Goal: Task Accomplishment & Management: Use online tool/utility

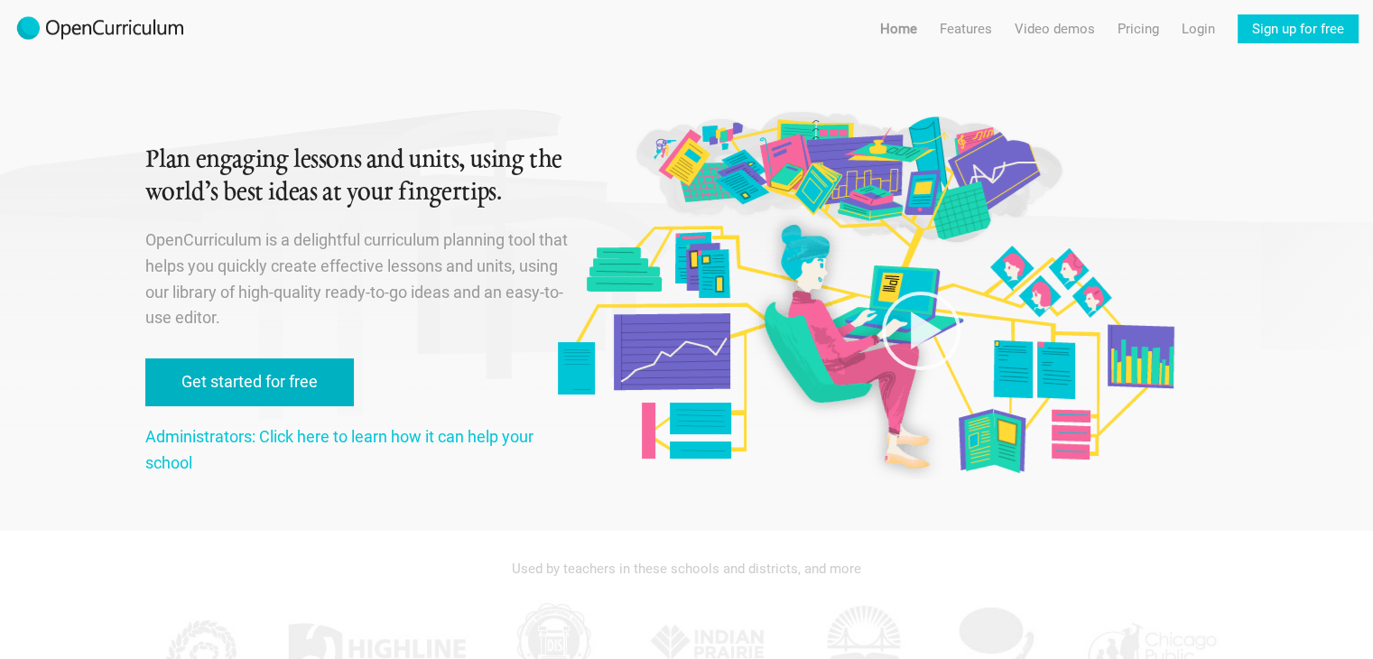
click at [220, 403] on link "Get started for free" at bounding box center [249, 382] width 209 height 48
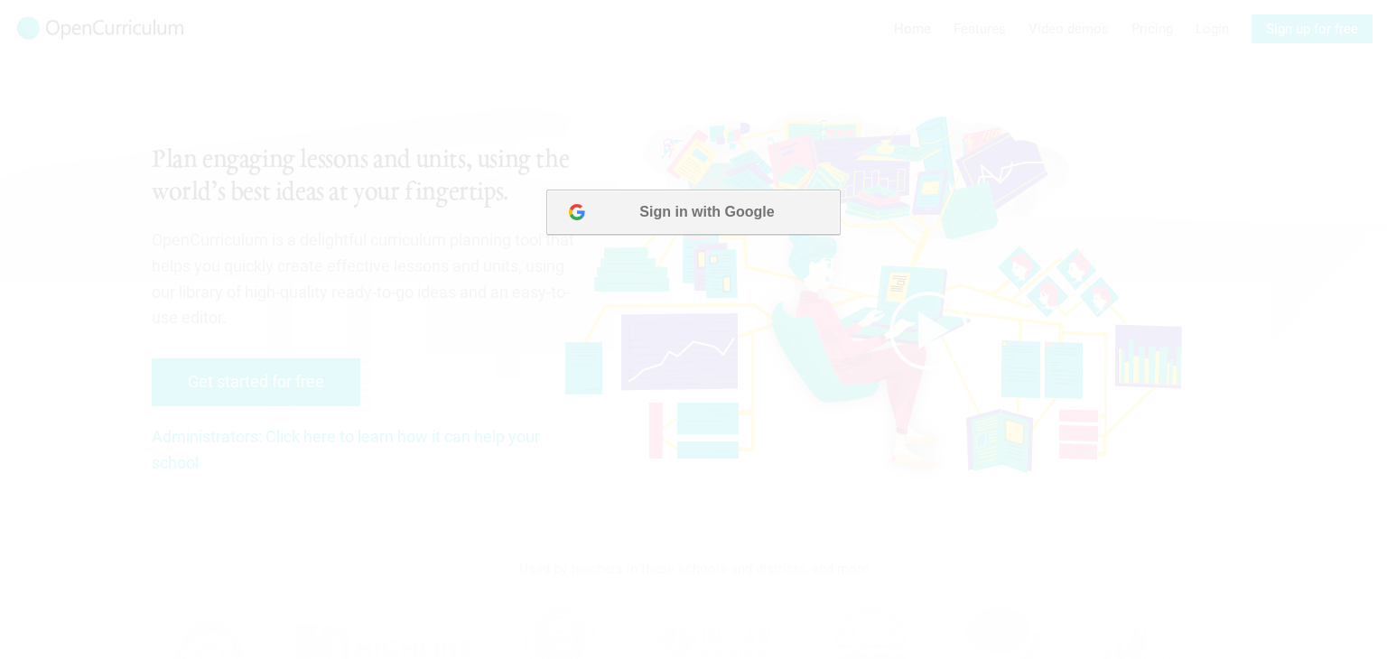
click at [672, 209] on button "Sign in with Google" at bounding box center [692, 212] width 293 height 45
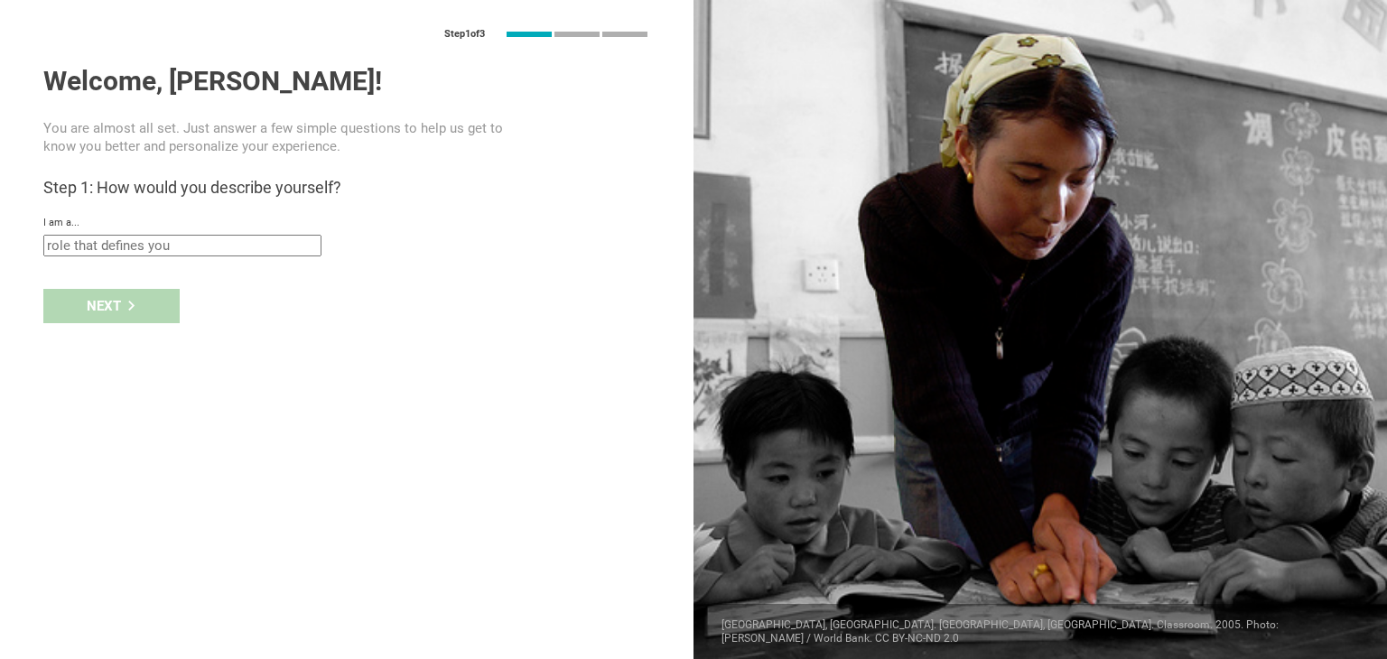
click at [141, 243] on input "text" at bounding box center [182, 246] width 278 height 22
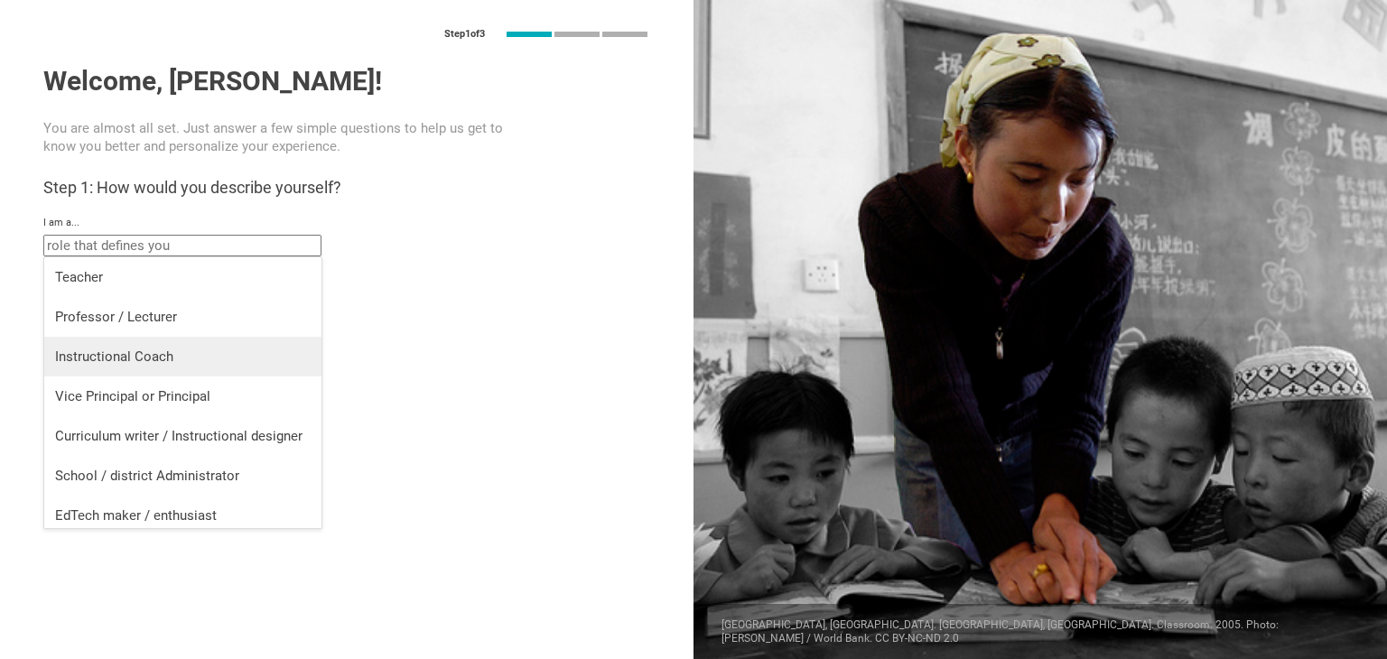
click at [134, 355] on div "Instructional Coach" at bounding box center [183, 357] width 256 height 18
type input "Instructional Coach"
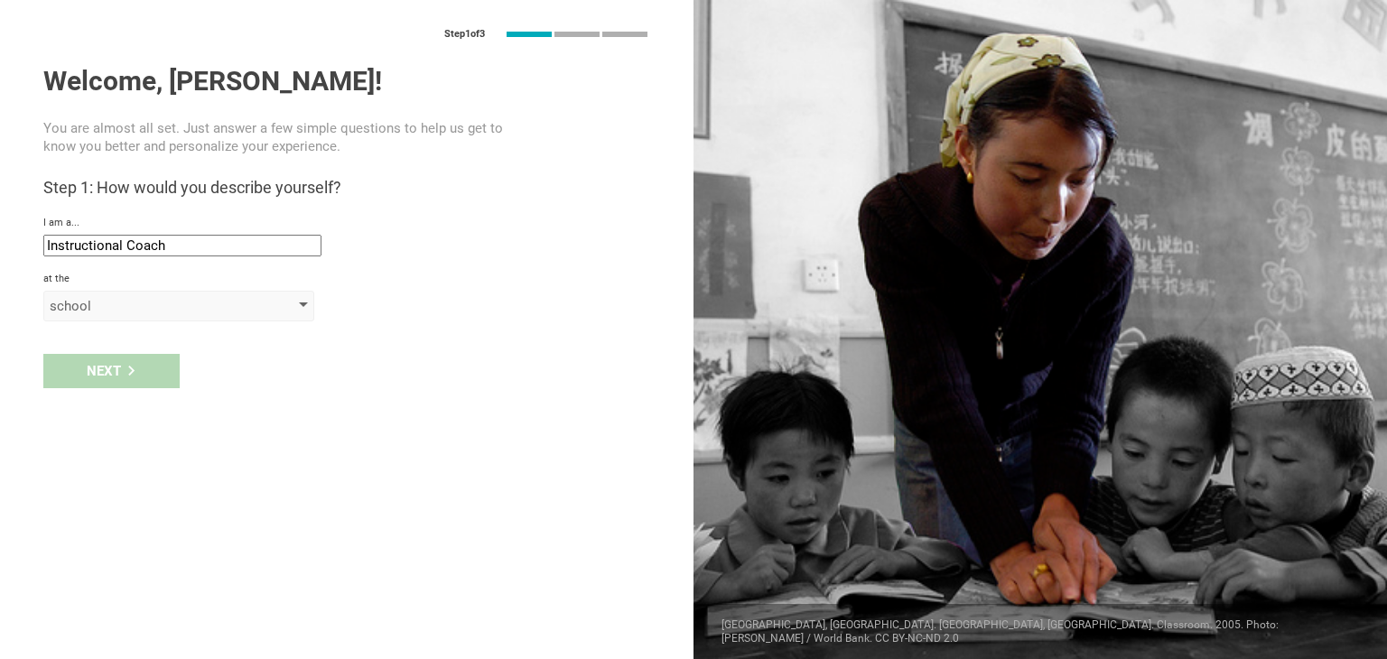
click at [116, 319] on div "school" at bounding box center [178, 306] width 271 height 31
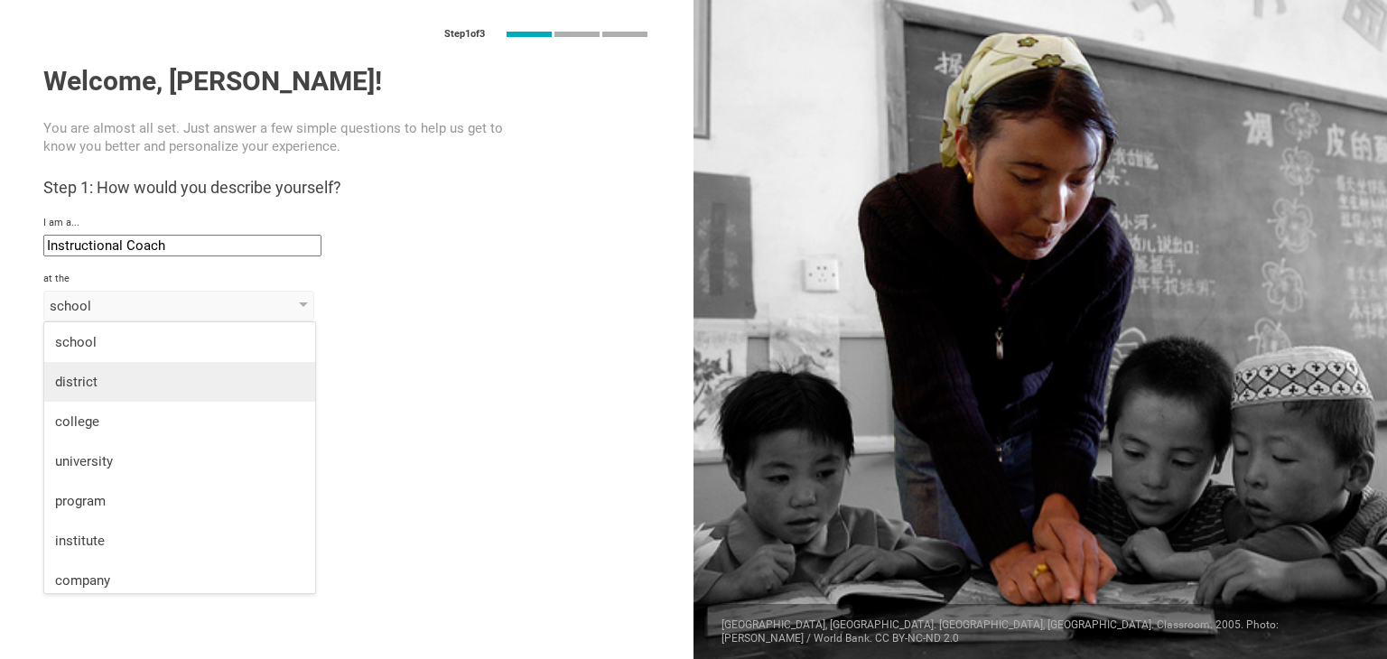
click at [105, 385] on div "district" at bounding box center [179, 382] width 249 height 18
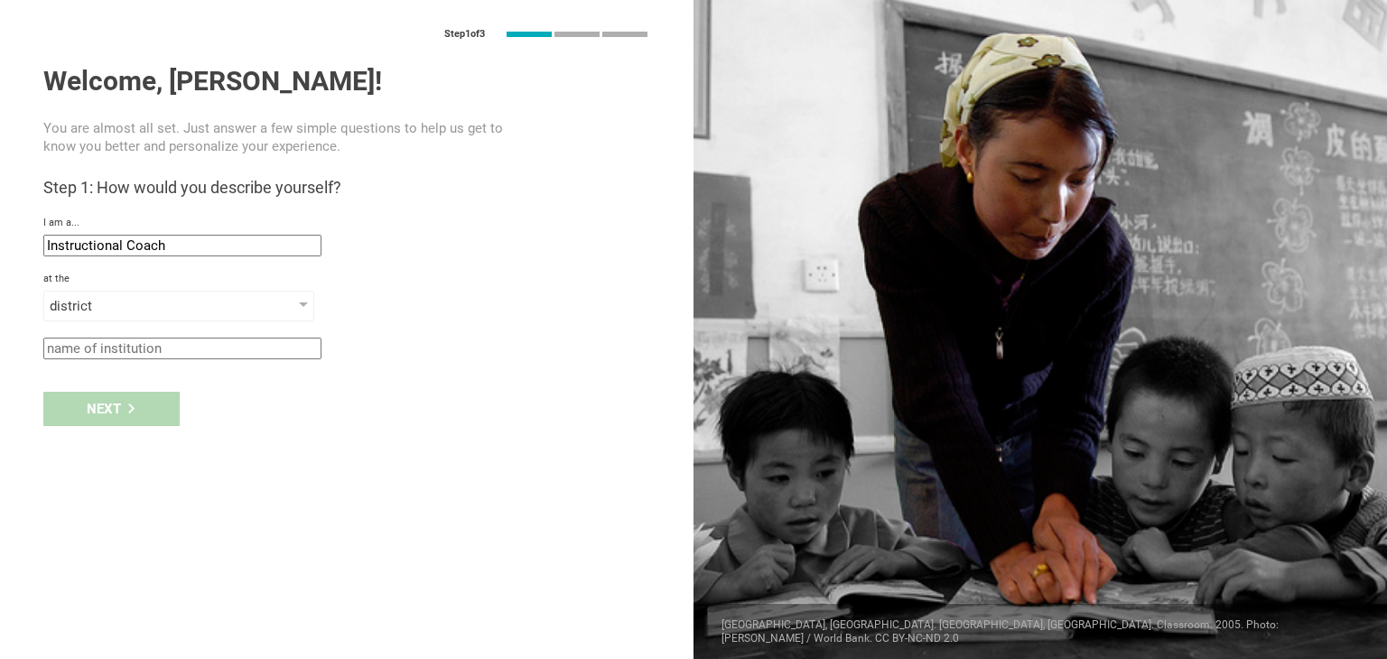
click at [110, 356] on input "text" at bounding box center [182, 349] width 278 height 22
type input "[GEOGRAPHIC_DATA]"
click at [120, 414] on div "Next" at bounding box center [111, 409] width 136 height 34
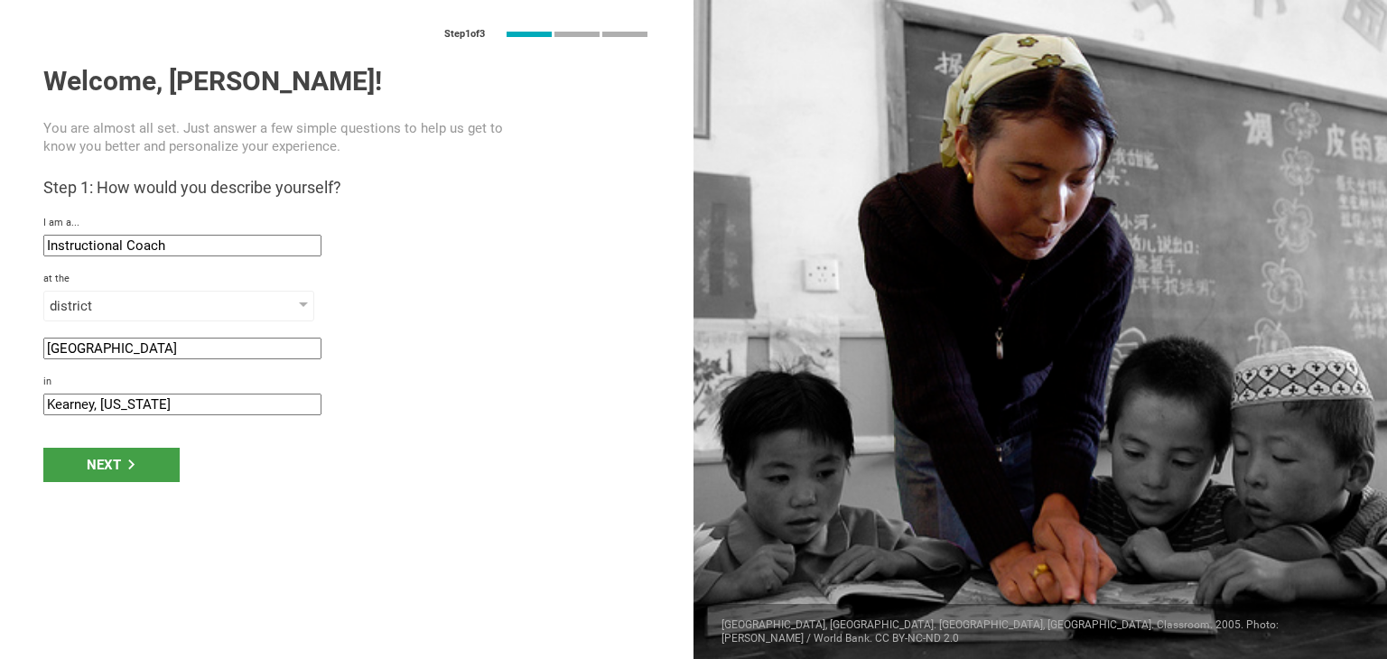
click at [129, 408] on input "Kearney, [US_STATE]" at bounding box center [182, 405] width 278 height 22
click at [83, 402] on input "Kearney, [US_STATE]" at bounding box center [182, 405] width 278 height 22
drag, startPoint x: 97, startPoint y: 403, endPoint x: 0, endPoint y: 395, distance: 97.0
click at [0, 395] on div "Step 1 of 3 Welcome, [PERSON_NAME]! You are almost all set. Just answer a few s…" at bounding box center [347, 329] width 694 height 659
type input "[PERSON_NAME] [US_STATE]"
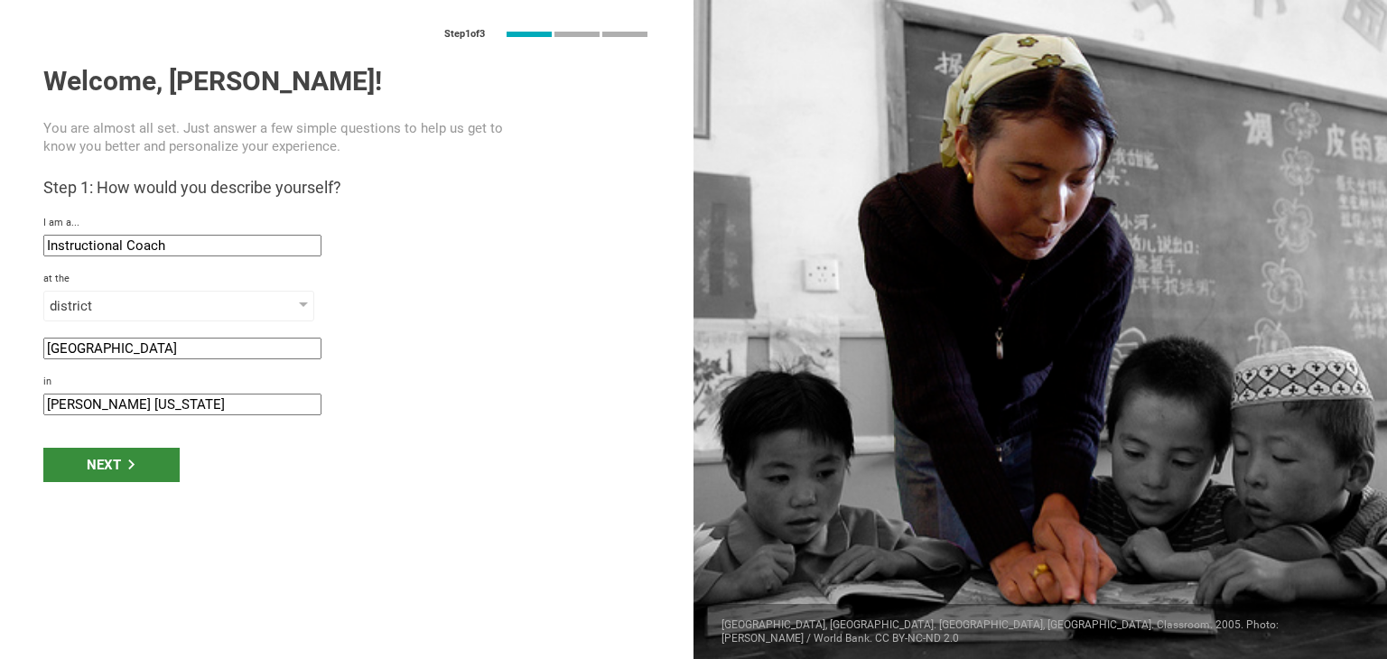
click at [107, 465] on div "Next" at bounding box center [111, 465] width 136 height 34
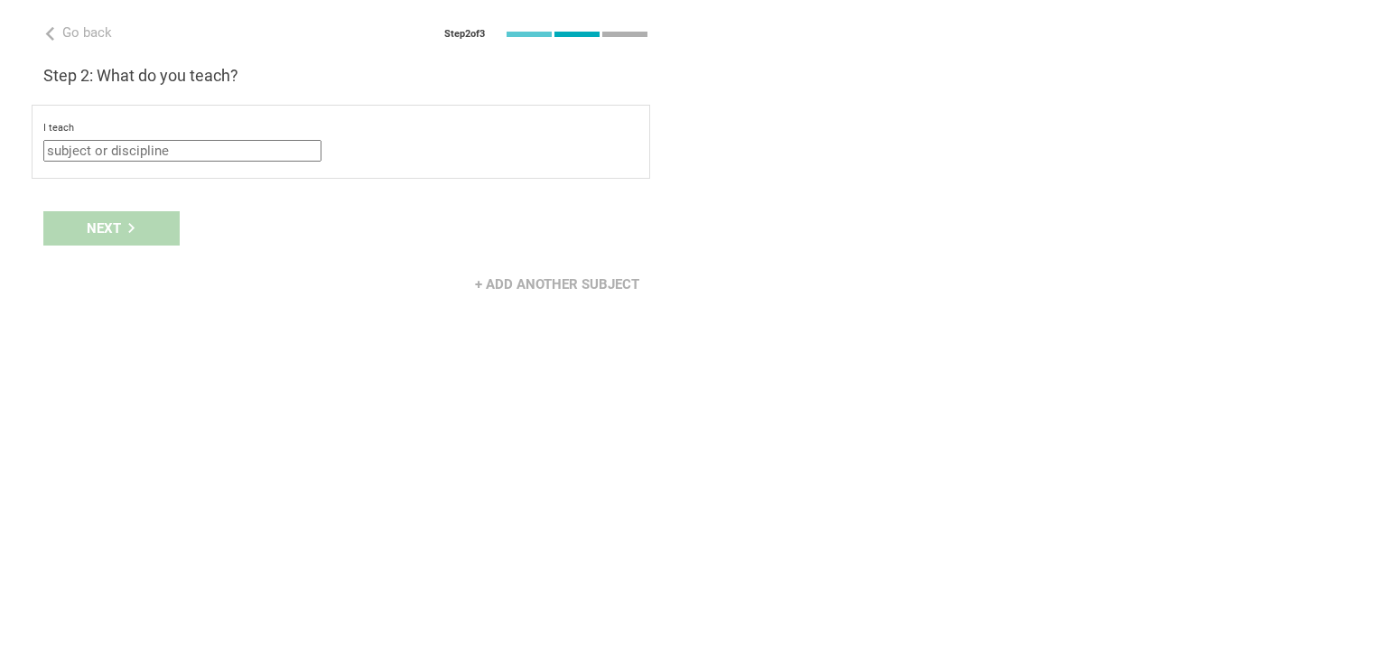
click at [132, 150] on input "text" at bounding box center [182, 151] width 278 height 22
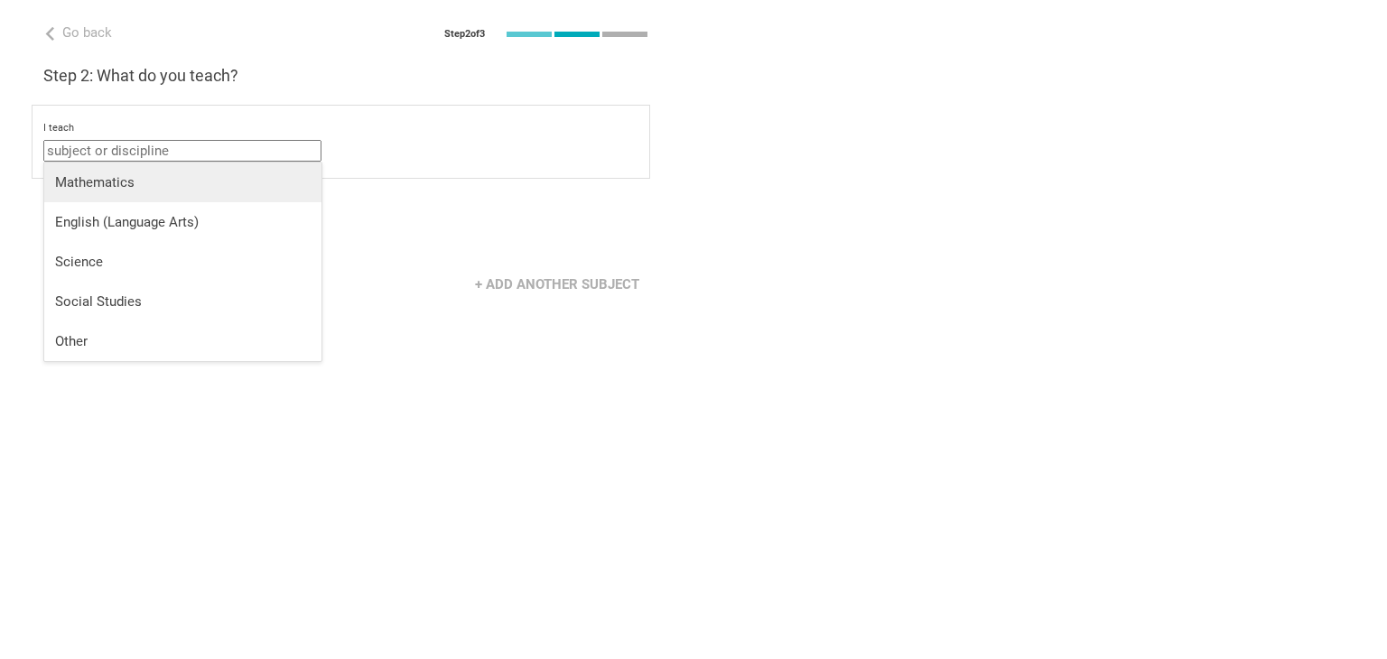
click at [150, 178] on div "Mathematics" at bounding box center [183, 182] width 256 height 18
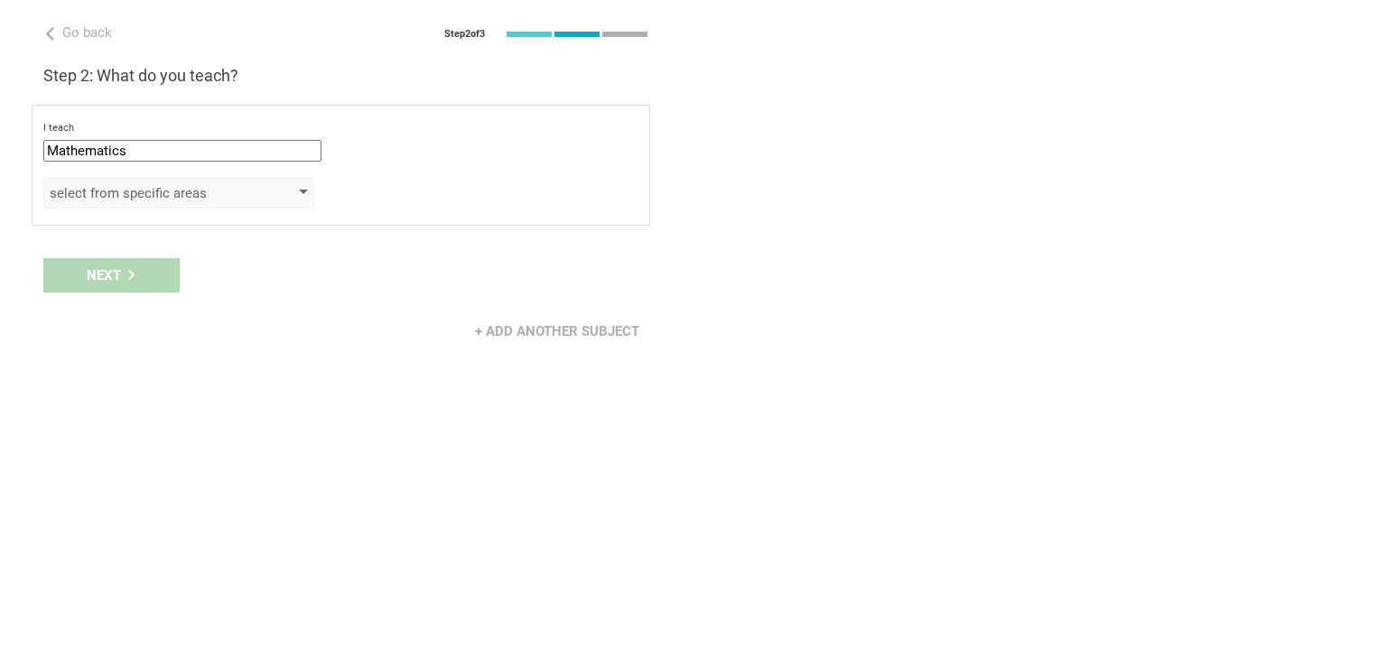
click at [144, 198] on div "select from specific areas" at bounding box center [153, 193] width 207 height 18
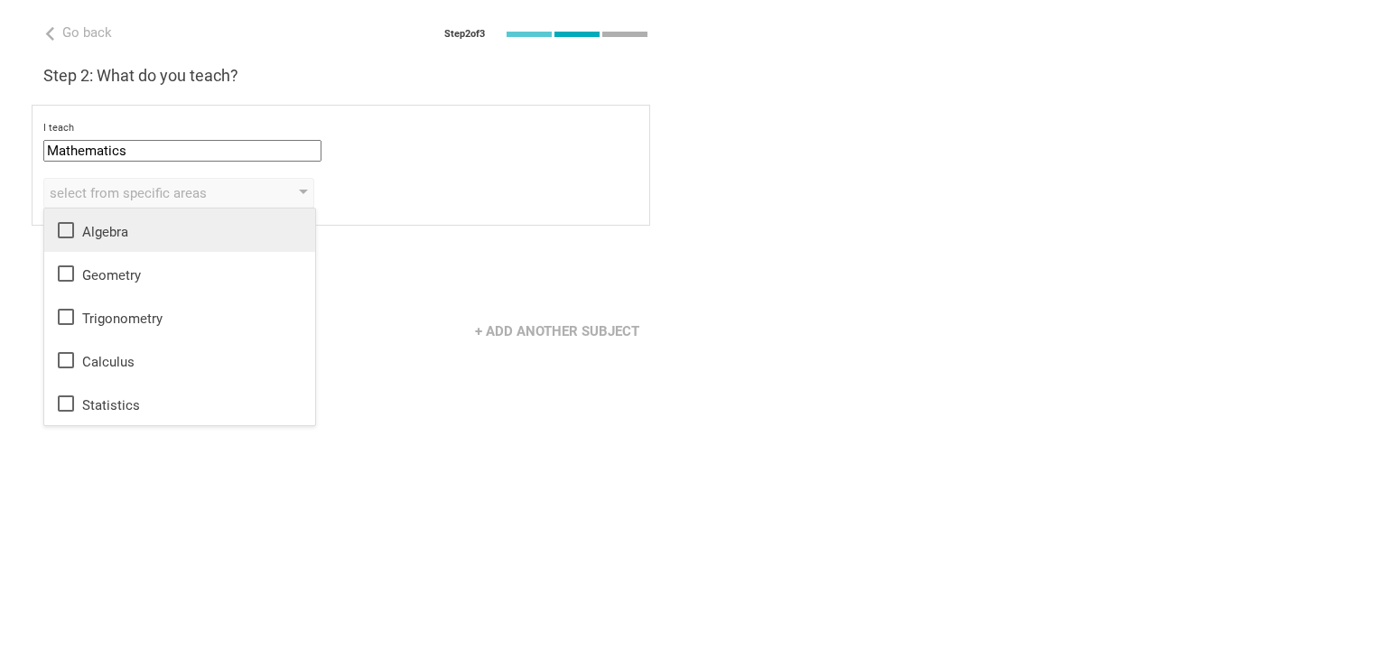
click at [70, 235] on icon at bounding box center [66, 230] width 22 height 22
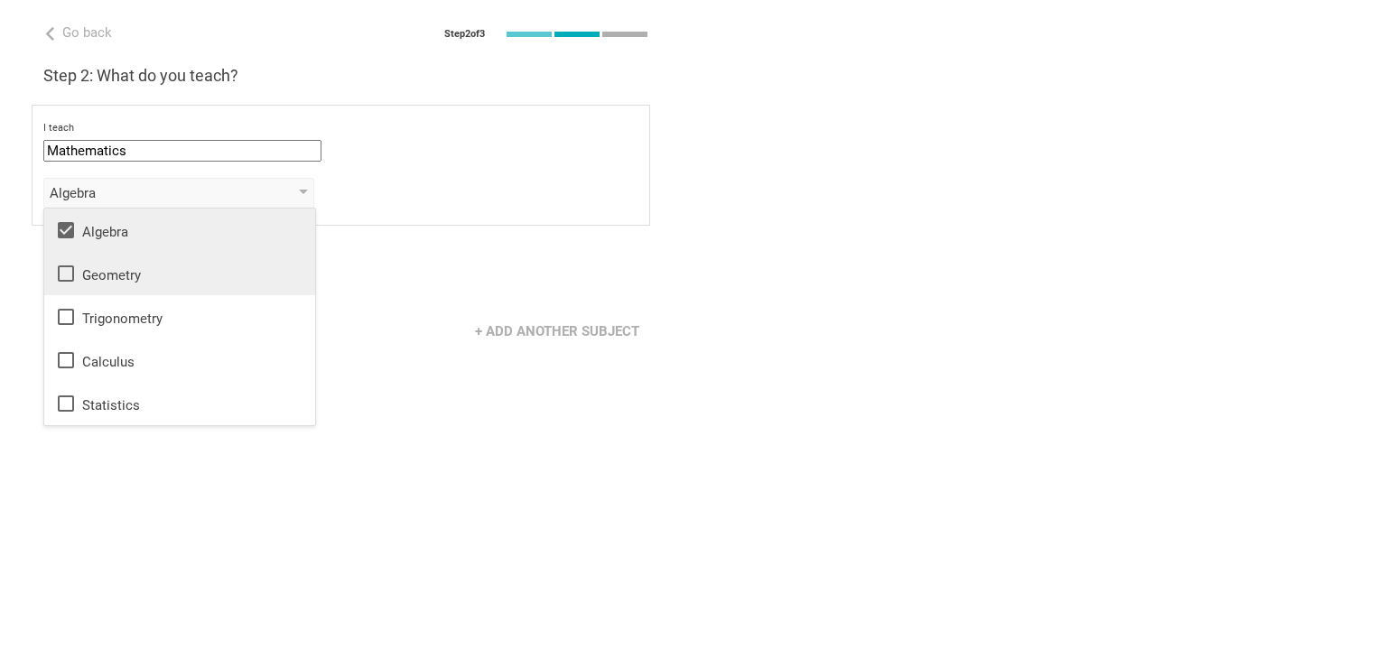
click at [70, 256] on li "Geometry" at bounding box center [179, 273] width 271 height 43
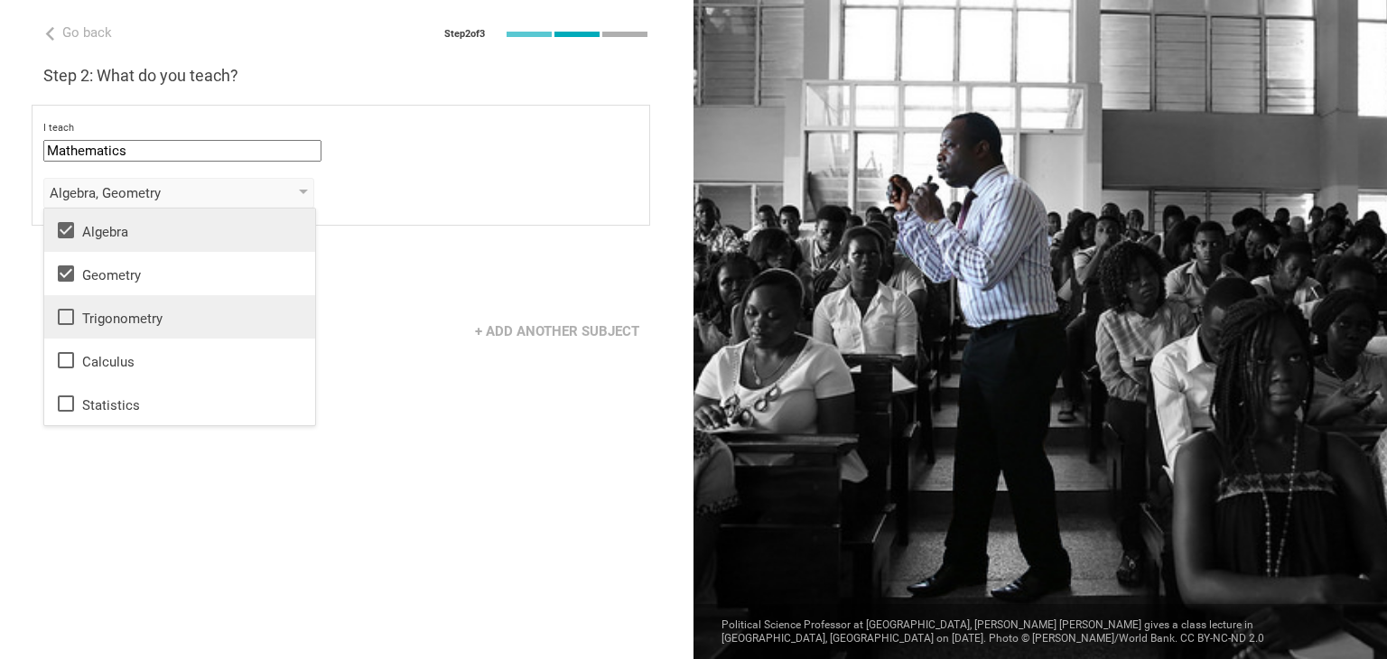
click at [65, 320] on icon at bounding box center [66, 317] width 22 height 22
click at [65, 319] on icon at bounding box center [66, 317] width 22 height 22
click at [65, 239] on icon at bounding box center [66, 230] width 22 height 22
click at [67, 279] on icon at bounding box center [66, 273] width 16 height 16
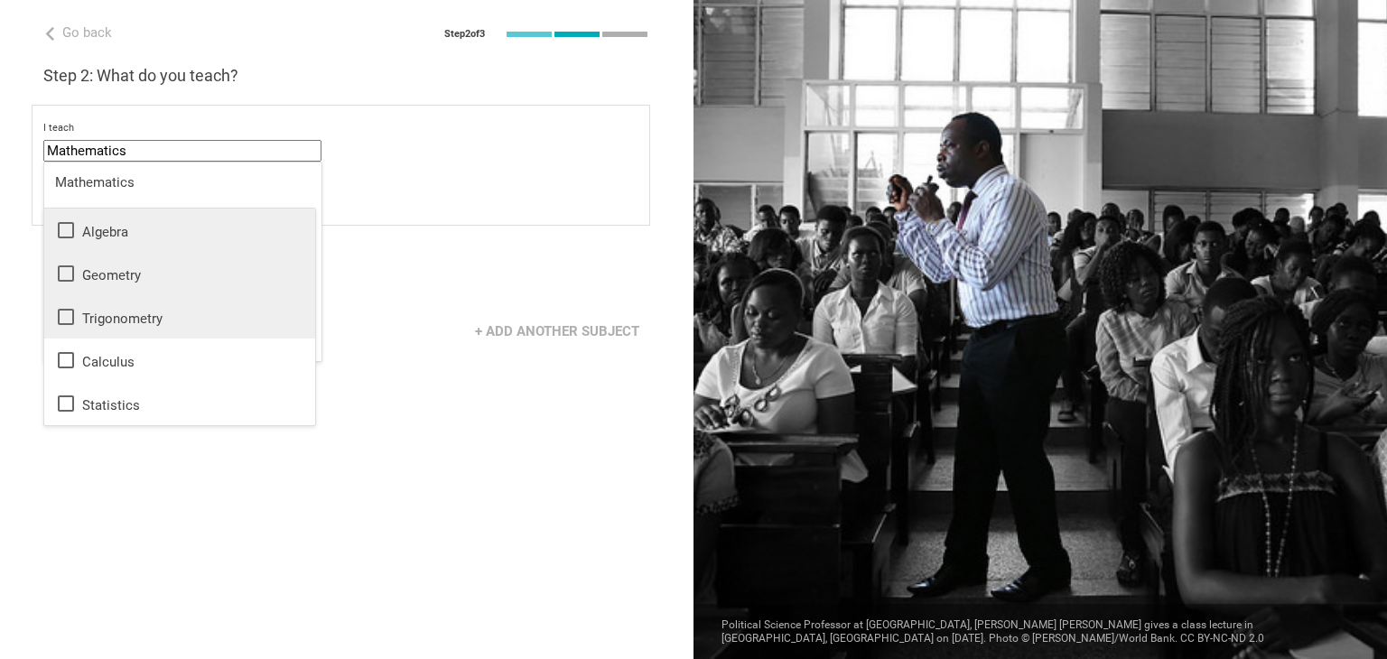
click at [126, 155] on input "Mathematics" at bounding box center [182, 151] width 278 height 22
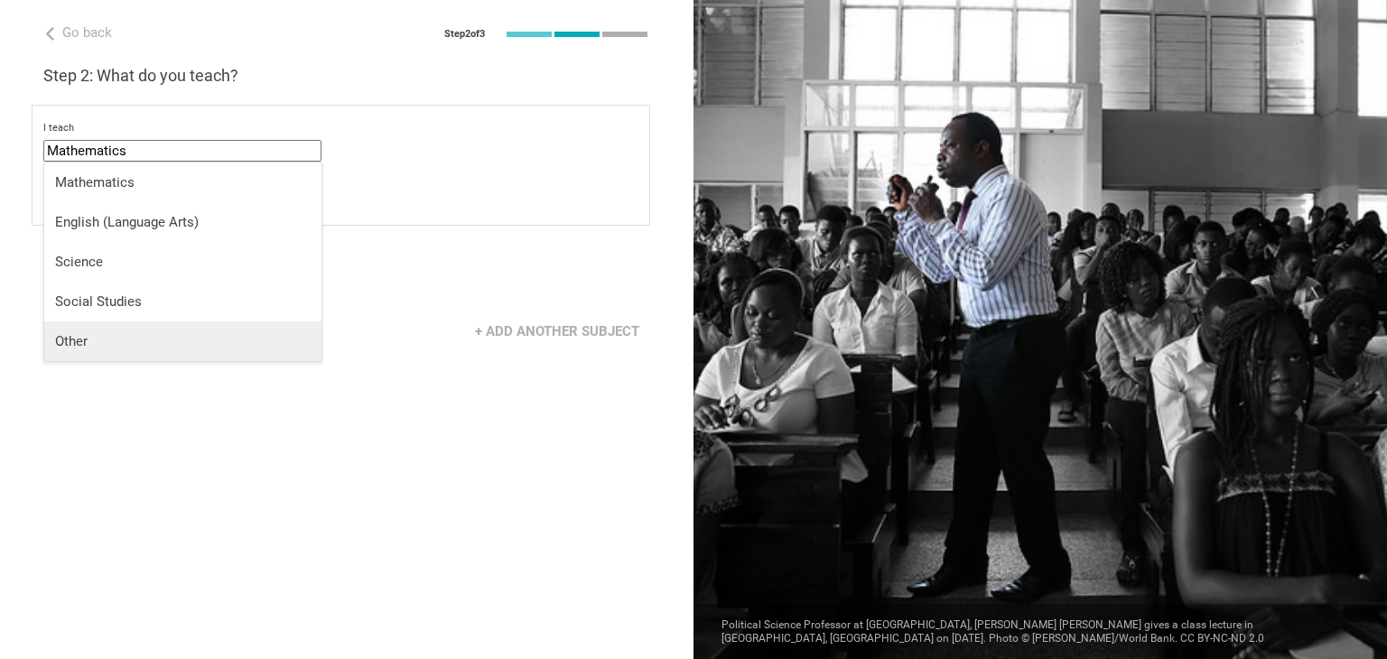
click at [137, 337] on div "Other" at bounding box center [183, 341] width 256 height 18
type input "Other"
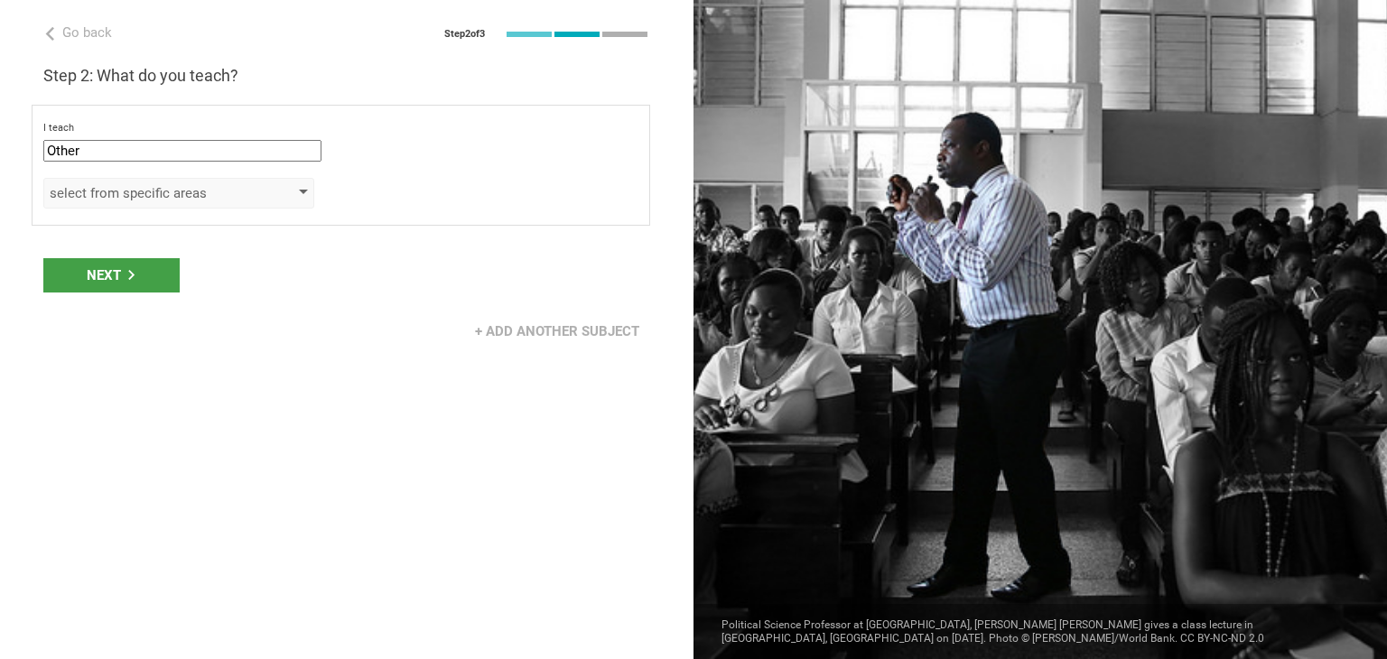
click at [166, 192] on div "select from specific areas" at bounding box center [153, 193] width 207 height 18
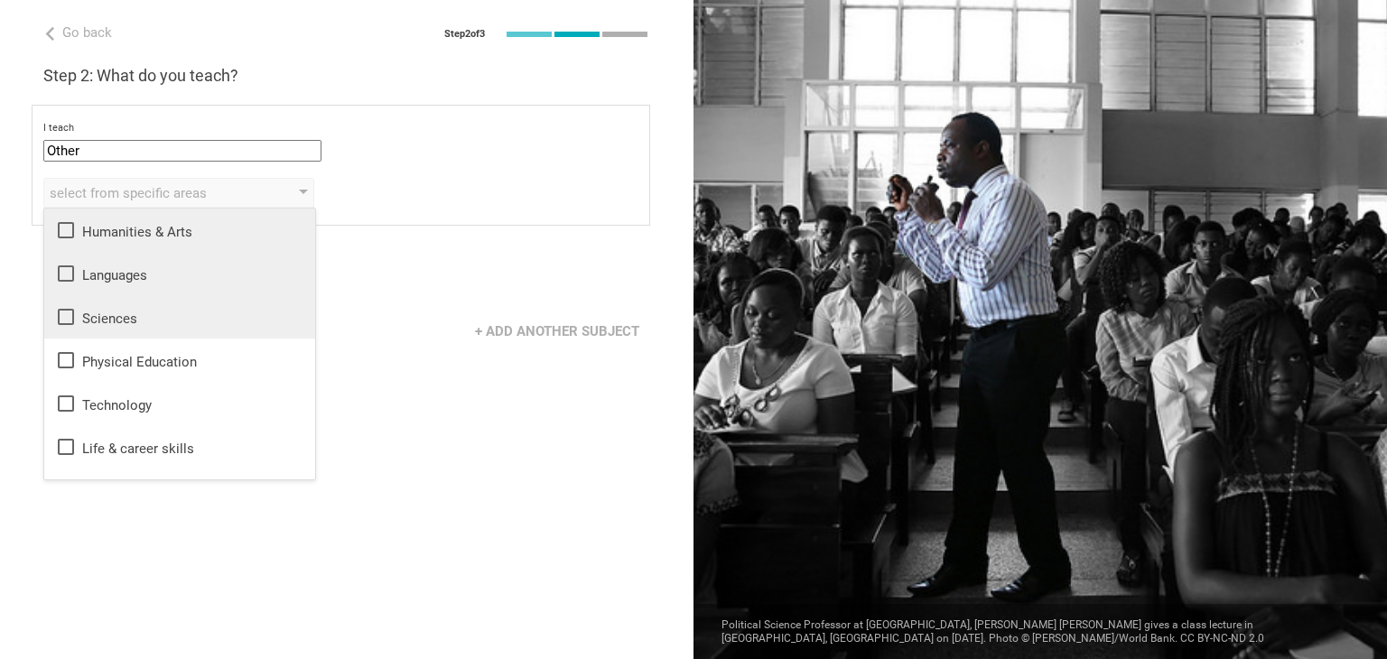
scroll to position [33, 0]
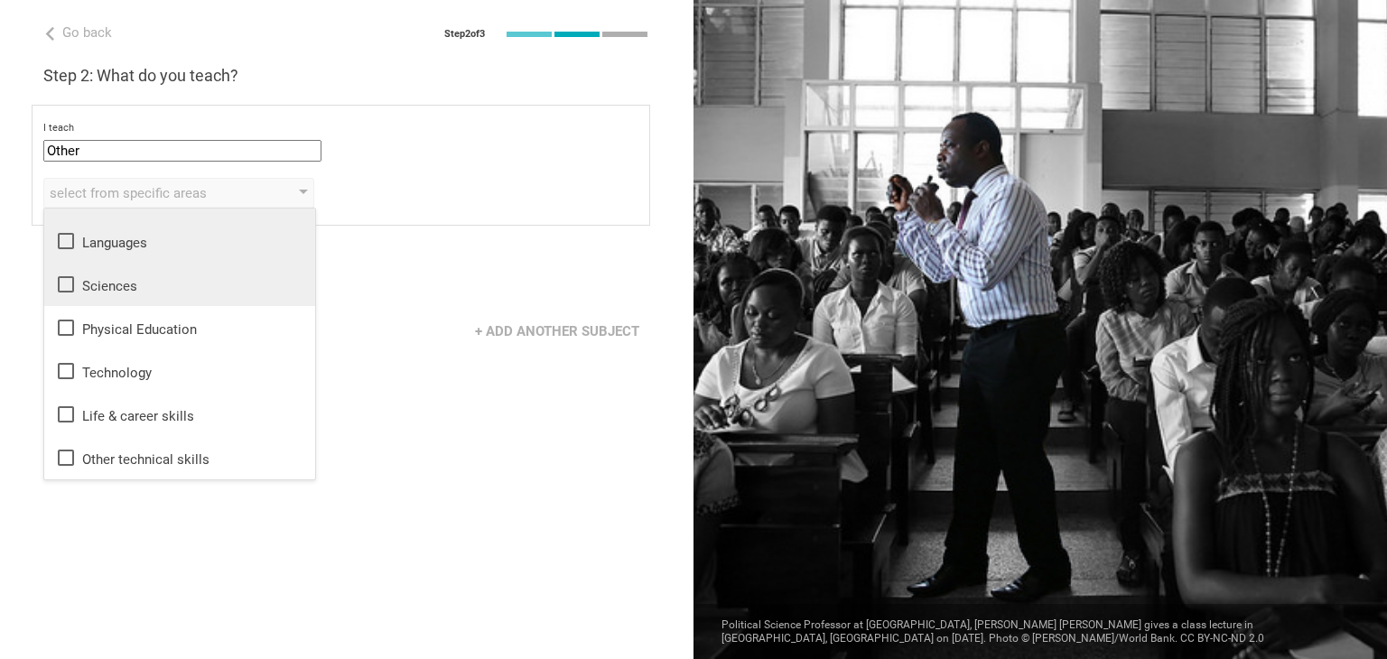
click at [354, 402] on div "Go back Step 2 of 3 Welcome, [PERSON_NAME]! You are almost all set. Just answer…" at bounding box center [347, 329] width 694 height 659
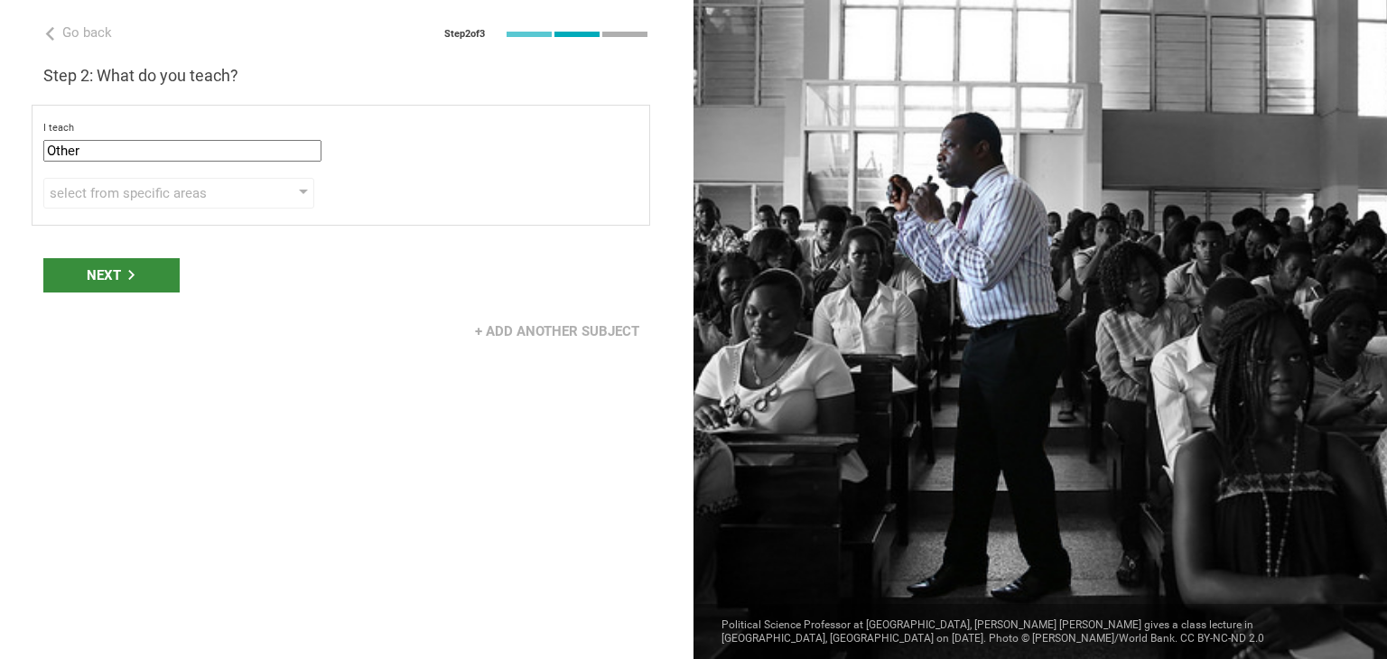
click at [94, 277] on div "Next" at bounding box center [111, 275] width 136 height 34
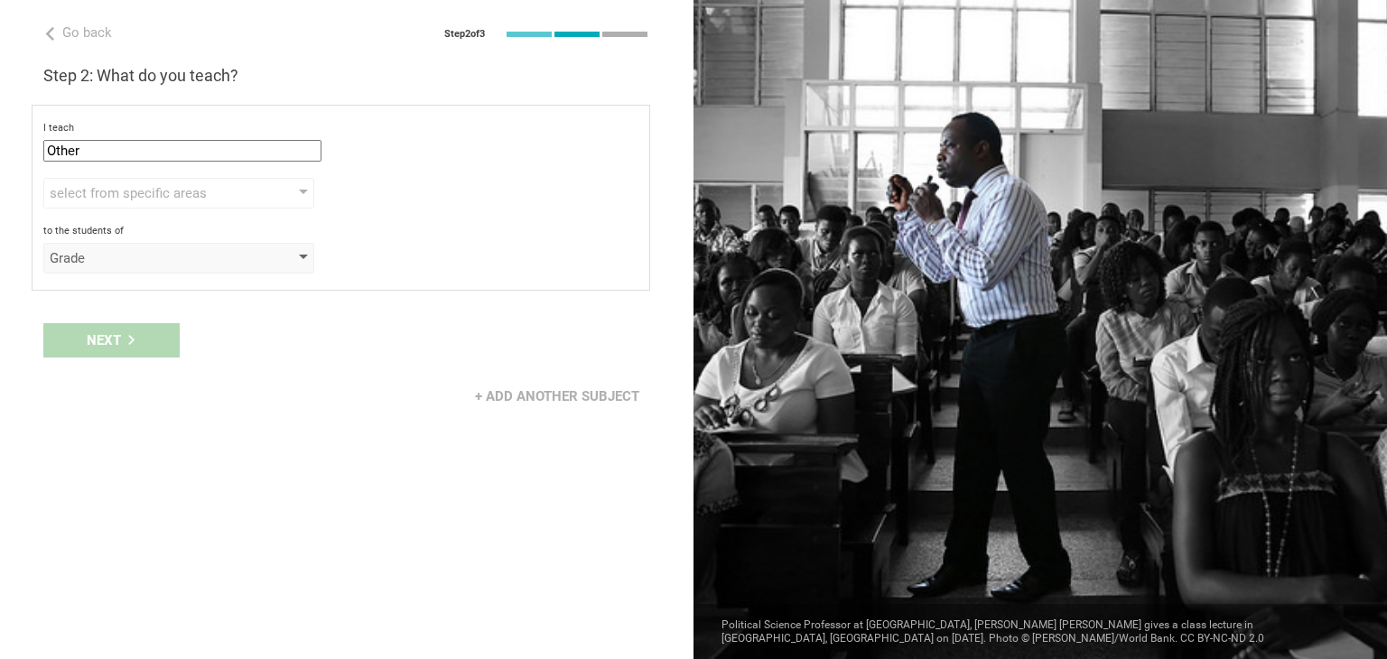
click at [113, 259] on div "Grade" at bounding box center [153, 258] width 207 height 18
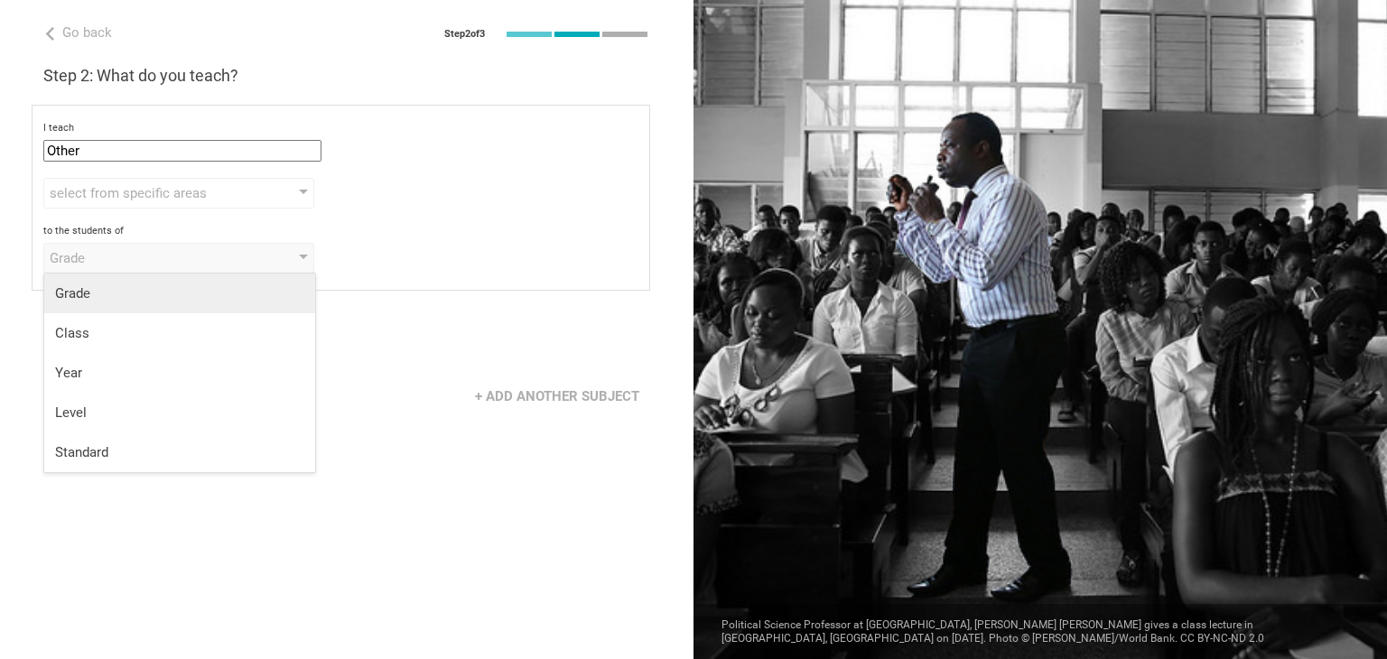
click at [112, 298] on div "Grade" at bounding box center [179, 293] width 249 height 18
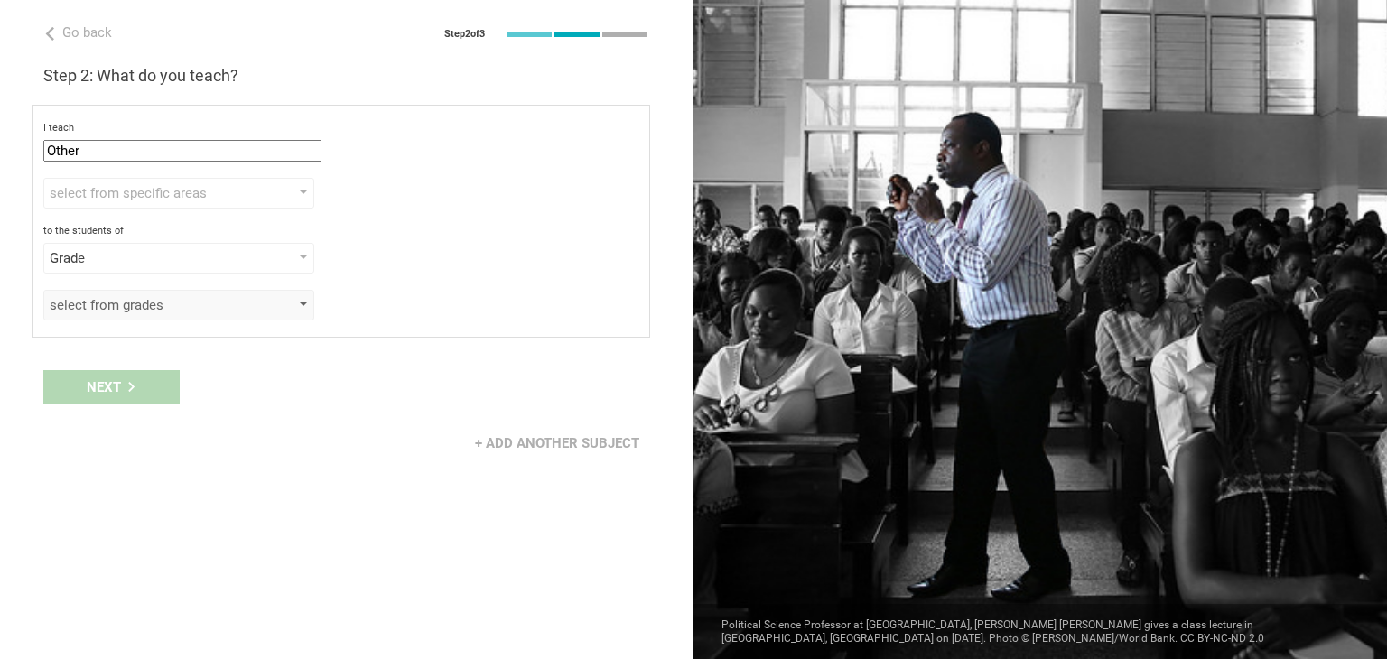
click at [132, 302] on div "select from grades" at bounding box center [153, 305] width 207 height 18
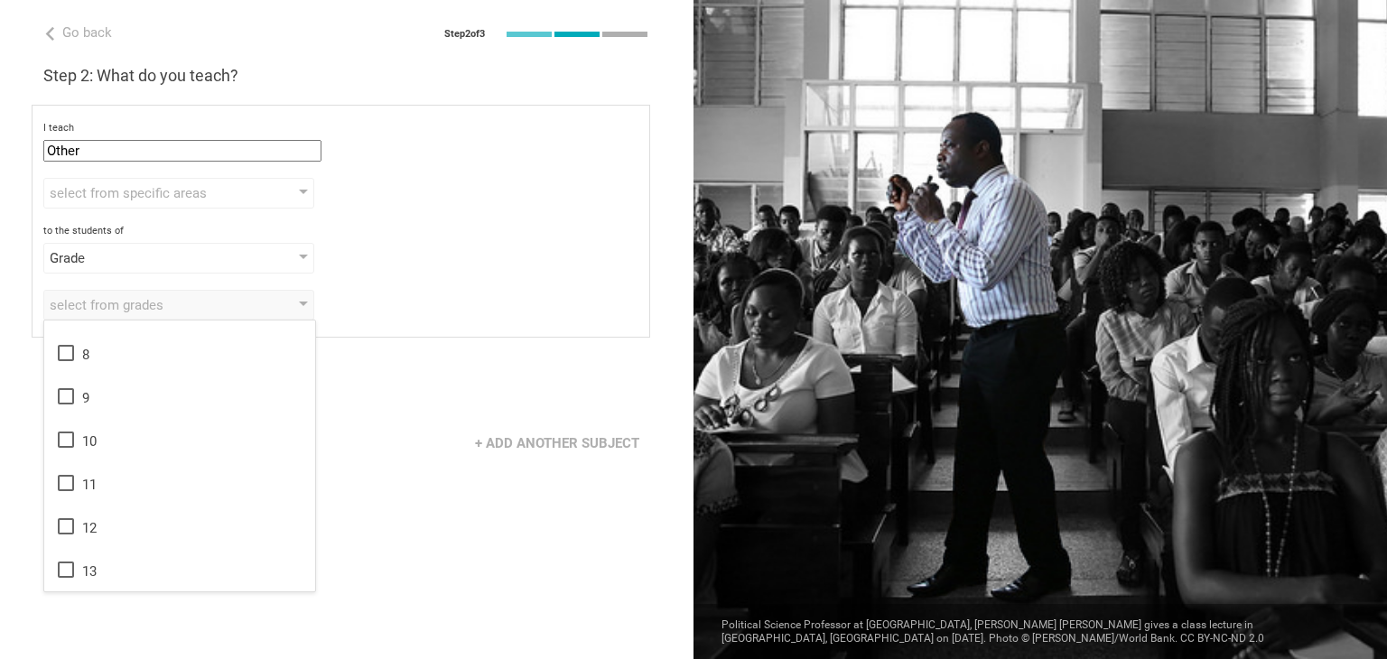
scroll to position [0, 0]
click at [250, 256] on div "Grade" at bounding box center [153, 258] width 207 height 18
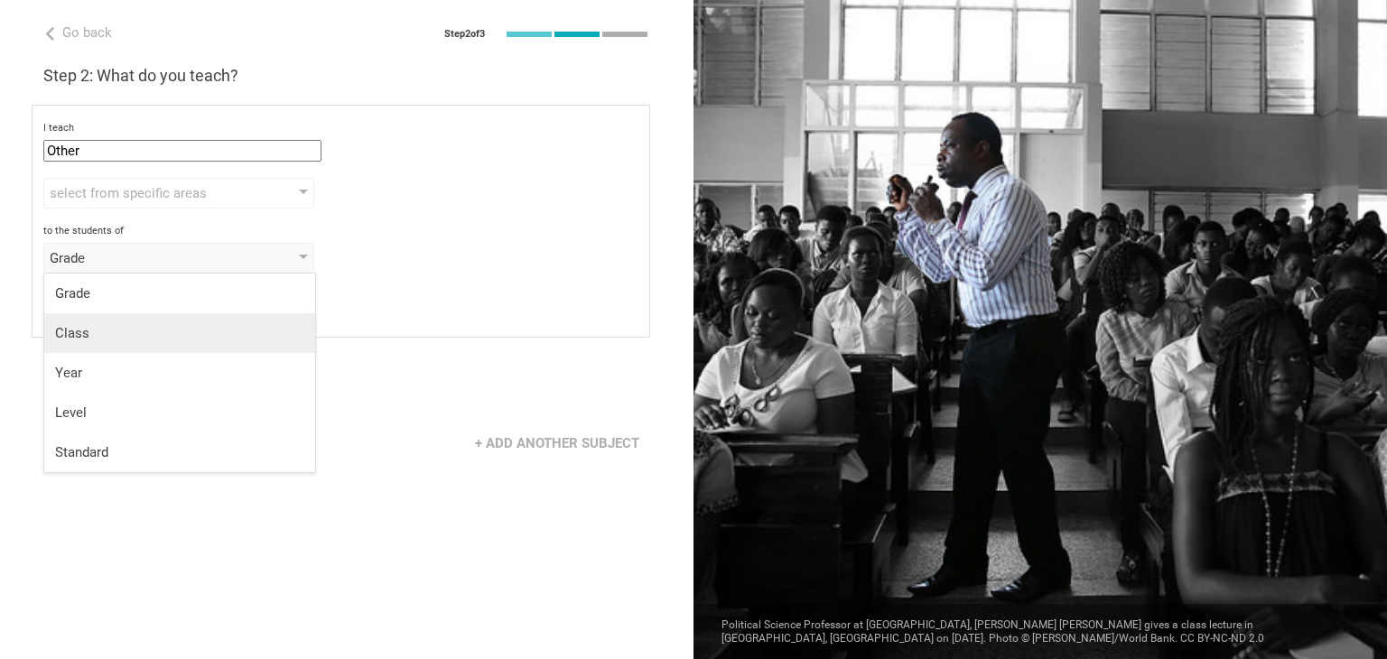
click at [212, 338] on div "Class" at bounding box center [179, 333] width 249 height 18
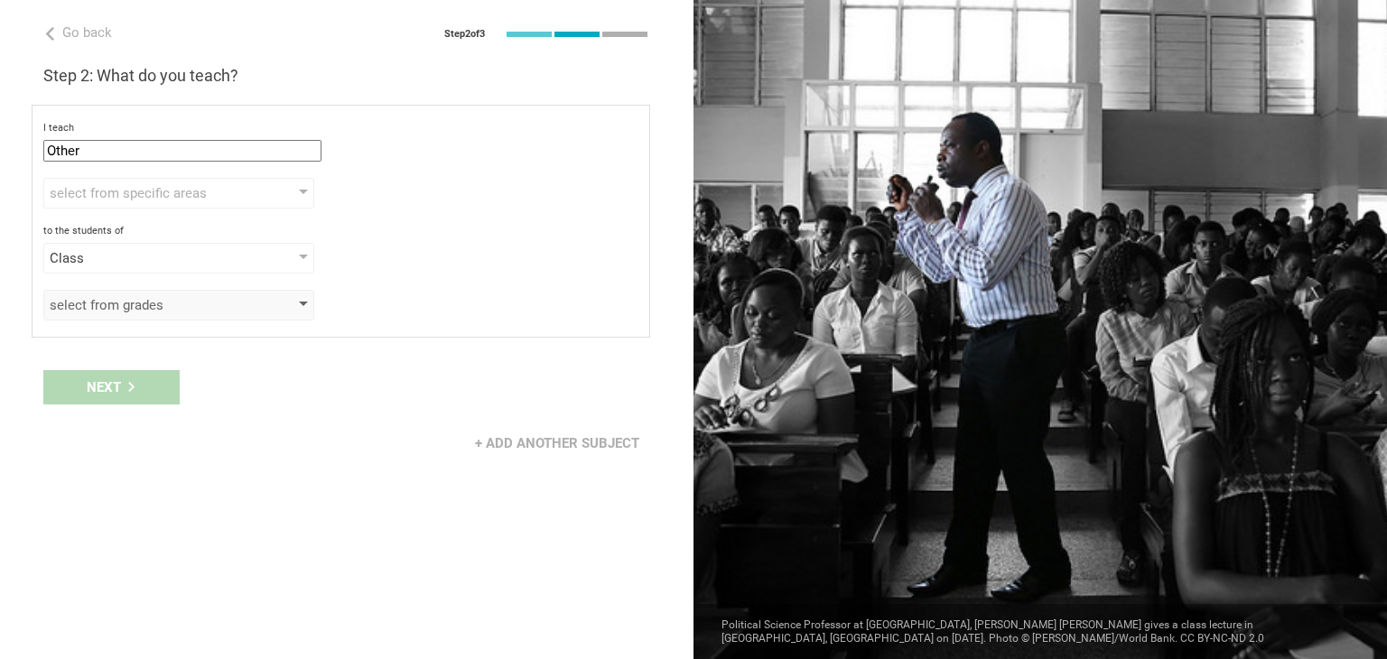
click at [189, 301] on div "select from grades" at bounding box center [153, 305] width 207 height 18
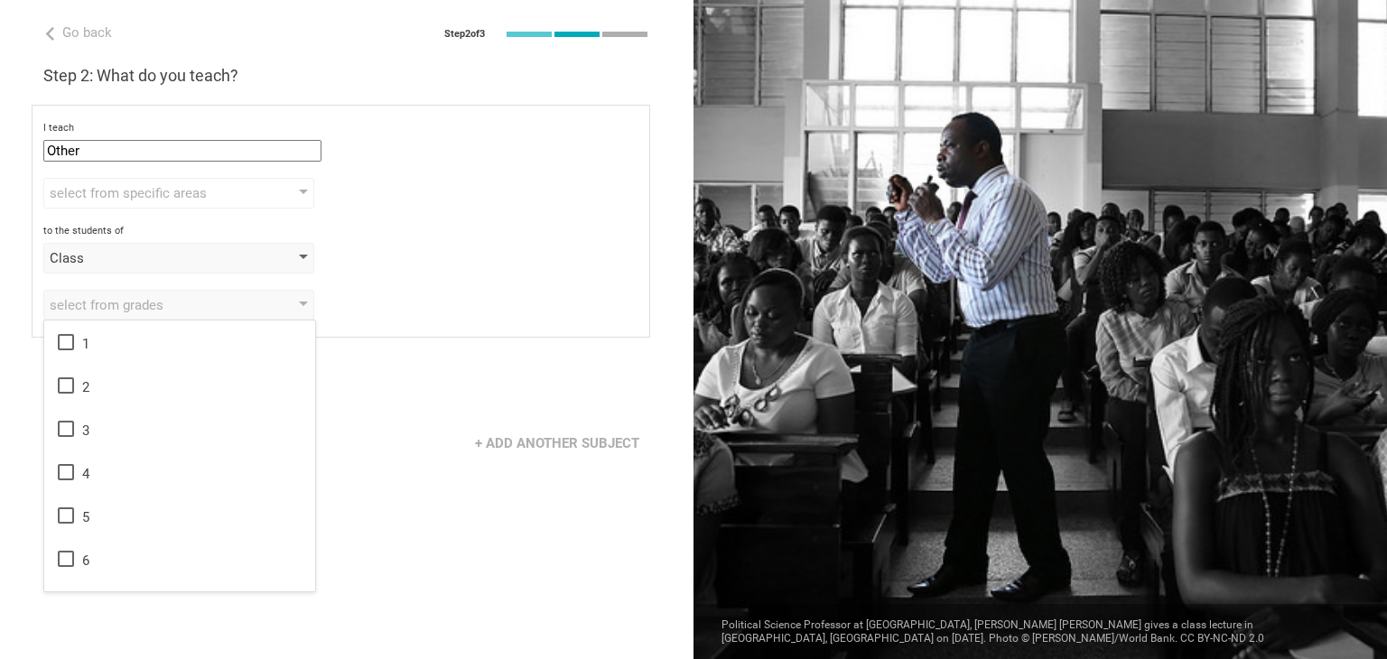
click at [191, 254] on div "Class" at bounding box center [153, 258] width 207 height 18
click at [154, 288] on div "Grade" at bounding box center [179, 293] width 249 height 18
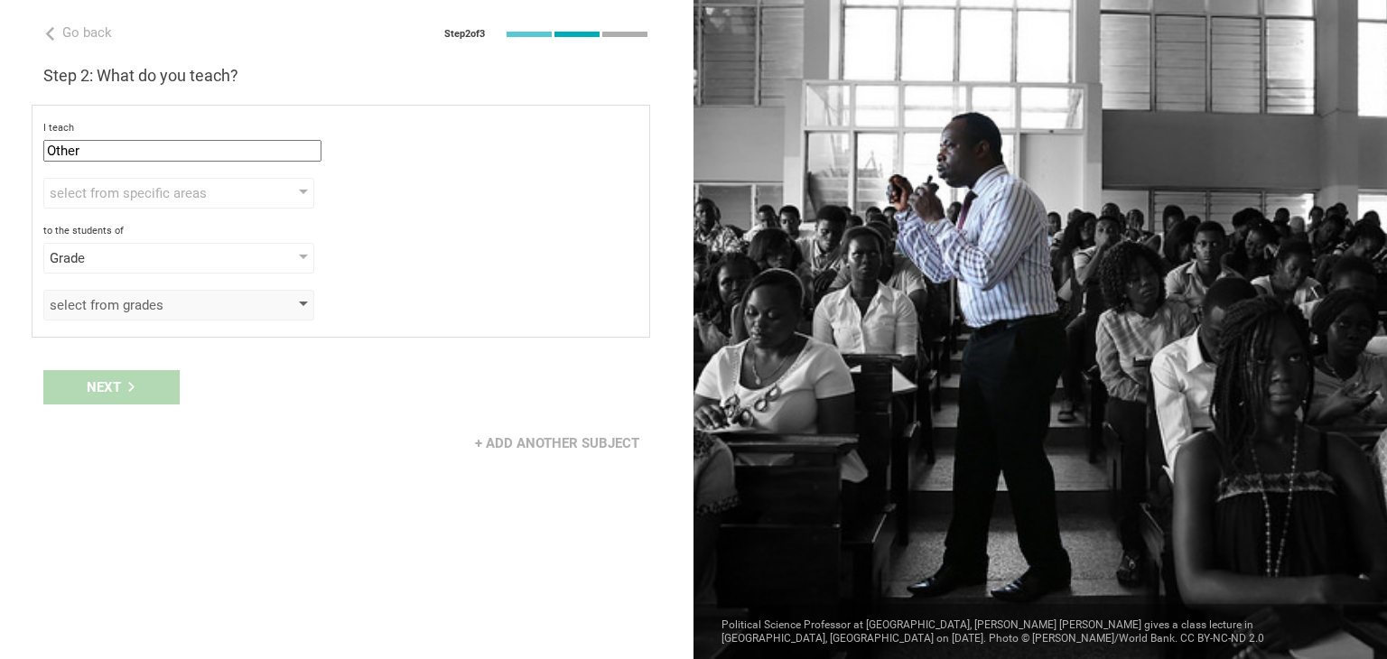
click at [137, 312] on div "select from grades" at bounding box center [153, 305] width 207 height 18
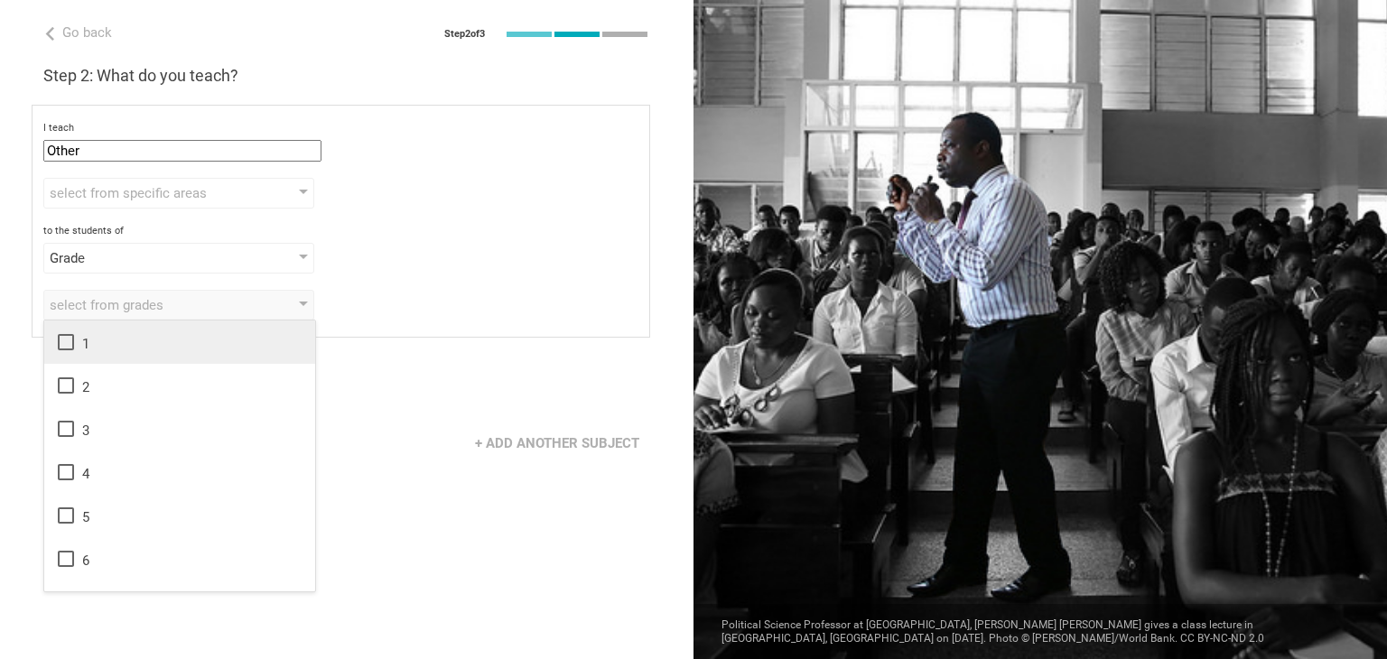
click at [134, 328] on li "1" at bounding box center [179, 342] width 271 height 43
click at [418, 383] on div "Next" at bounding box center [347, 387] width 694 height 56
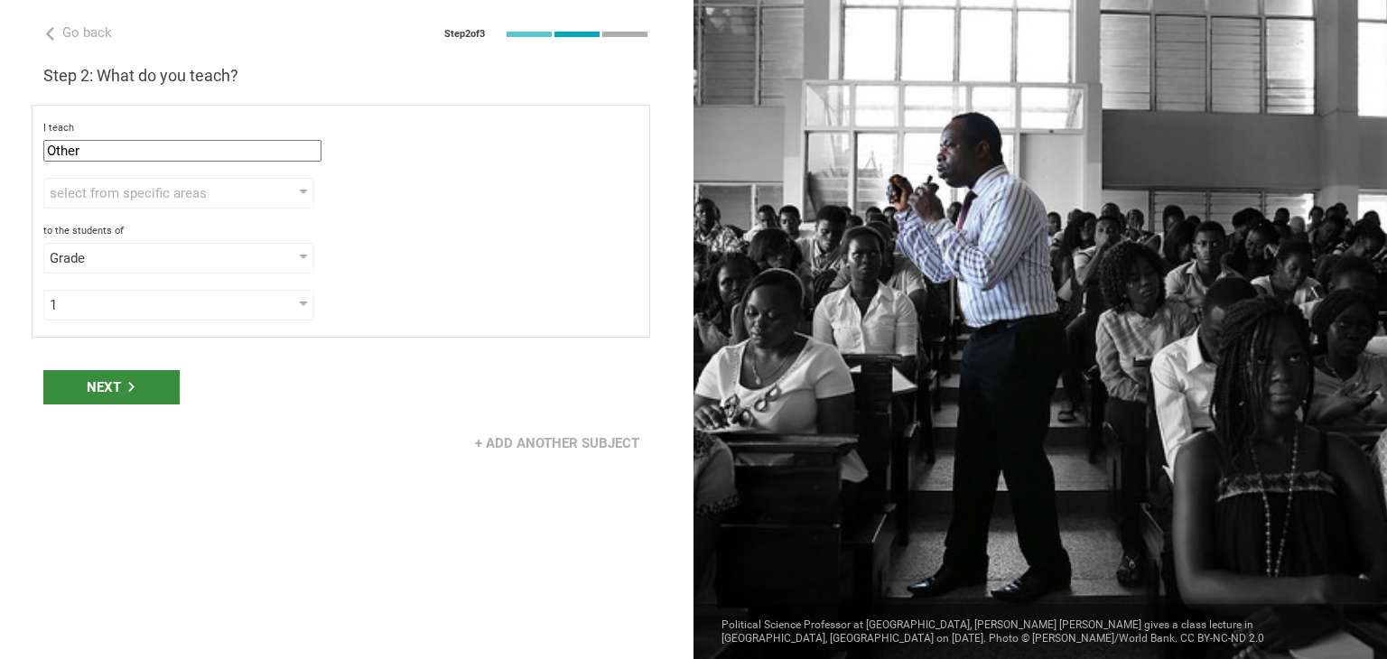
click at [125, 370] on div "Next" at bounding box center [111, 387] width 136 height 34
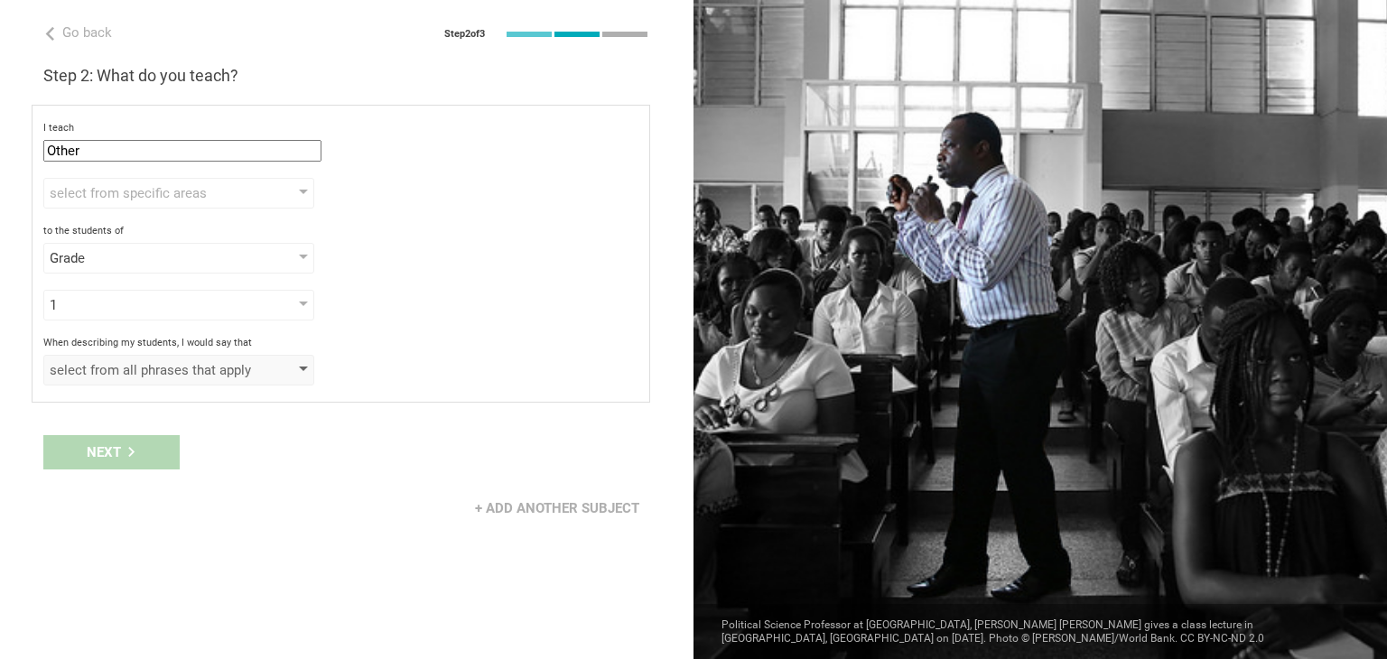
click at [140, 370] on div "select from all phrases that apply" at bounding box center [153, 370] width 207 height 18
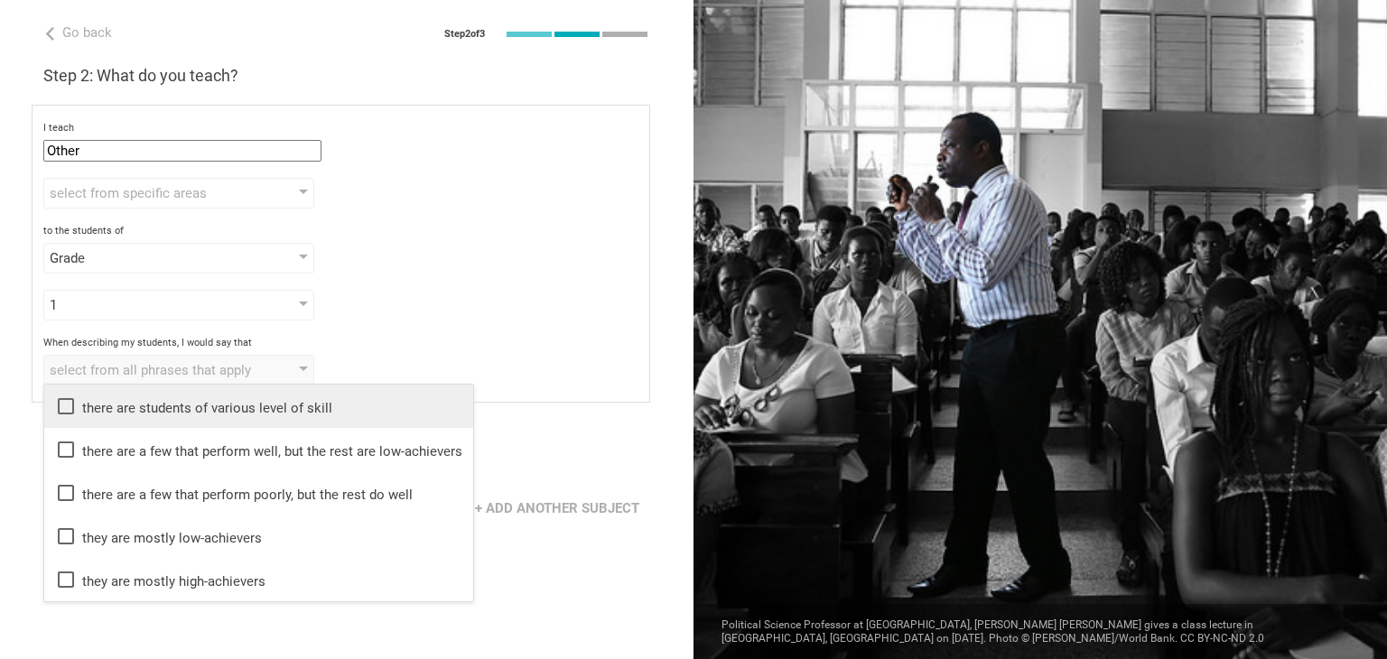
click at [136, 400] on div "there are students of various level of skill" at bounding box center [258, 407] width 407 height 22
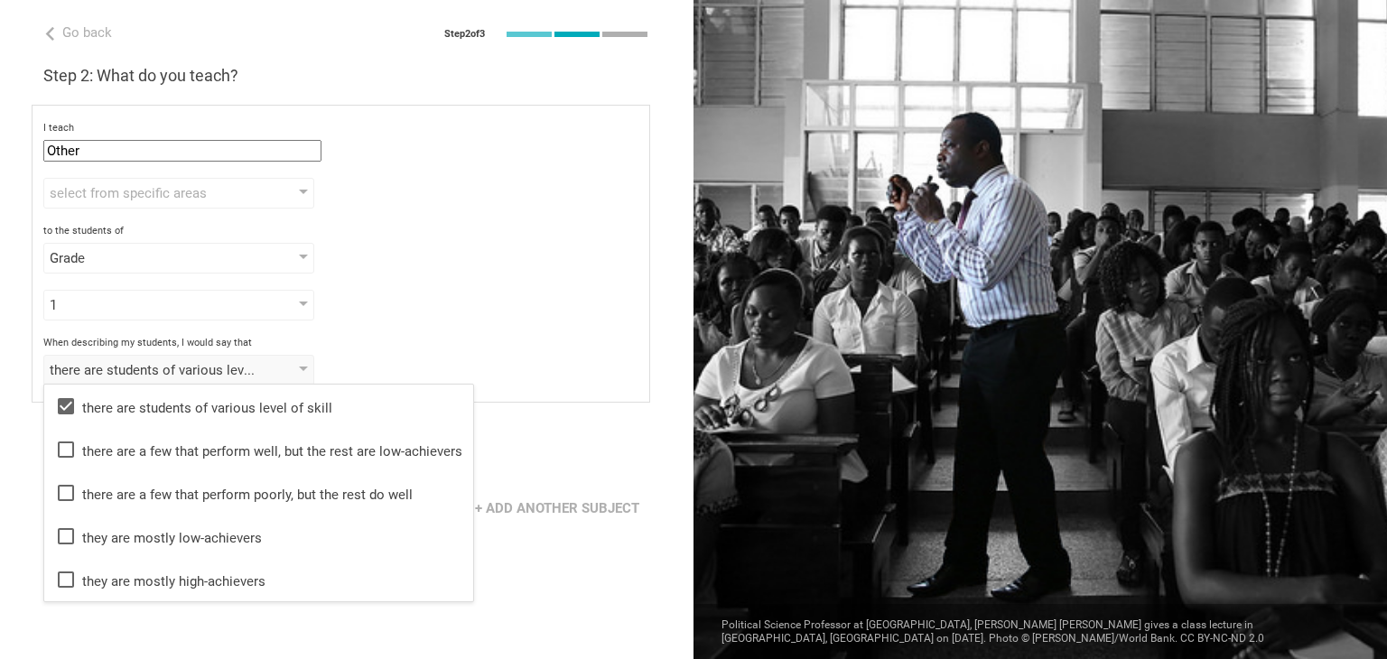
click at [414, 357] on div "there are students of various level of skill there are students of various leve…" at bounding box center [340, 370] width 595 height 31
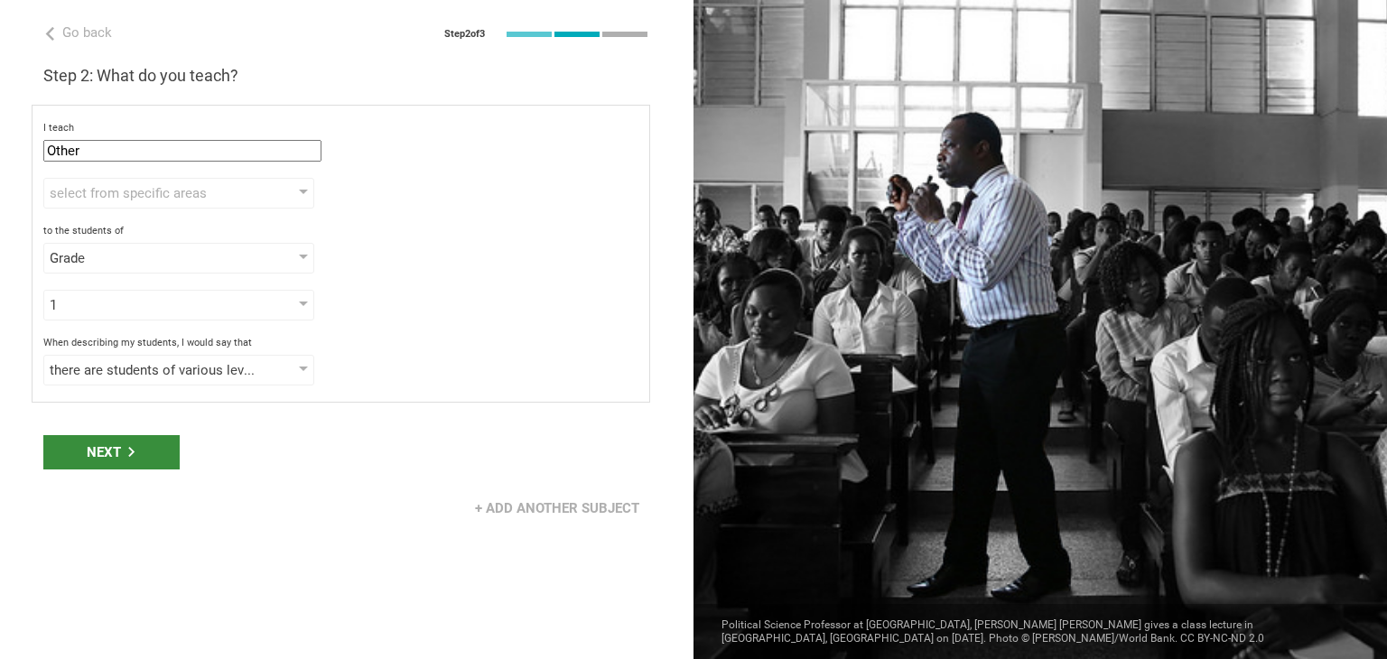
click at [163, 452] on div "Next" at bounding box center [111, 452] width 136 height 34
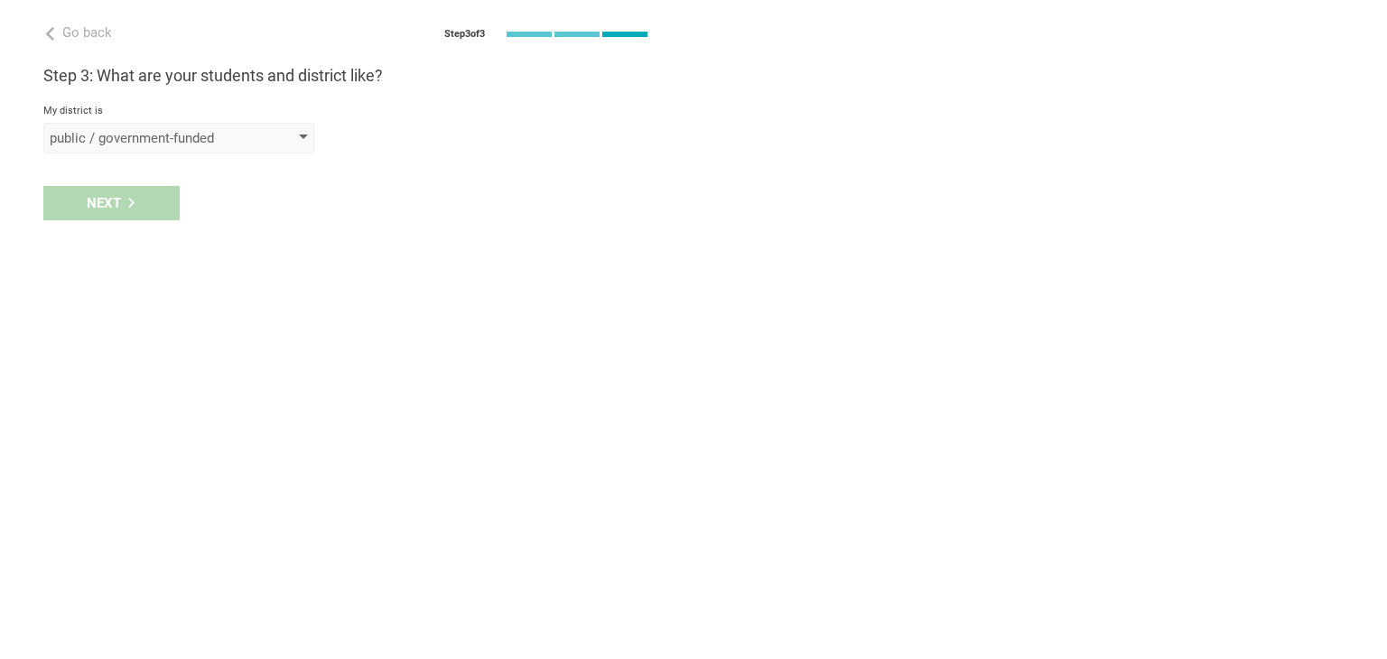
click at [211, 144] on div "public / government-funded" at bounding box center [153, 138] width 207 height 18
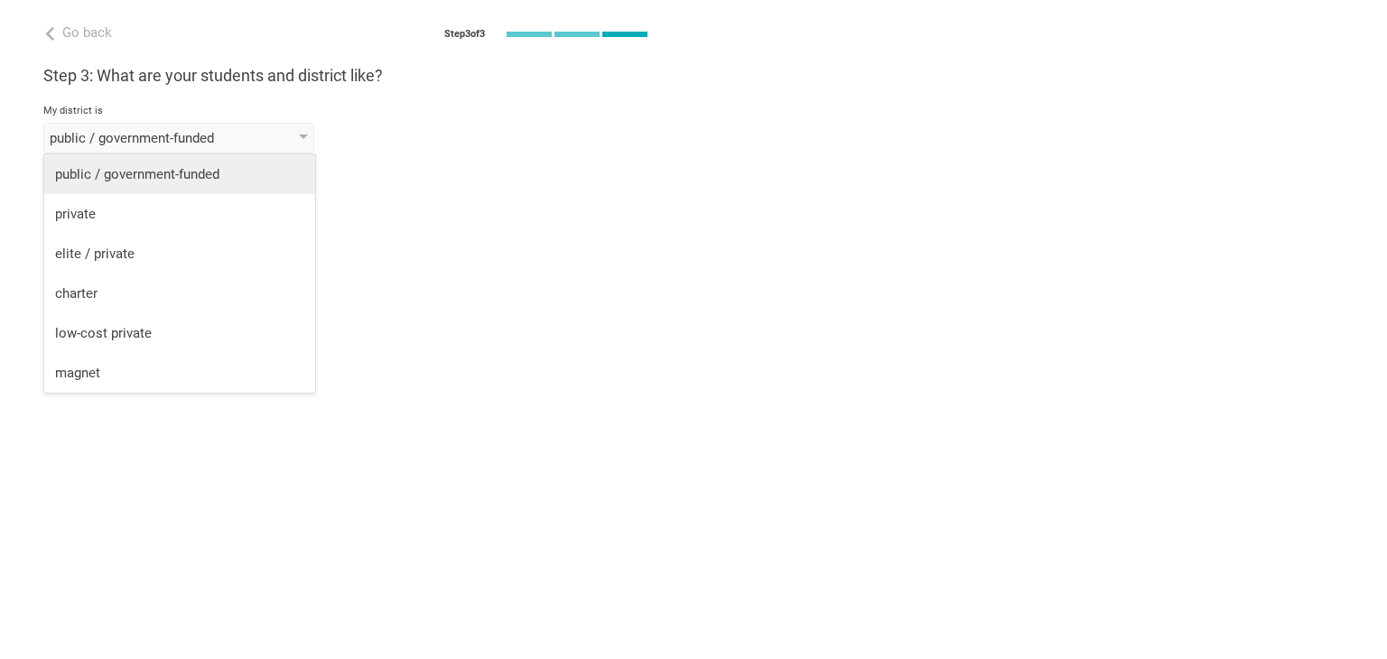
click at [198, 172] on div "public / government-funded" at bounding box center [179, 174] width 249 height 18
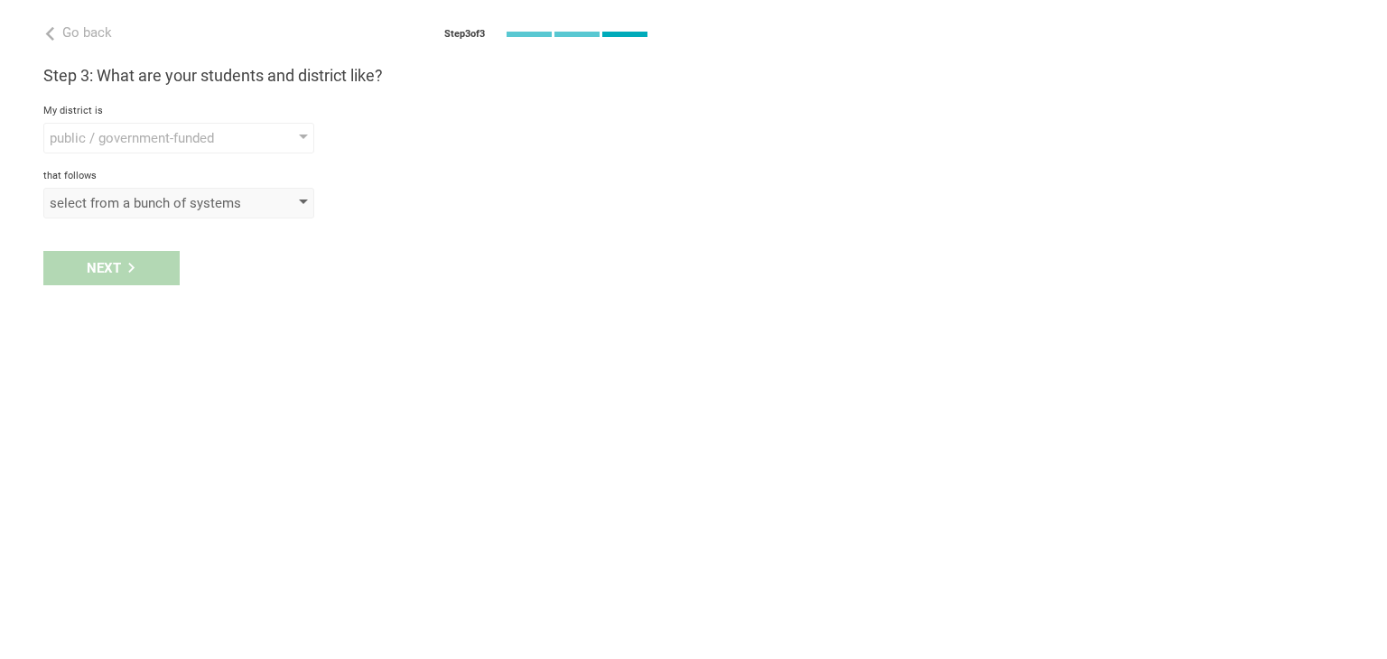
click at [137, 215] on div "select from a bunch of systems" at bounding box center [178, 203] width 271 height 31
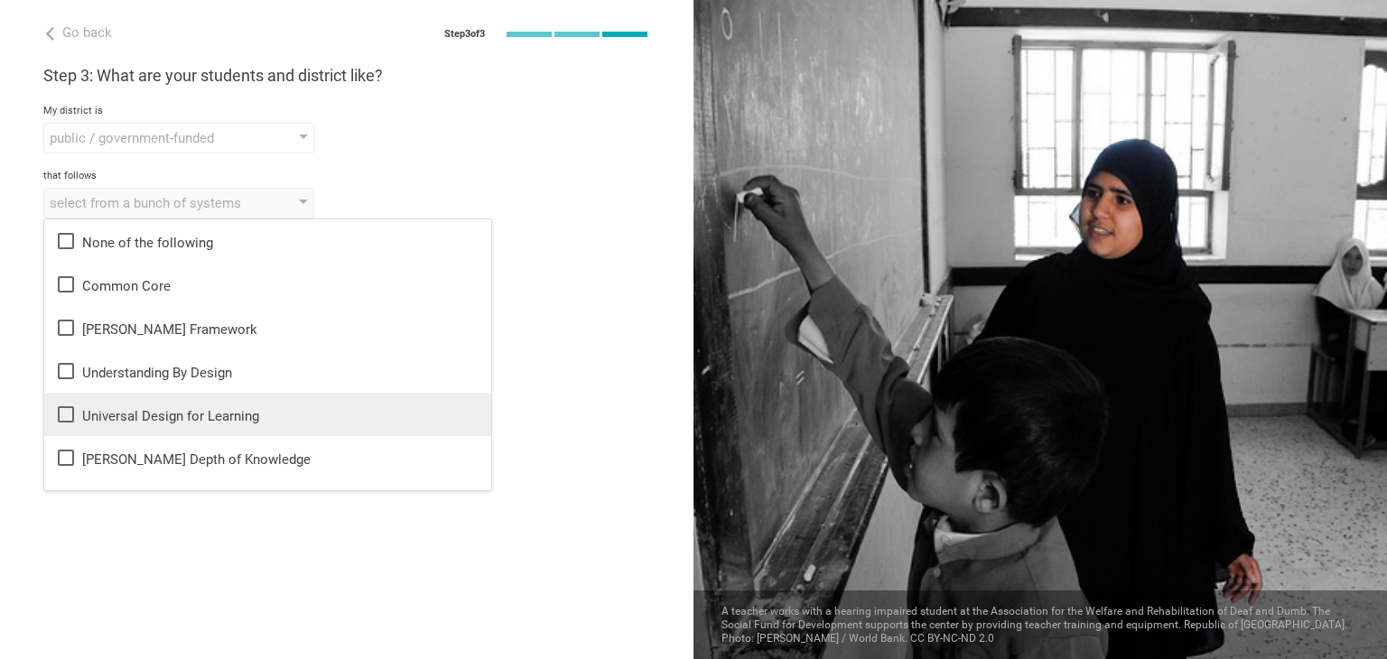
click at [64, 420] on icon at bounding box center [66, 414] width 16 height 16
click at [686, 315] on div "Go back Step 3 of 3 Welcome, [PERSON_NAME]! You are almost all set. Just answer…" at bounding box center [347, 329] width 694 height 659
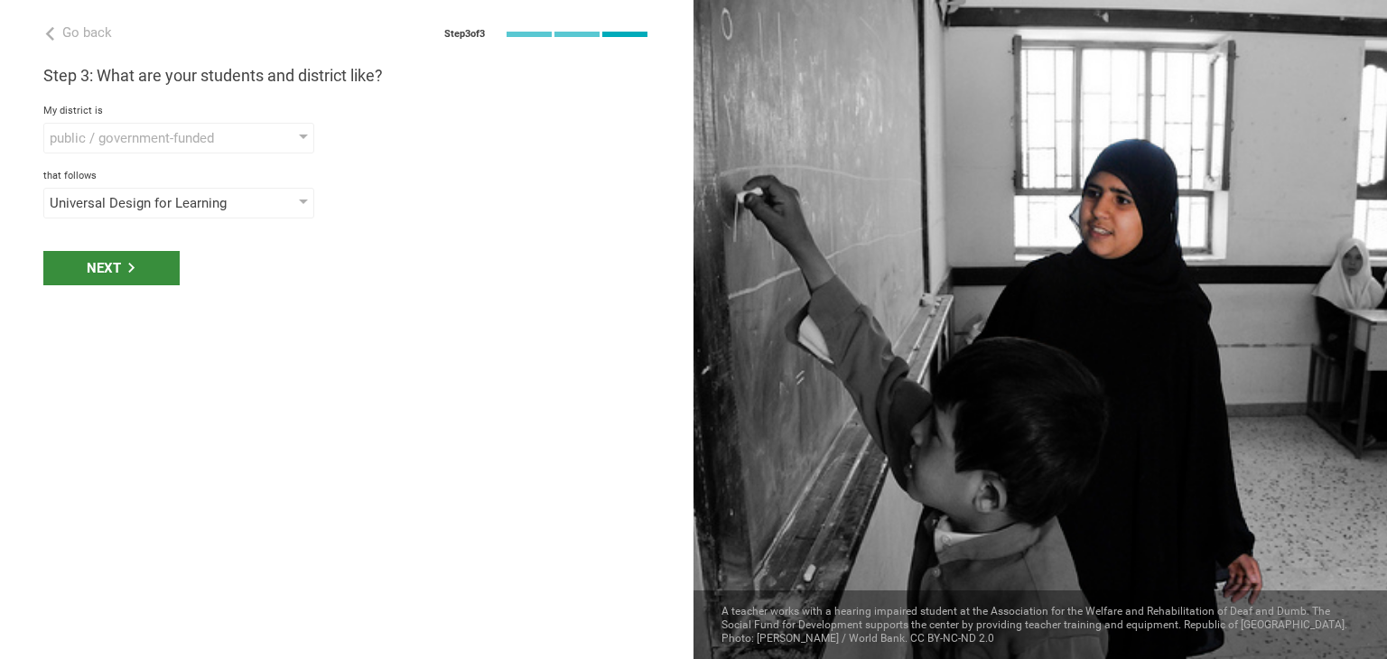
click at [75, 256] on div "Next" at bounding box center [111, 268] width 136 height 34
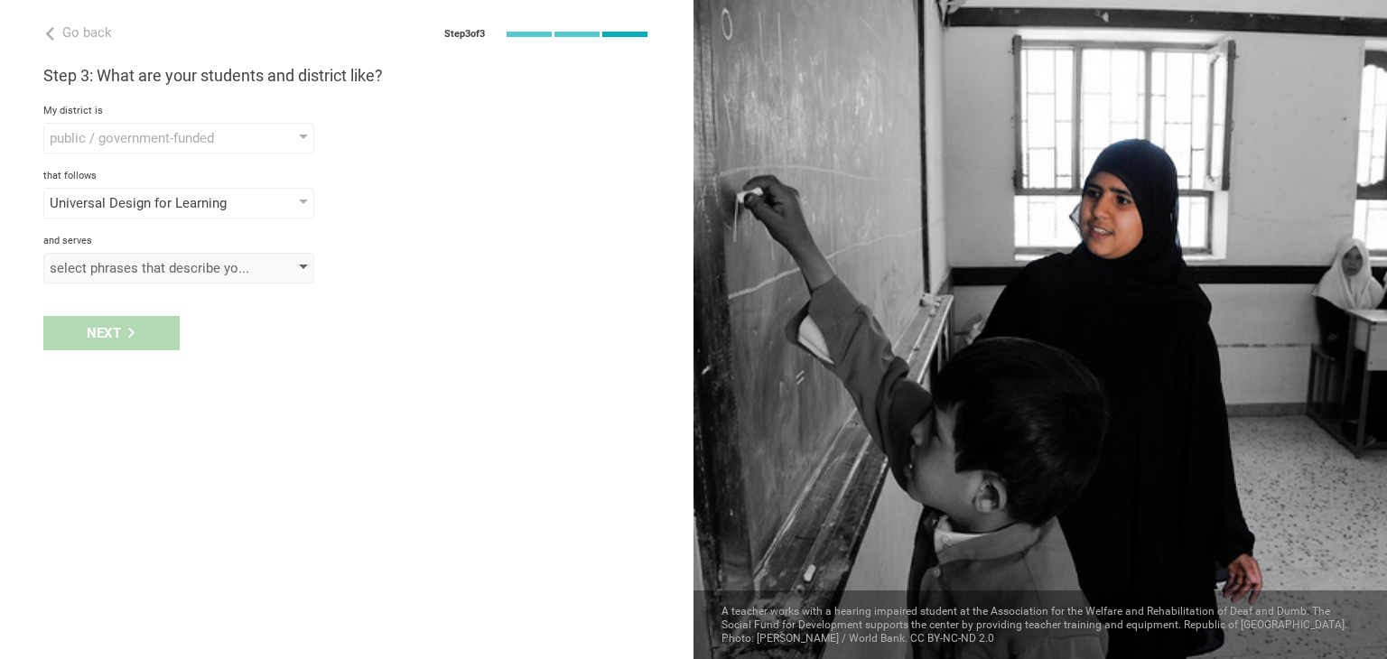
click at [97, 267] on div "select phrases that describe your student population" at bounding box center [153, 268] width 207 height 18
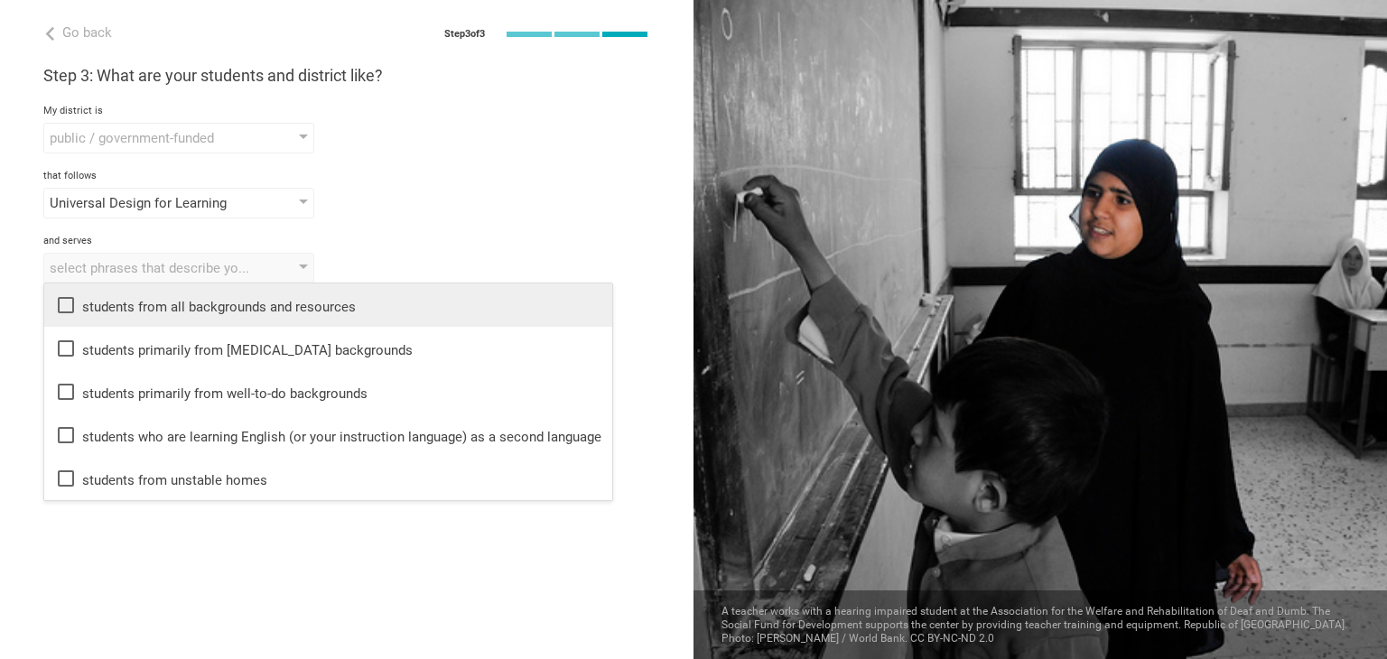
click at [62, 313] on icon at bounding box center [66, 305] width 22 height 22
click at [270, 564] on div "Go back Step 3 of 3 Welcome, [PERSON_NAME]! You are almost all set. Just answer…" at bounding box center [347, 329] width 694 height 659
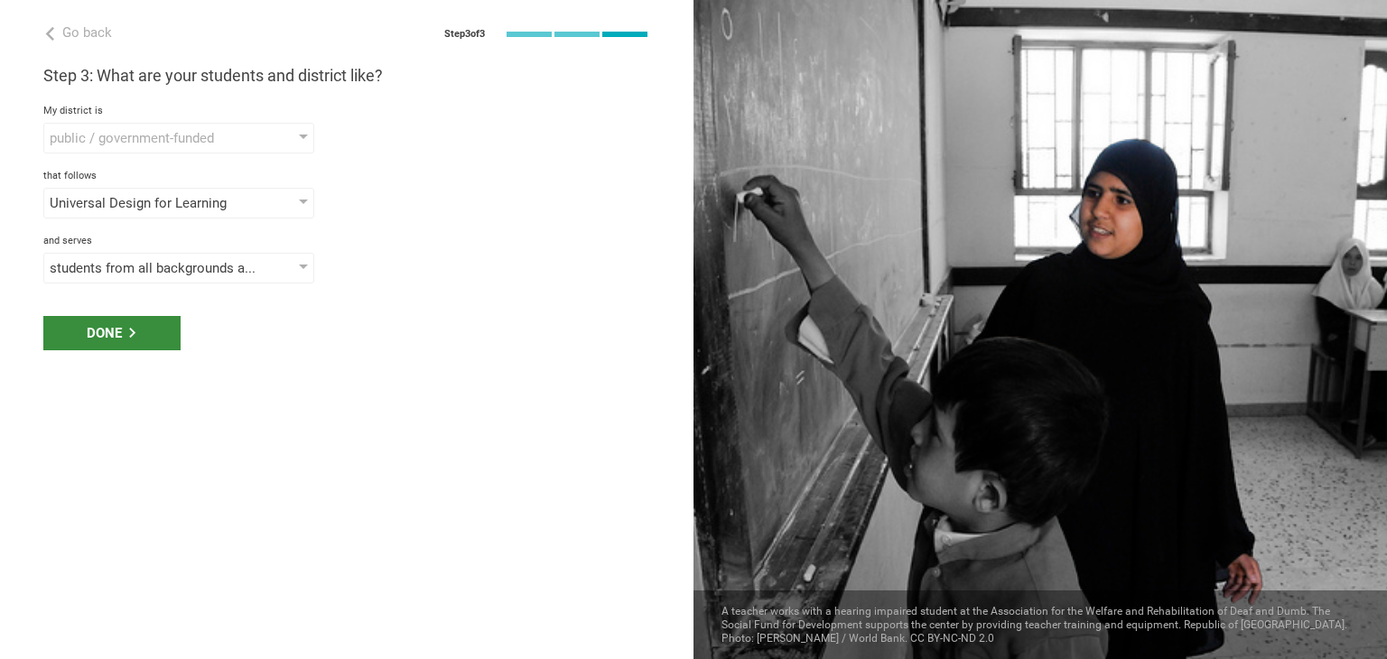
click at [141, 340] on div "Done" at bounding box center [111, 333] width 137 height 34
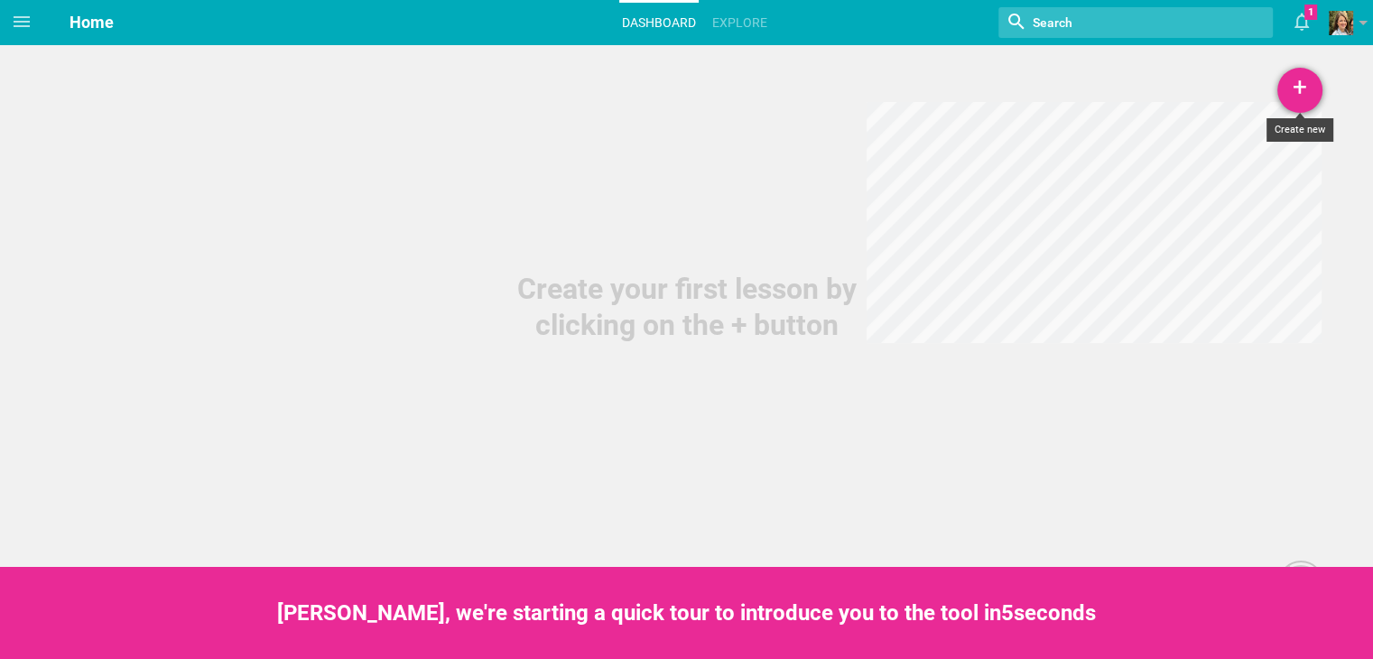
click at [1296, 91] on div "+" at bounding box center [1300, 90] width 45 height 45
click at [1235, 157] on link "Lesson" at bounding box center [1254, 140] width 135 height 40
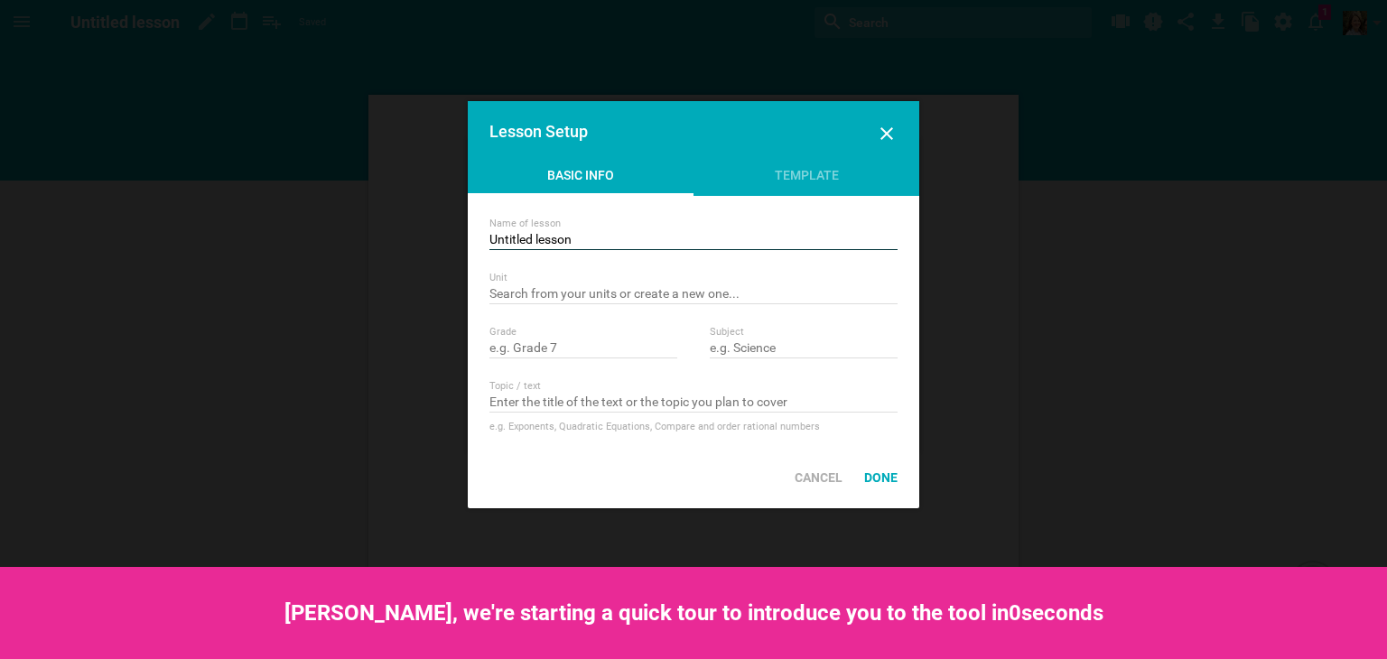
drag, startPoint x: 593, startPoint y: 234, endPoint x: 349, endPoint y: 243, distance: 244.0
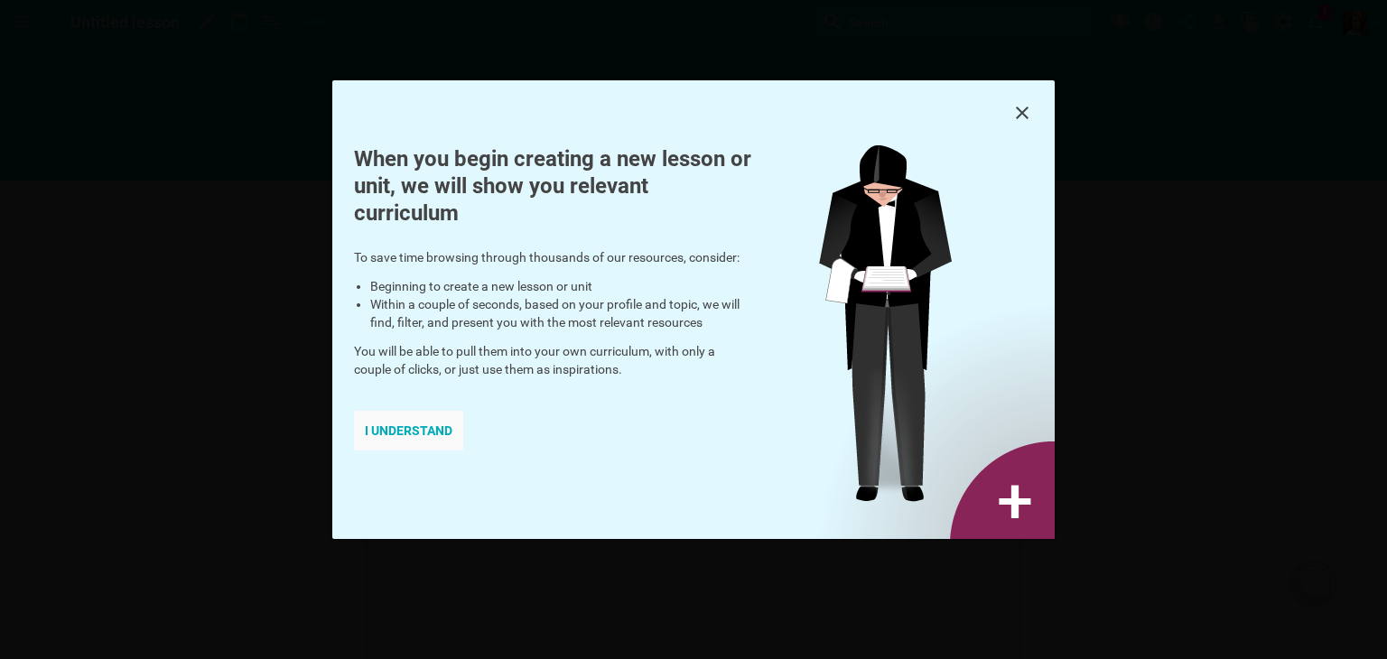
click at [419, 433] on div "I understand" at bounding box center [408, 431] width 109 height 40
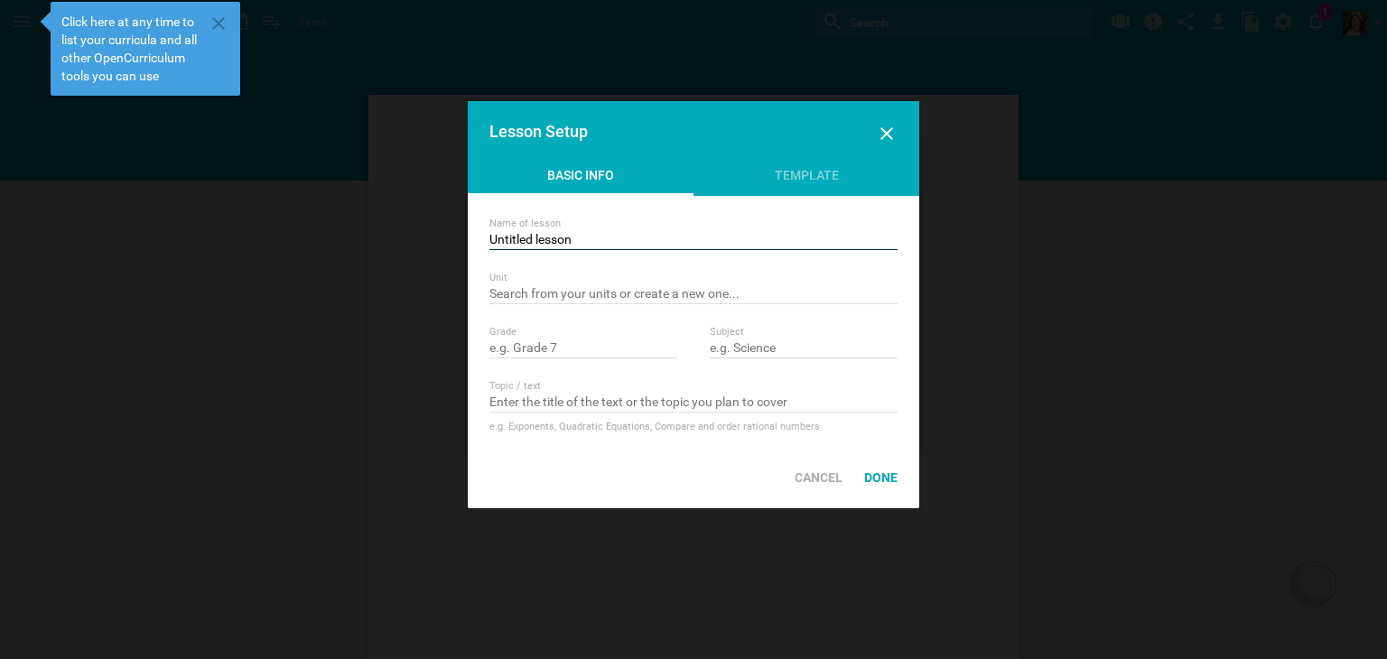
click at [576, 240] on input "Untitled lesson" at bounding box center [693, 241] width 408 height 18
click at [821, 166] on div "Template" at bounding box center [807, 179] width 226 height 27
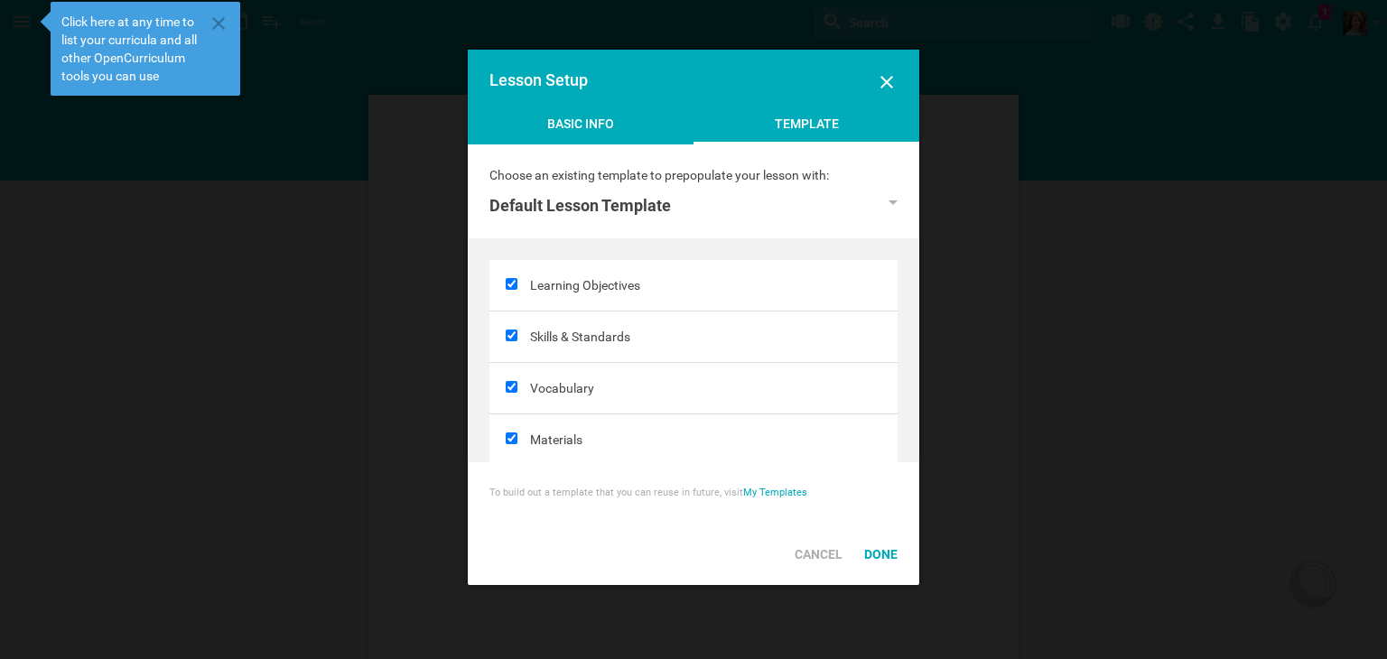
click at [599, 121] on div "Basic Info" at bounding box center [581, 128] width 226 height 27
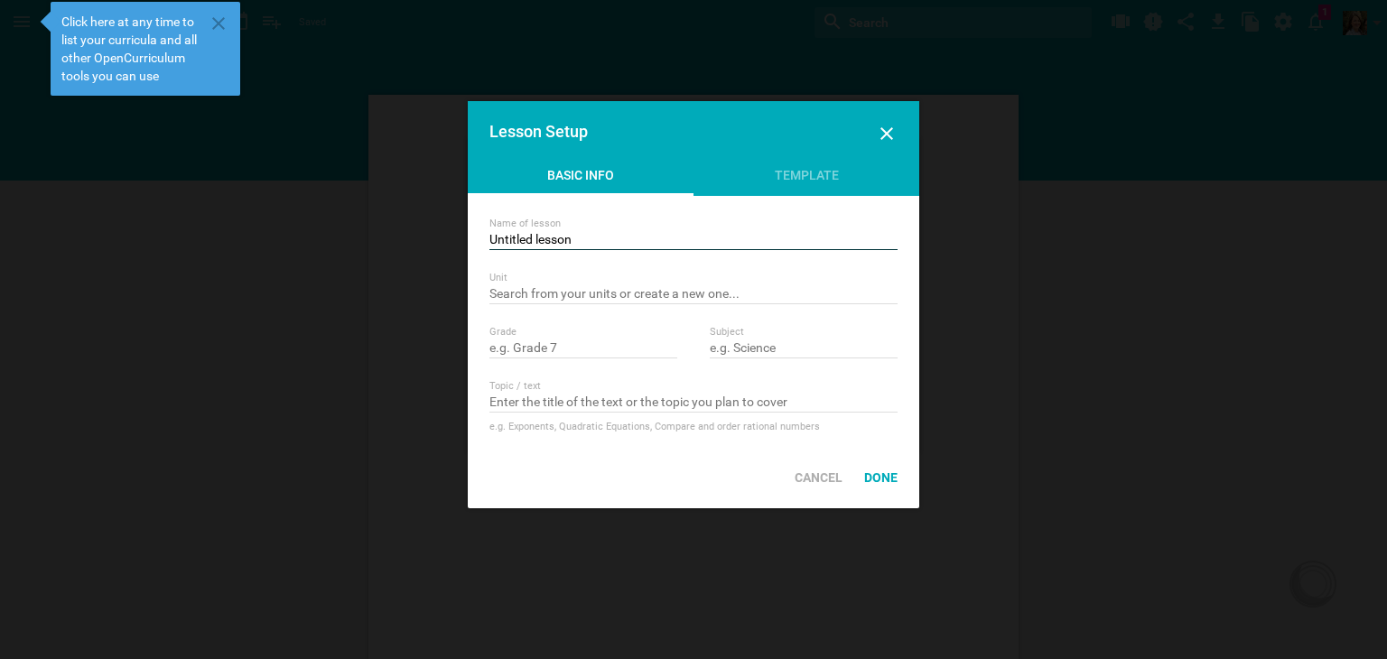
click at [544, 236] on input "Untitled lesson" at bounding box center [693, 241] width 408 height 18
type input "Unit 1: All About Me"
click at [606, 284] on div "Unit Nothing found with term """ at bounding box center [693, 288] width 408 height 33
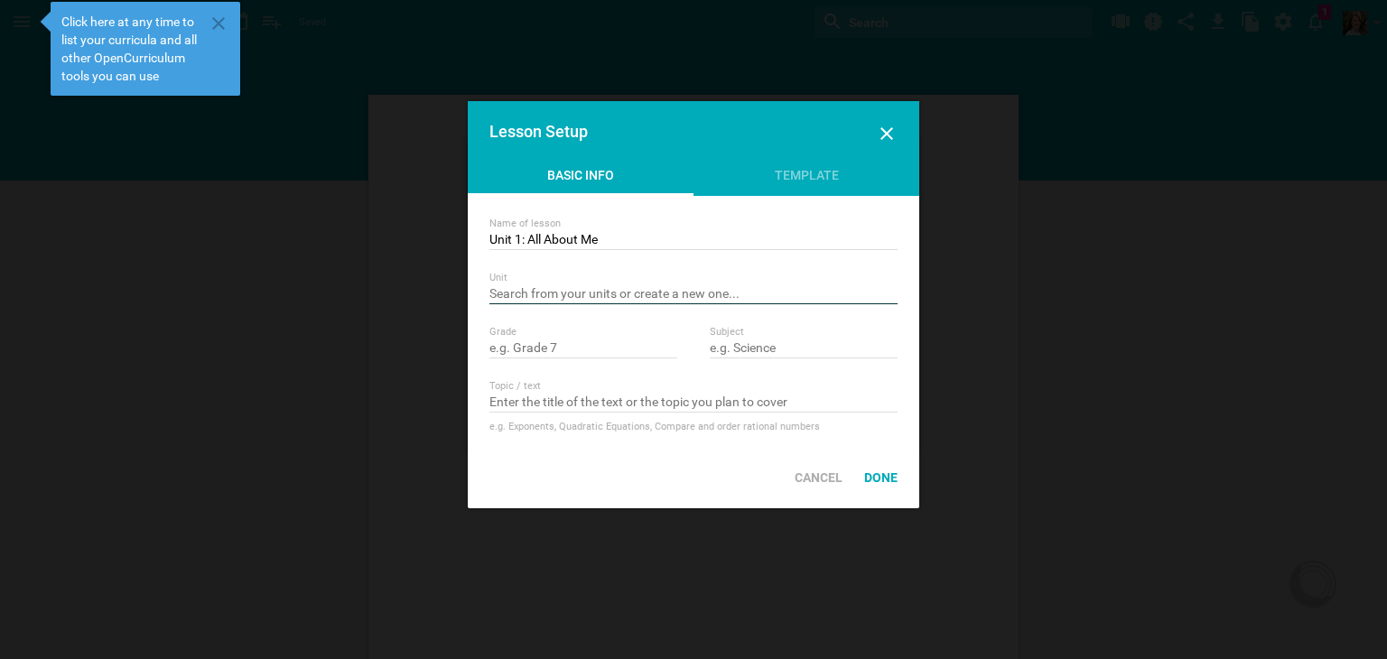
click at [600, 293] on input "text" at bounding box center [693, 295] width 408 height 18
click at [559, 351] on input "text" at bounding box center [583, 349] width 188 height 18
type input "p"
type input "PK"
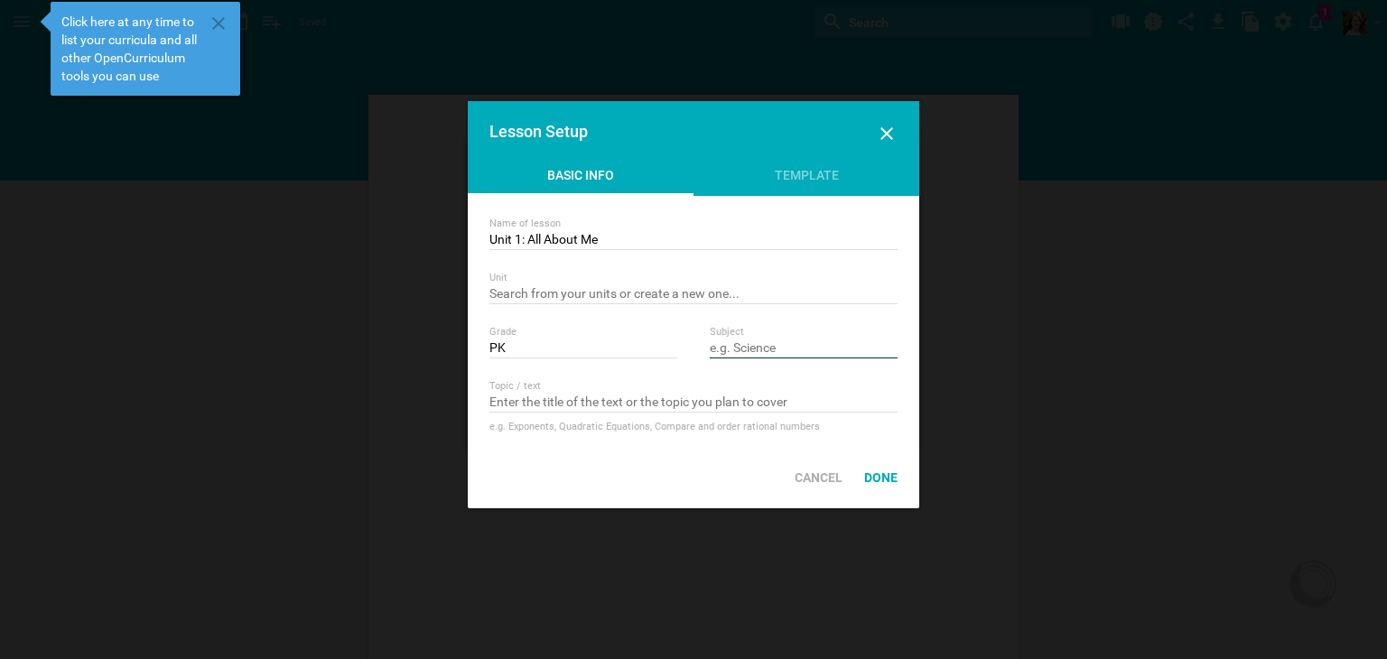
click at [779, 340] on input "text" at bounding box center [804, 349] width 188 height 18
type input "All"
click at [656, 410] on input "text" at bounding box center [693, 404] width 408 height 18
click at [884, 488] on div "Done" at bounding box center [880, 478] width 55 height 40
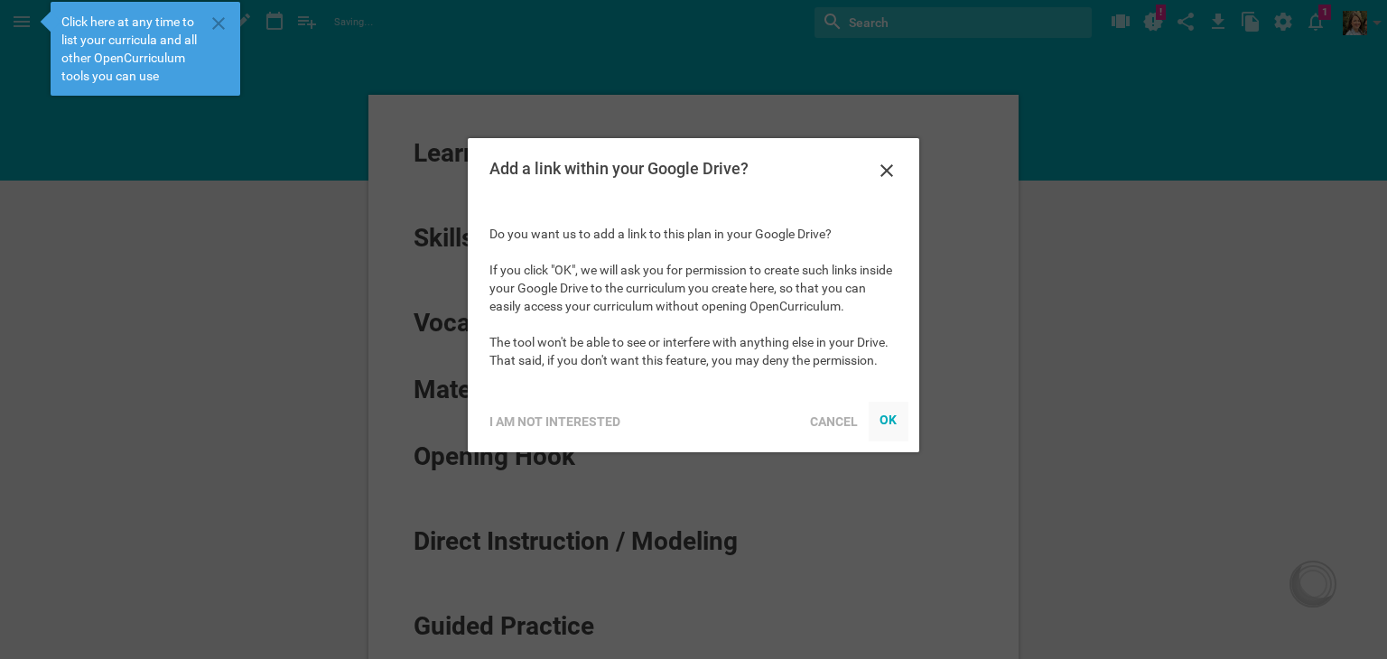
click at [885, 409] on div at bounding box center [889, 422] width 40 height 40
click at [525, 416] on div "I am not interested" at bounding box center [555, 422] width 153 height 40
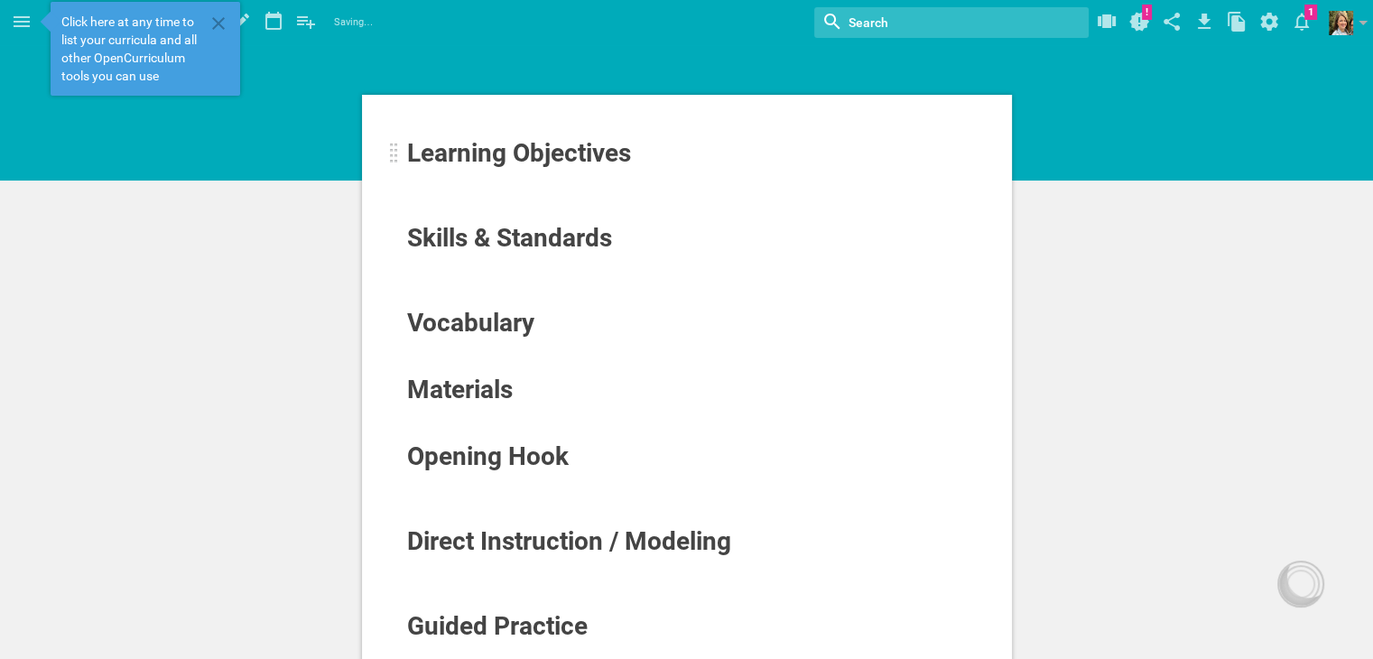
click at [531, 161] on span "Learning Objectives" at bounding box center [519, 153] width 224 height 30
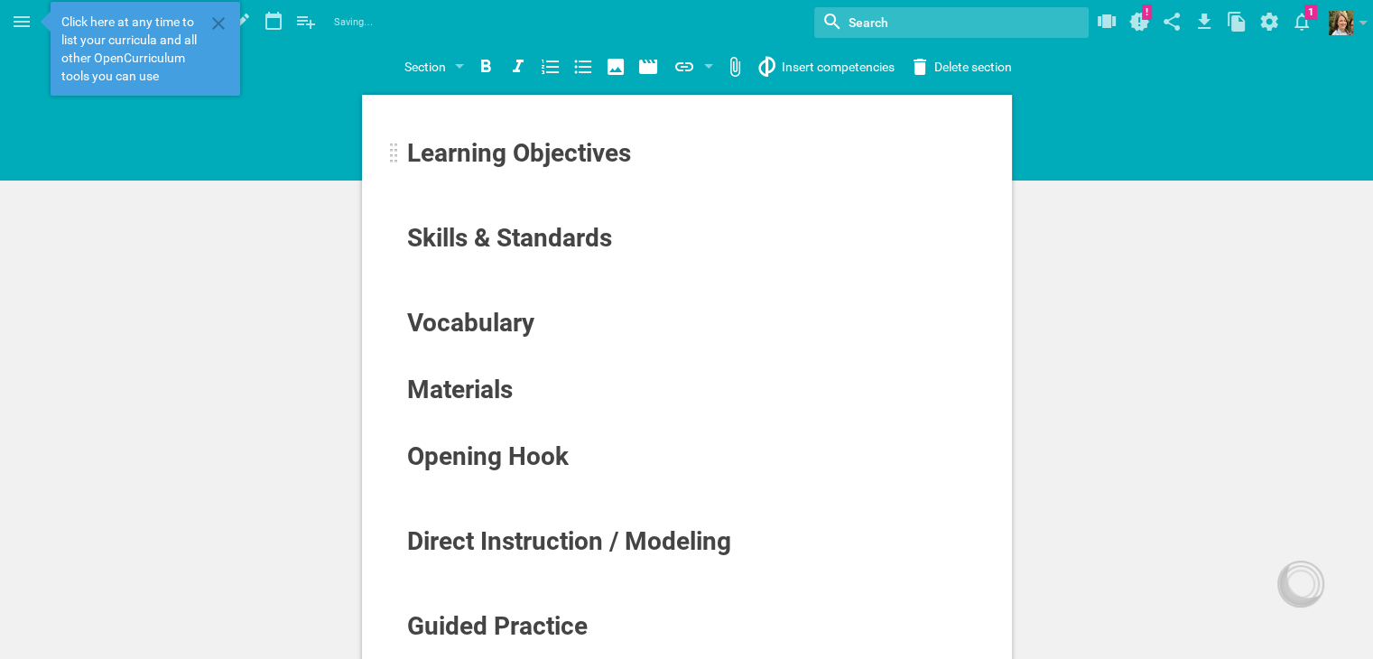
click at [669, 159] on div "Learning Objectives" at bounding box center [631, 153] width 449 height 29
click at [533, 174] on div at bounding box center [687, 178] width 563 height 18
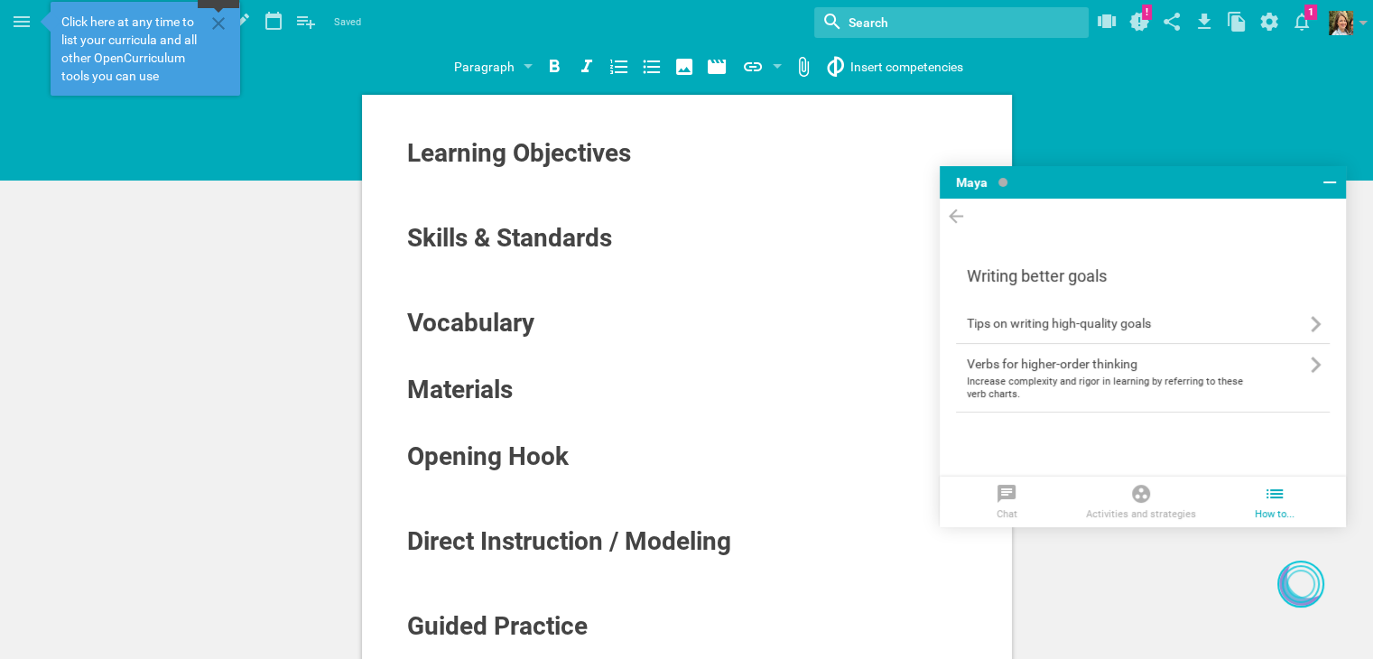
click at [219, 16] on icon at bounding box center [219, 24] width 22 height 22
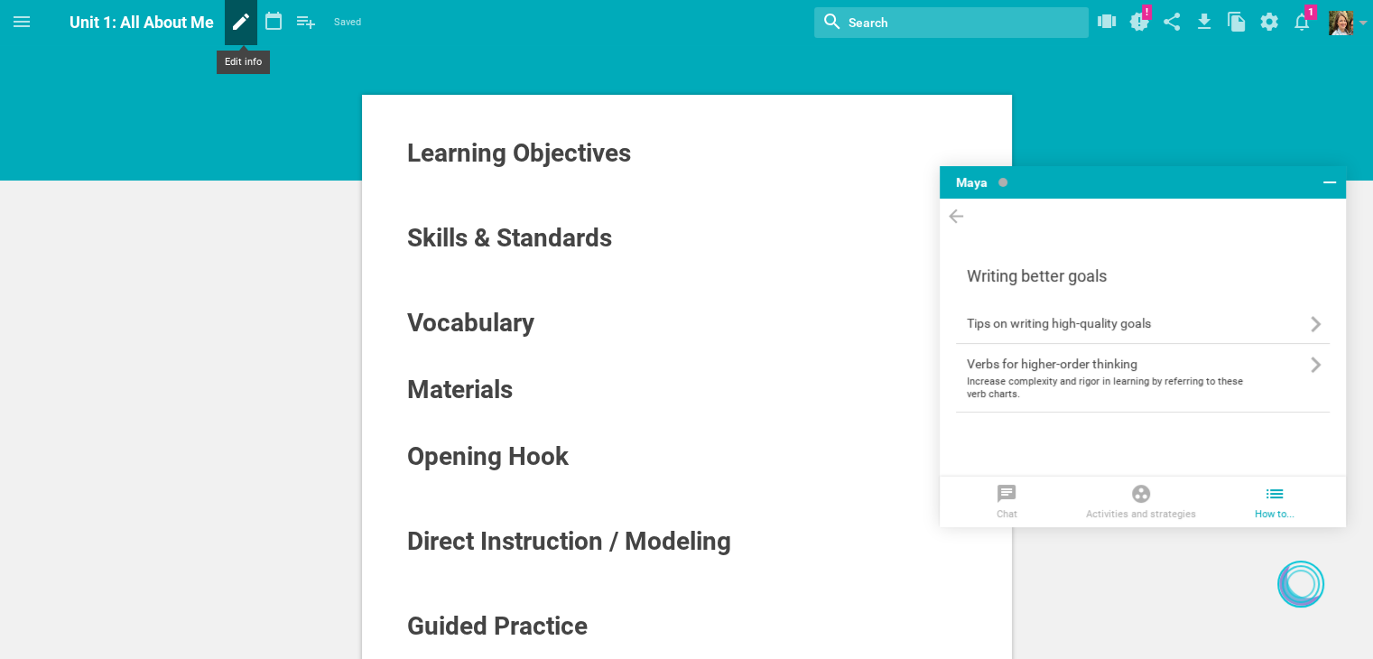
click at [242, 20] on icon at bounding box center [241, 22] width 16 height 16
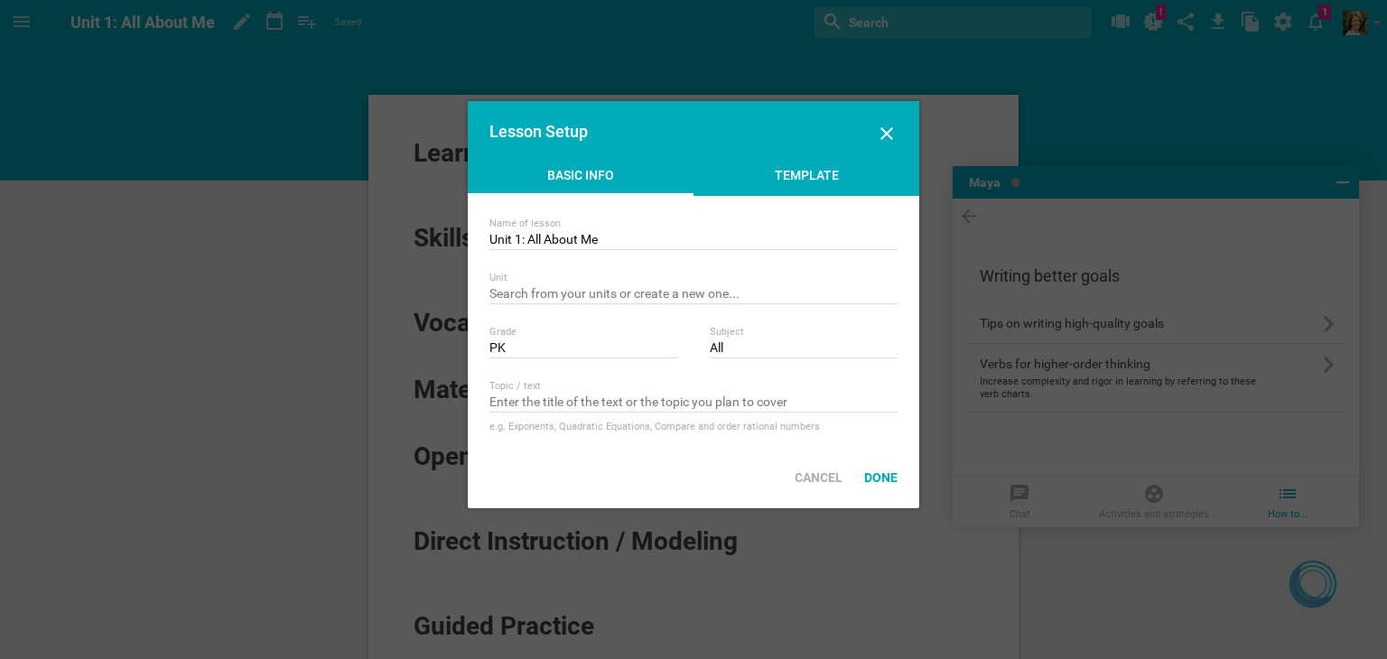
click at [786, 180] on div "Template" at bounding box center [807, 179] width 226 height 27
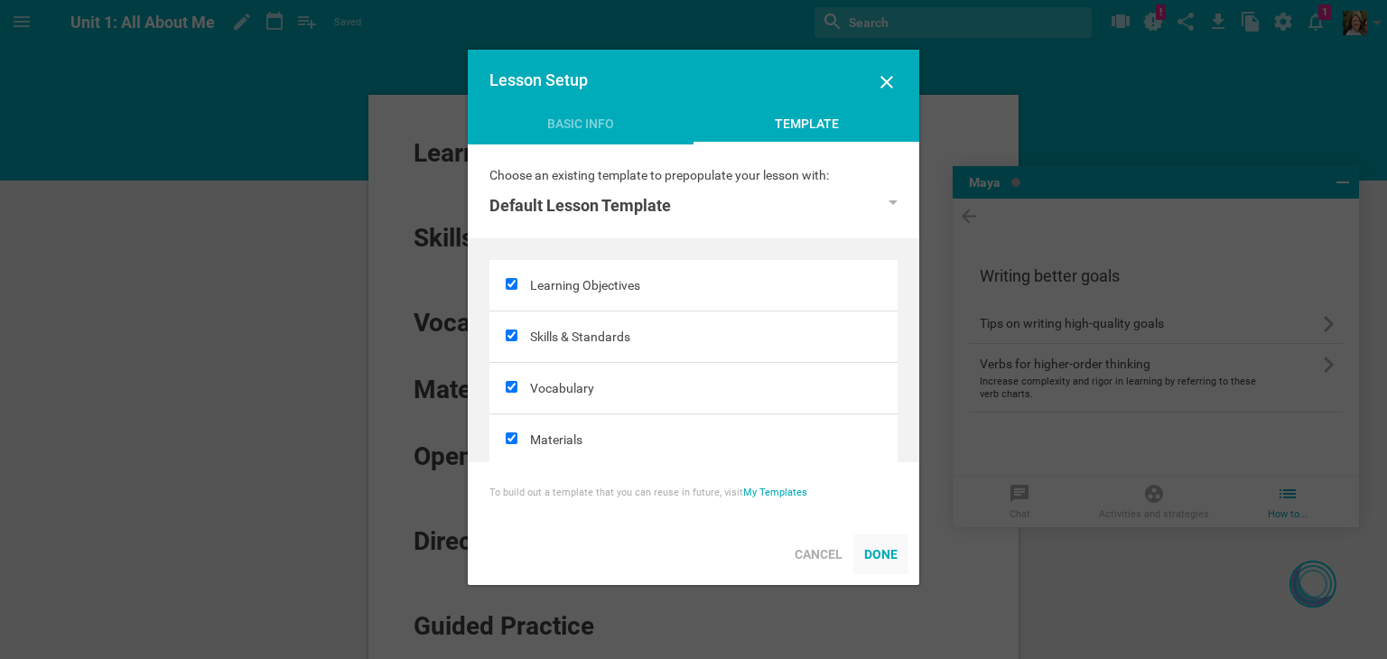
click at [892, 555] on div "Done" at bounding box center [880, 555] width 55 height 40
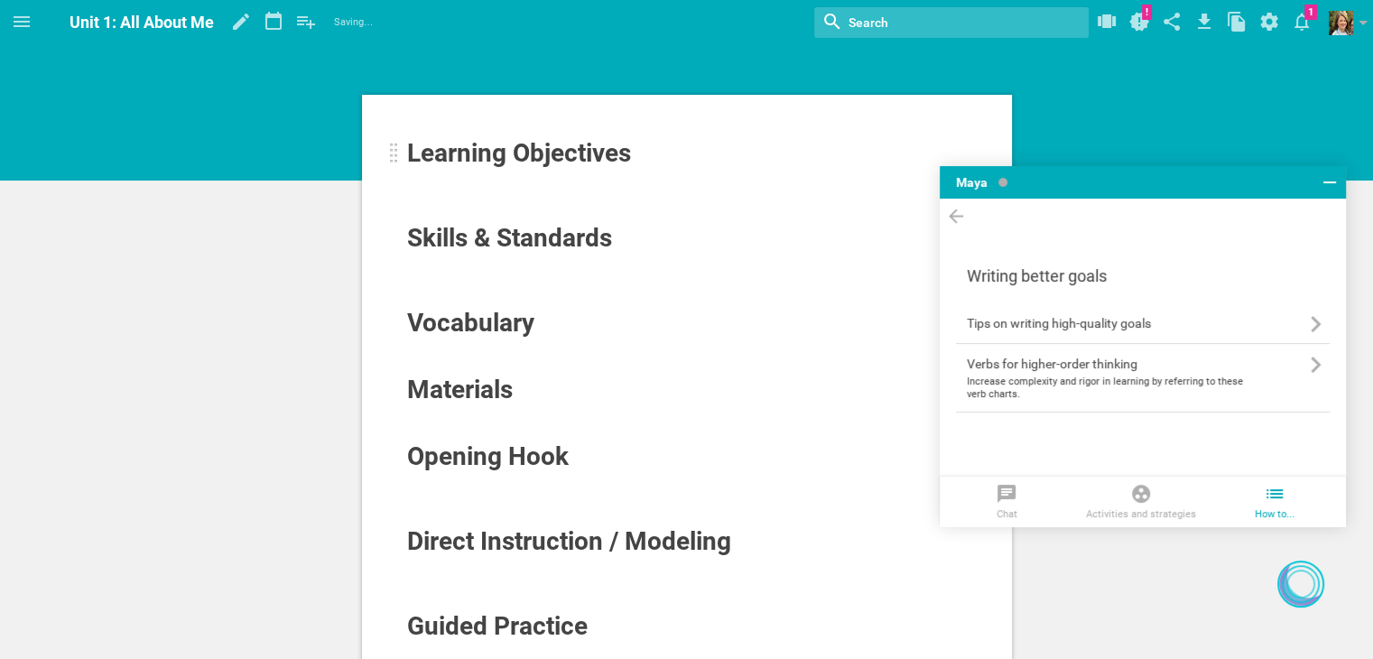
click at [477, 167] on div "Learning Objectives" at bounding box center [687, 153] width 563 height 31
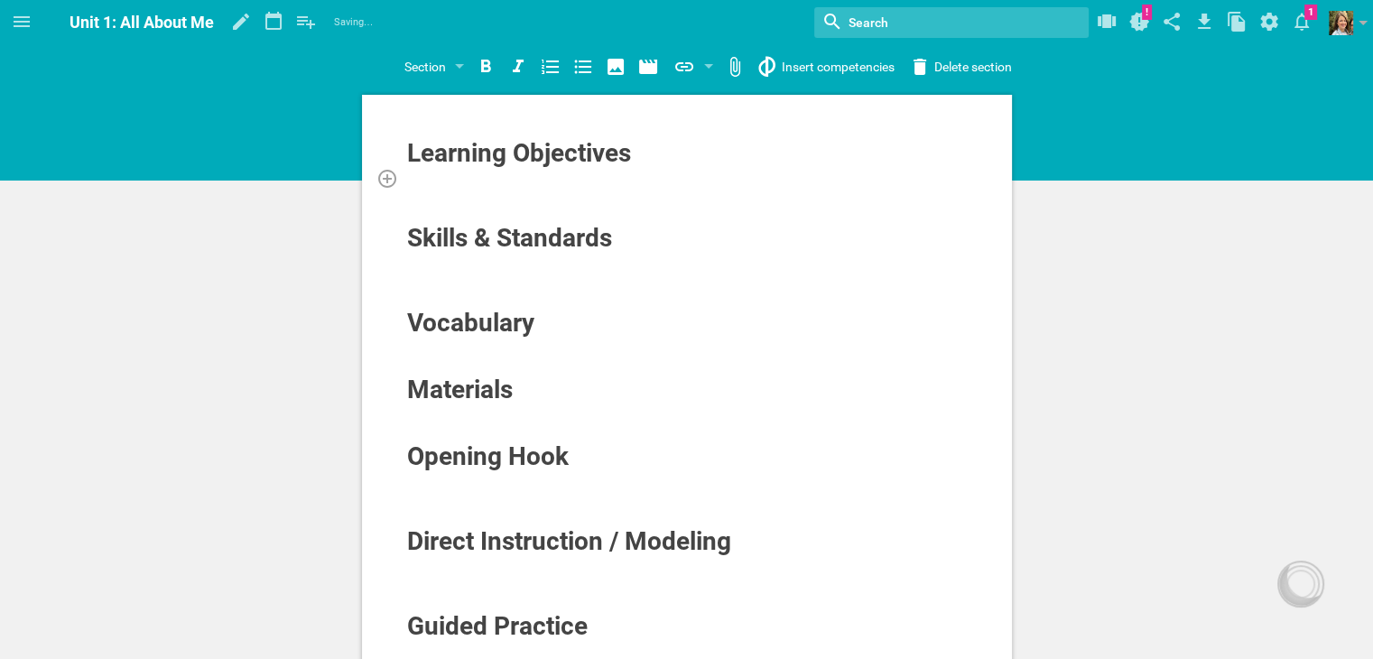
click at [466, 175] on div at bounding box center [687, 178] width 563 height 18
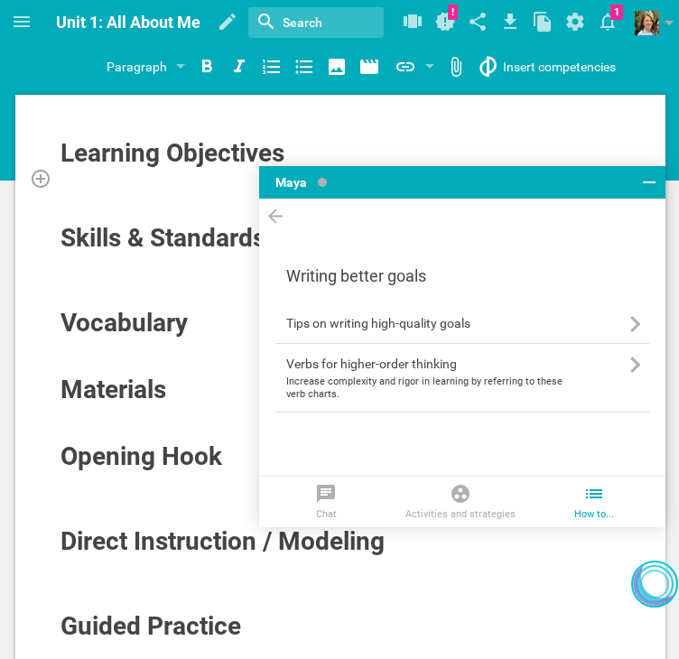
click at [163, 179] on div at bounding box center [341, 178] width 563 height 18
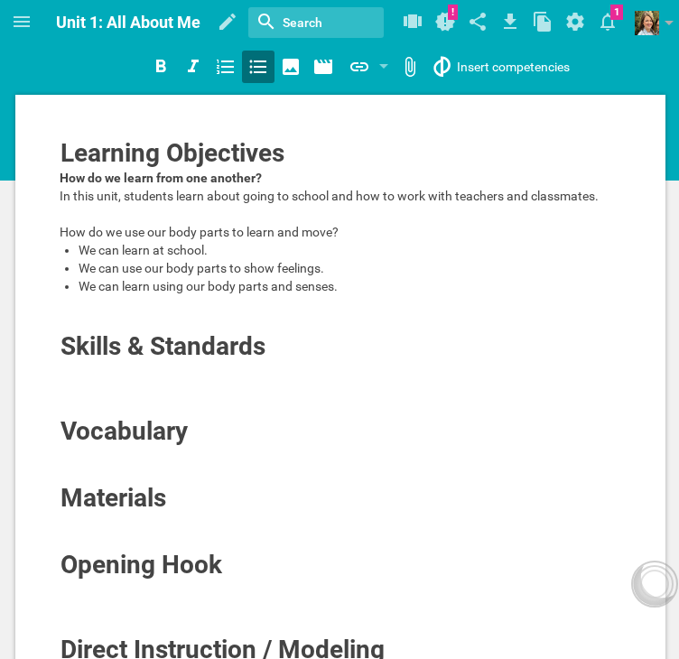
click at [166, 230] on span "How do we use our body parts to learn and move?" at bounding box center [199, 232] width 279 height 14
click at [177, 380] on div at bounding box center [341, 371] width 563 height 18
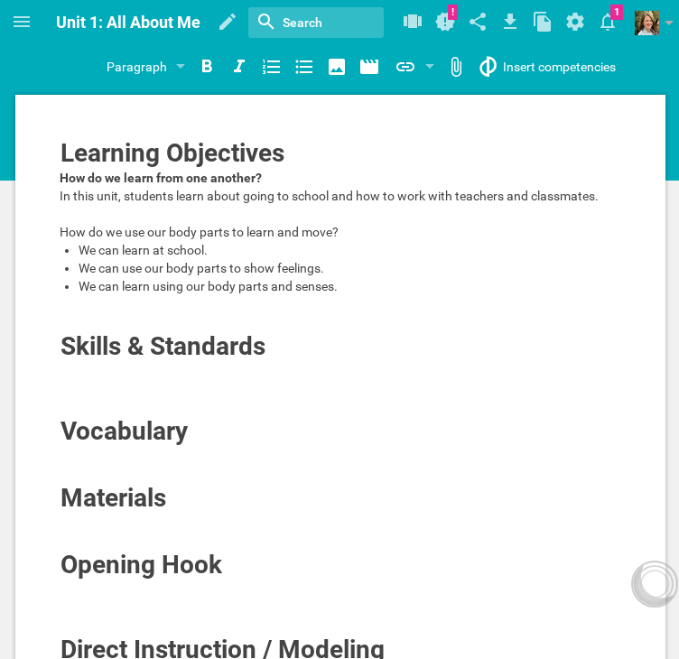
click at [535, 67] on div "Home Planner My Libraries My Curriculum My Files Unit 1: All About Me Saved My …" at bounding box center [339, 329] width 679 height 659
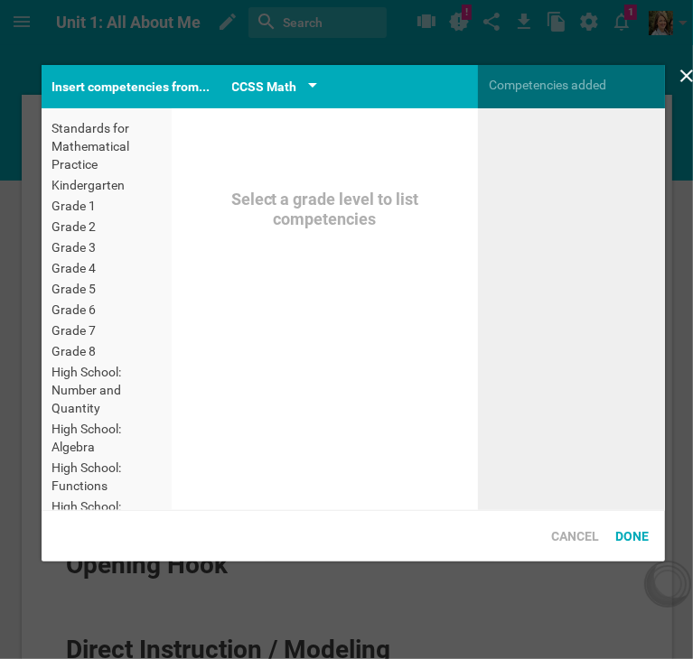
click at [282, 80] on div "CCSS Math" at bounding box center [264, 87] width 65 height 22
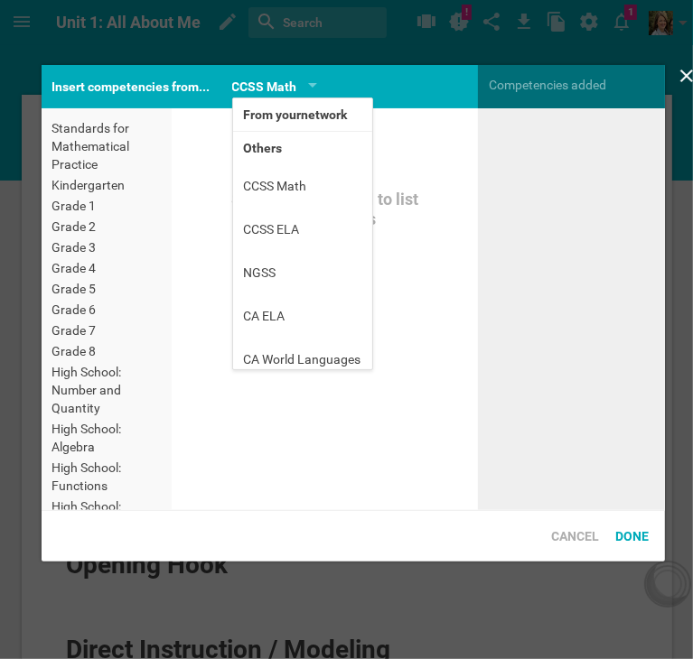
click at [173, 89] on div "Insert competencies from..." at bounding box center [132, 86] width 180 height 43
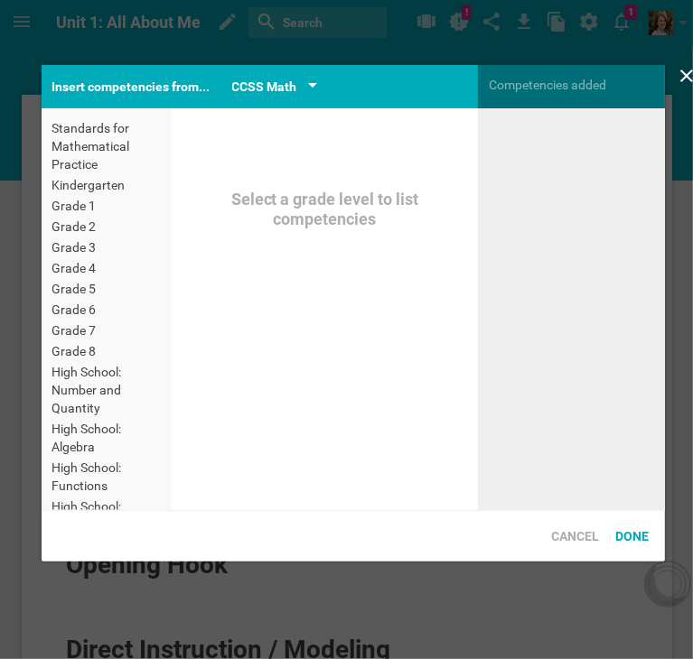
click at [304, 90] on div "CCSS Math" at bounding box center [274, 87] width 85 height 22
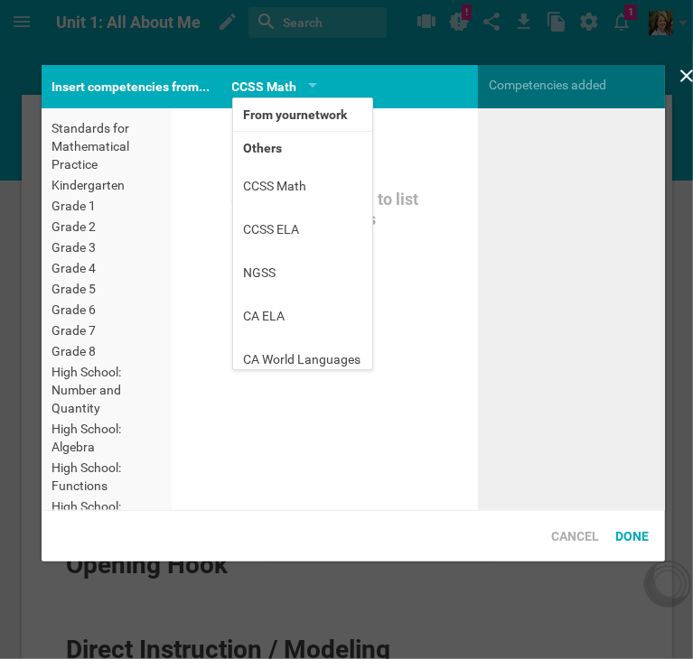
click at [310, 108] on li "From your network" at bounding box center [302, 114] width 139 height 33
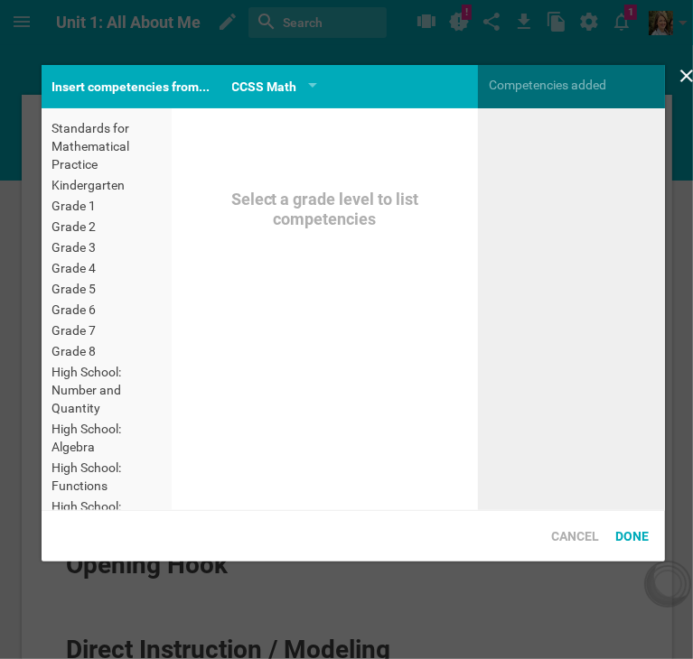
click at [82, 145] on div "Standards for Mathematical Practice" at bounding box center [106, 146] width 109 height 54
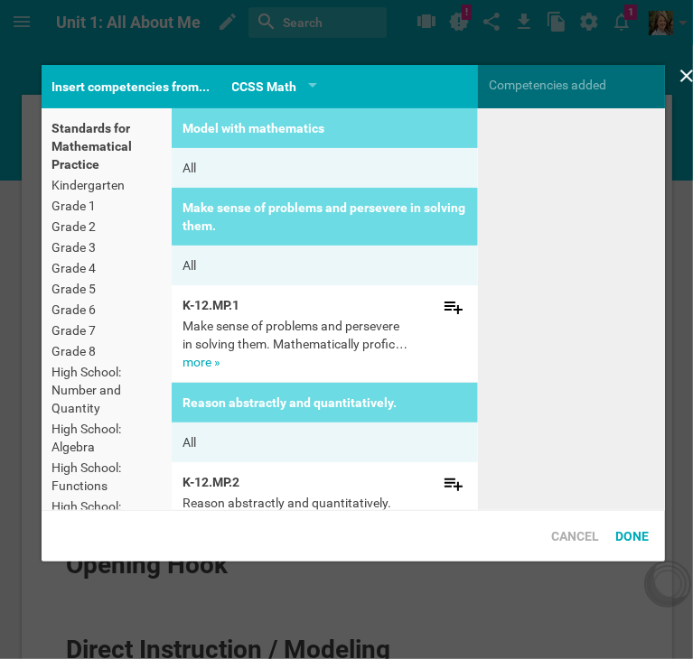
click at [92, 182] on div "Kindergarten" at bounding box center [106, 185] width 109 height 18
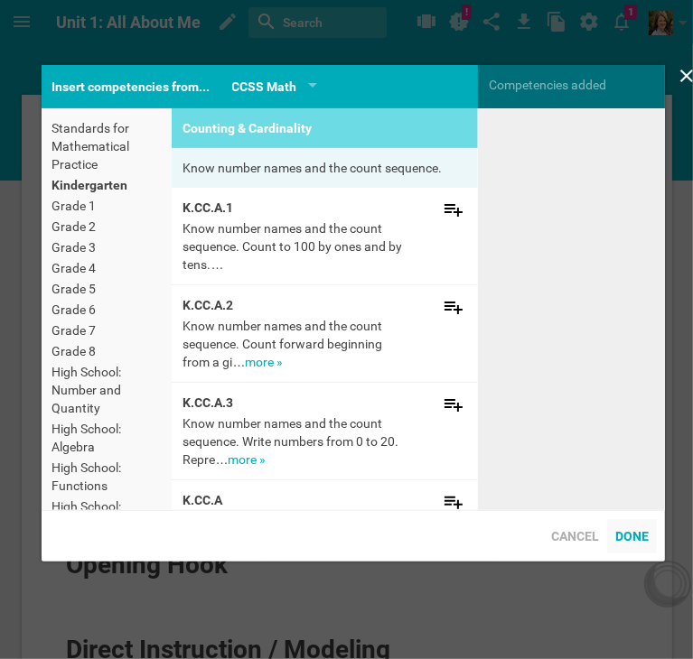
click at [628, 533] on div "Done" at bounding box center [632, 536] width 50 height 34
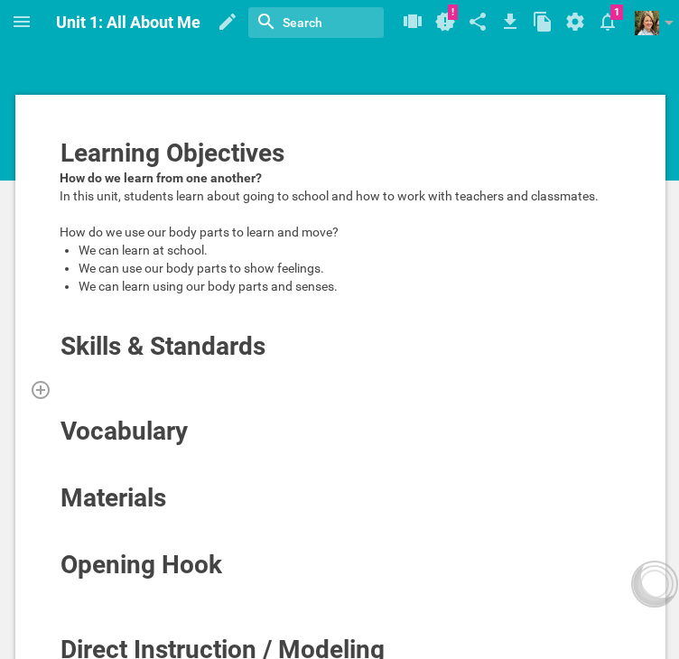
click at [227, 398] on div at bounding box center [341, 389] width 563 height 18
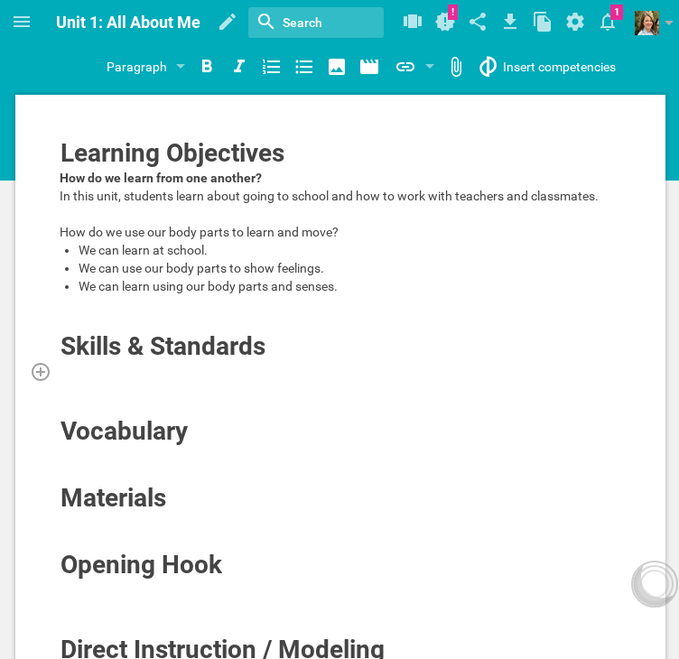
click at [202, 380] on div at bounding box center [341, 371] width 563 height 18
click at [34, 383] on icon at bounding box center [41, 372] width 22 height 22
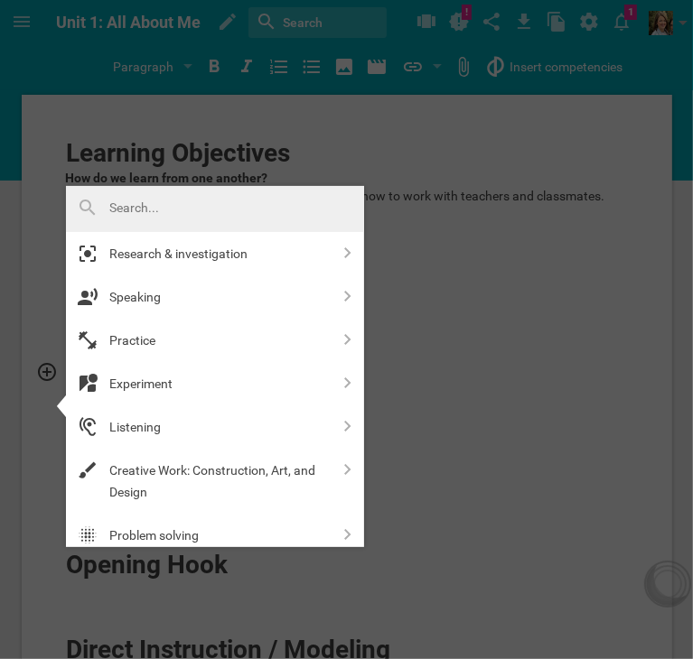
click at [652, 291] on div at bounding box center [346, 329] width 693 height 659
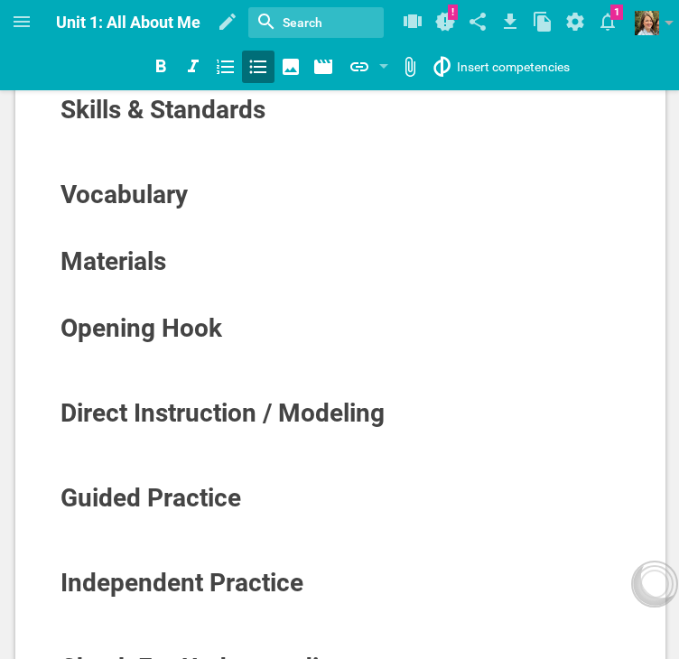
scroll to position [247, 0]
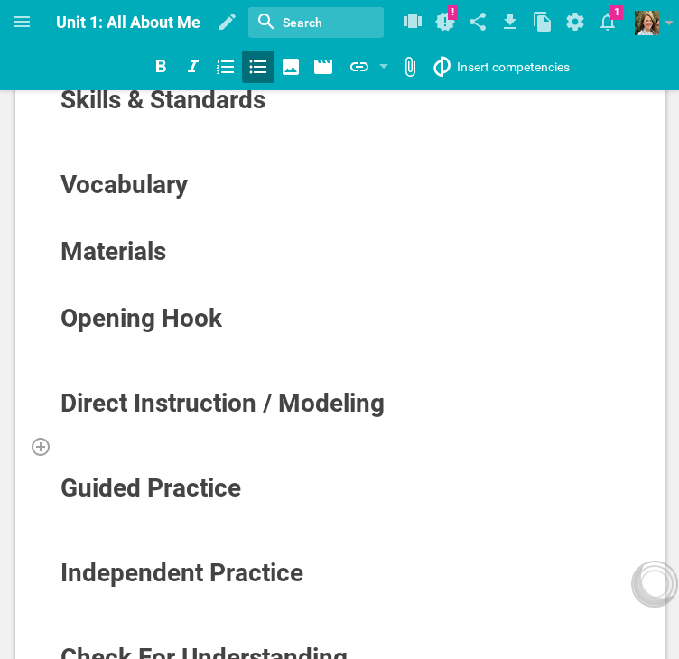
click at [203, 455] on div at bounding box center [341, 446] width 563 height 18
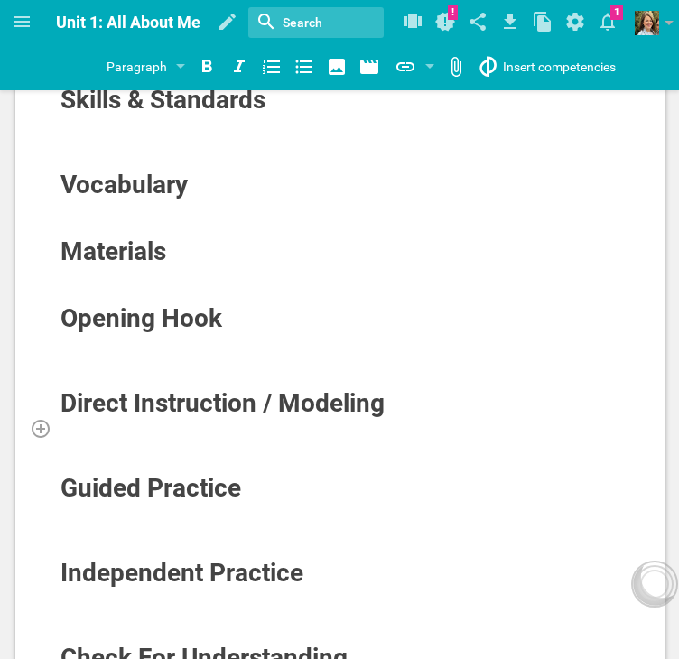
click at [194, 437] on div at bounding box center [341, 428] width 563 height 18
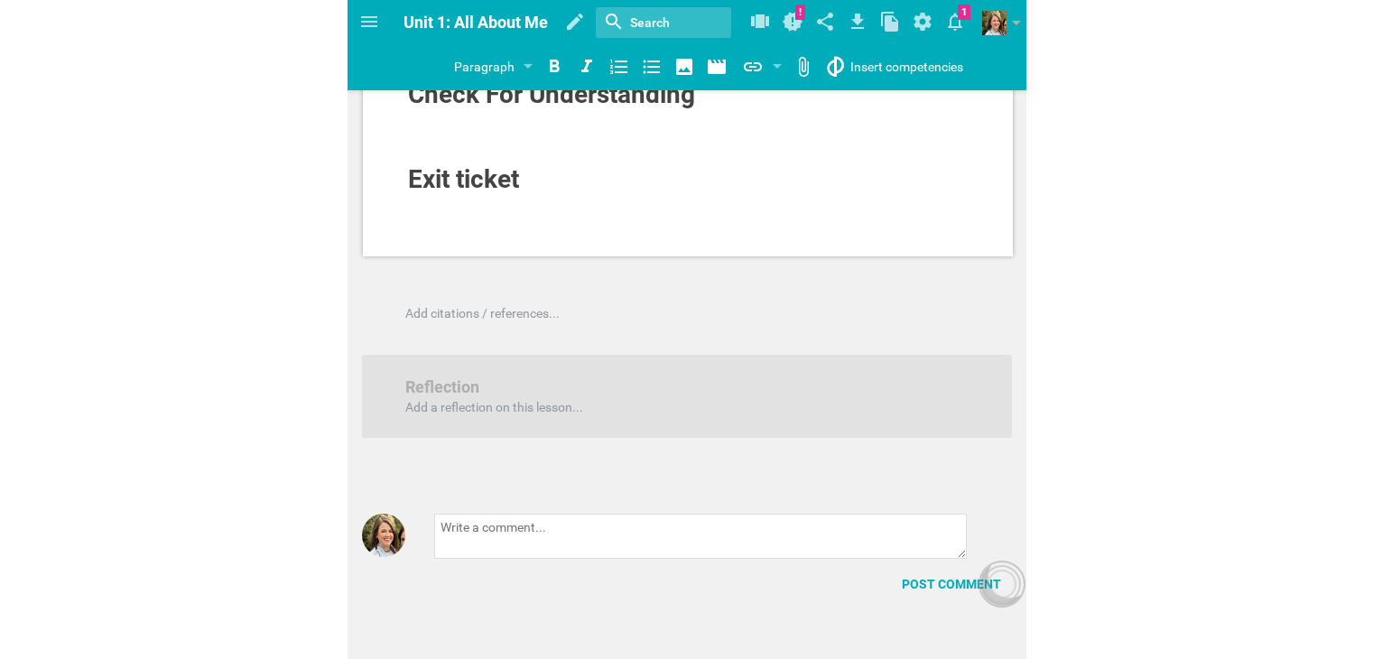
scroll to position [0, 0]
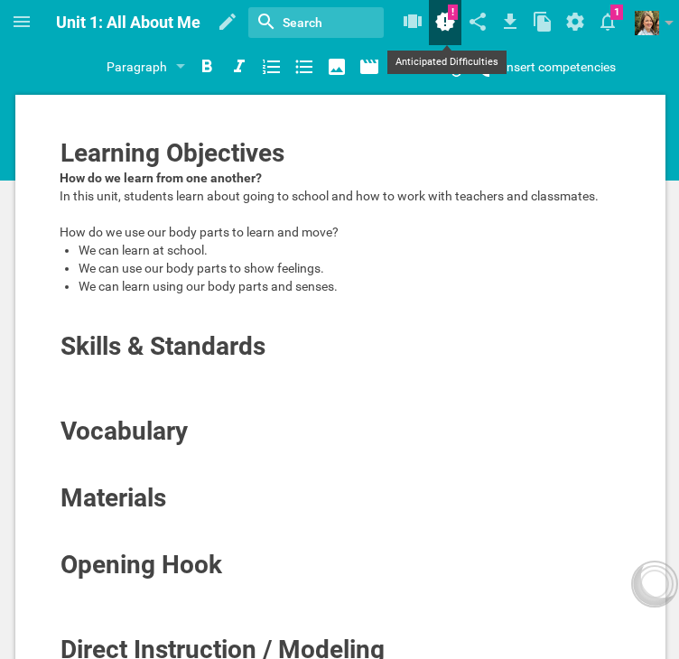
click at [452, 17] on icon at bounding box center [445, 22] width 20 height 19
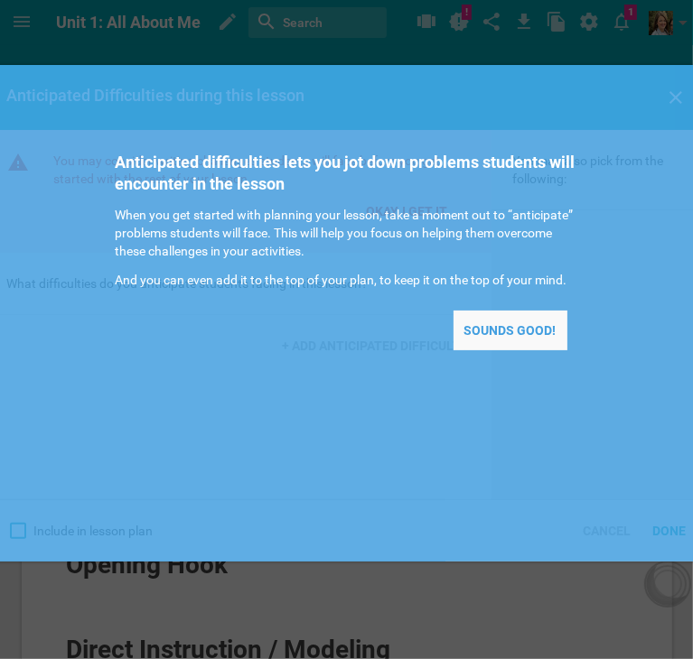
click at [509, 318] on div "Sounds good!" at bounding box center [510, 331] width 114 height 40
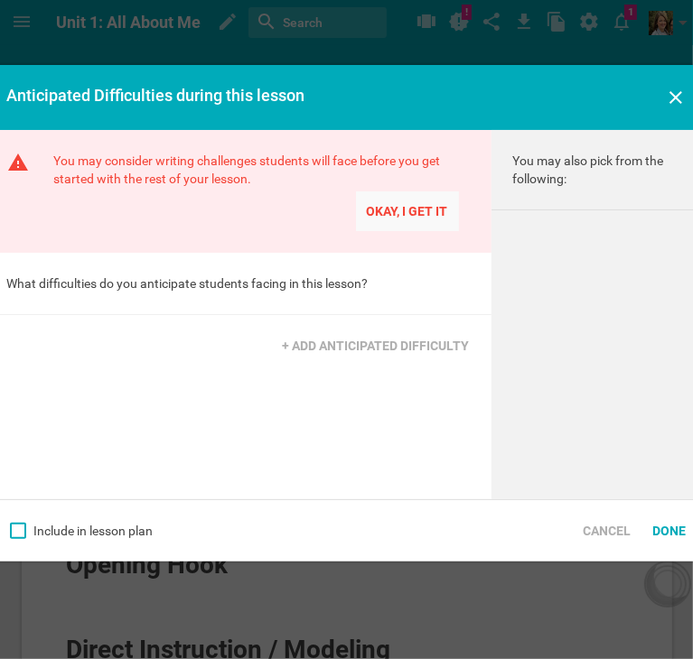
click at [414, 221] on div "Okay, I get it" at bounding box center [407, 211] width 103 height 40
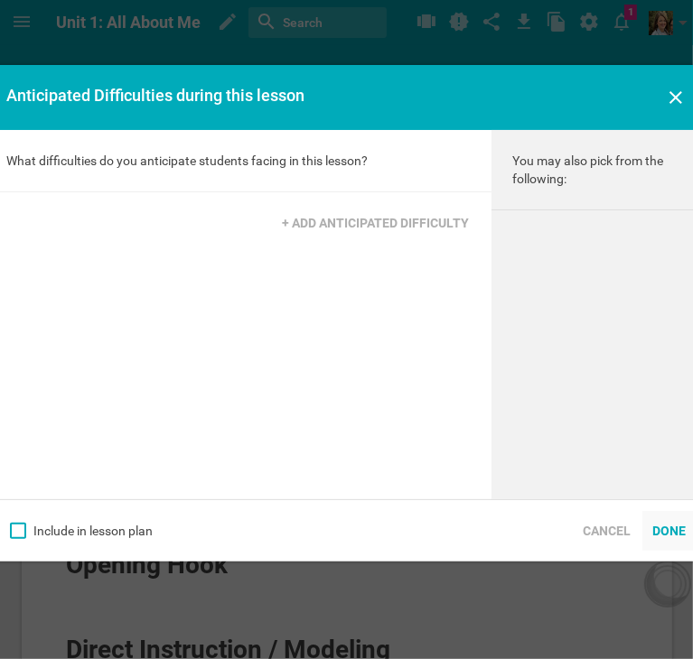
click at [666, 529] on div "Done" at bounding box center [669, 531] width 55 height 40
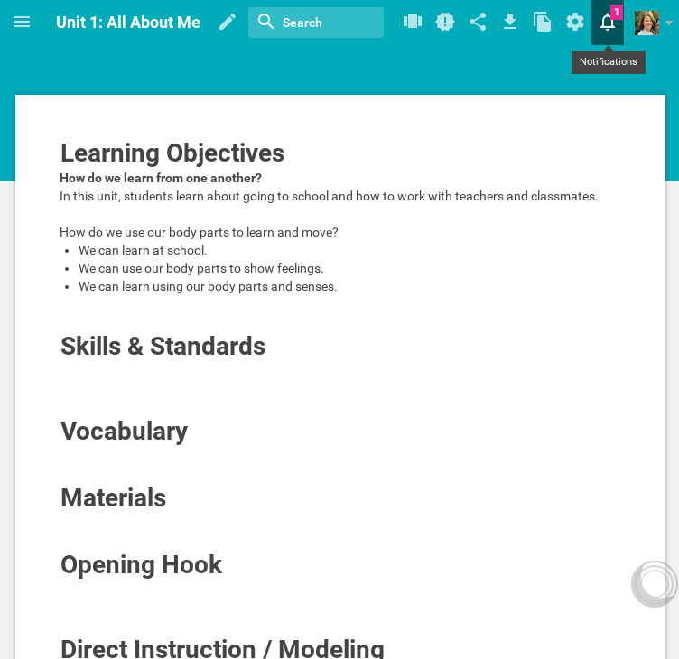
click at [618, 21] on icon at bounding box center [607, 21] width 33 height 43
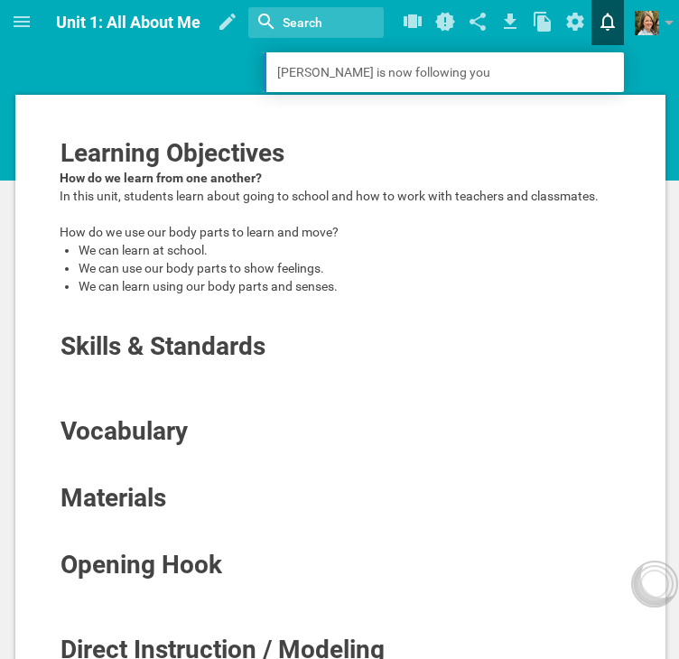
click at [609, 23] on icon at bounding box center [607, 21] width 33 height 43
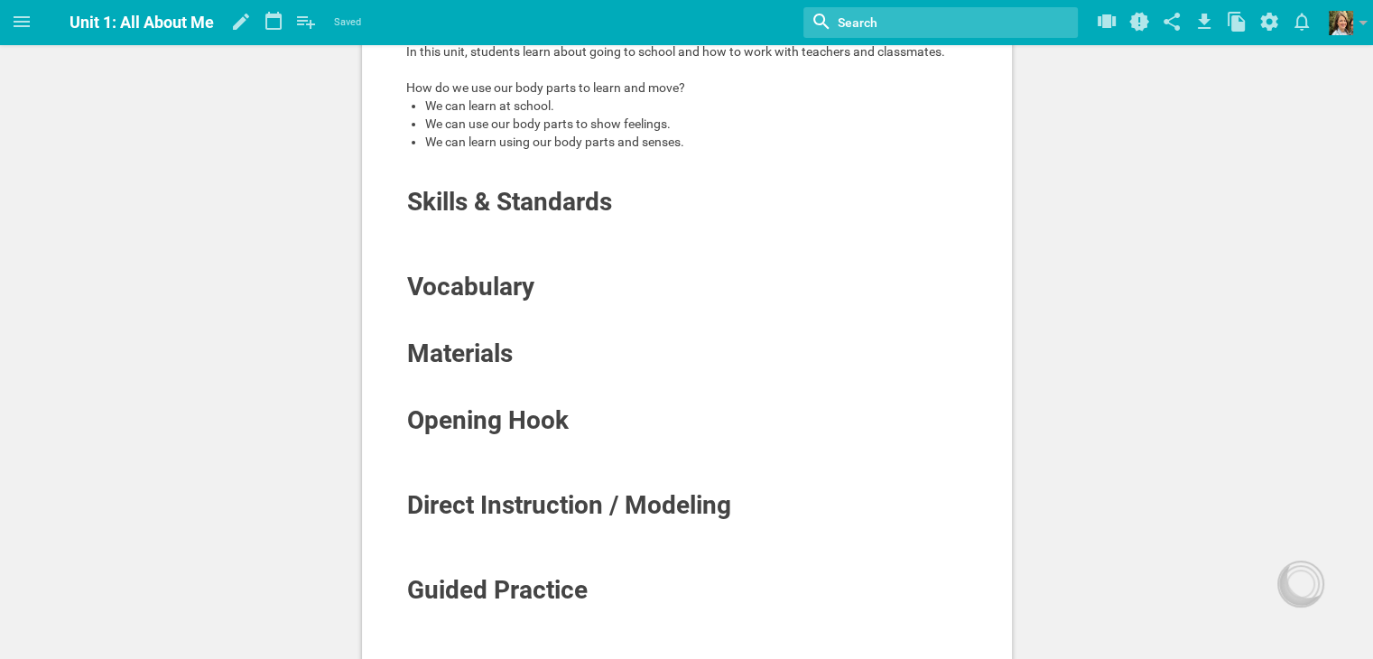
scroll to position [146, 0]
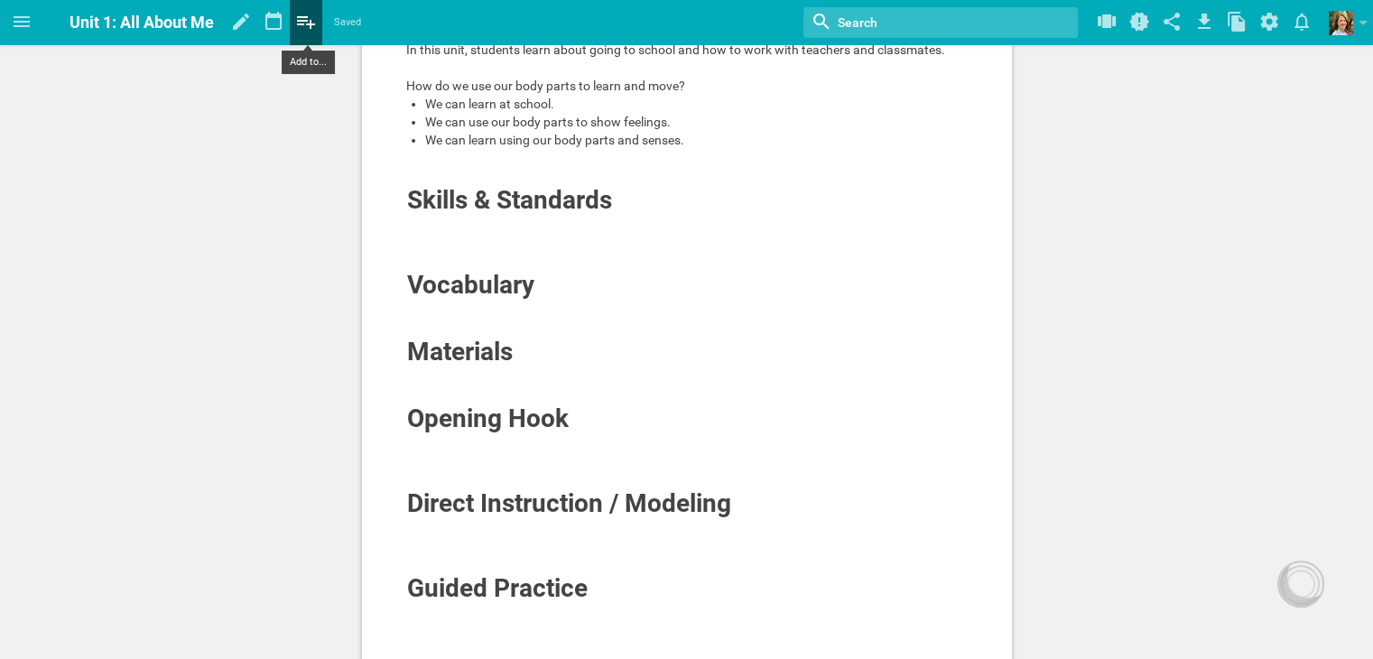
click at [303, 21] on icon at bounding box center [306, 22] width 18 height 13
click at [14, 27] on icon at bounding box center [22, 22] width 22 height 22
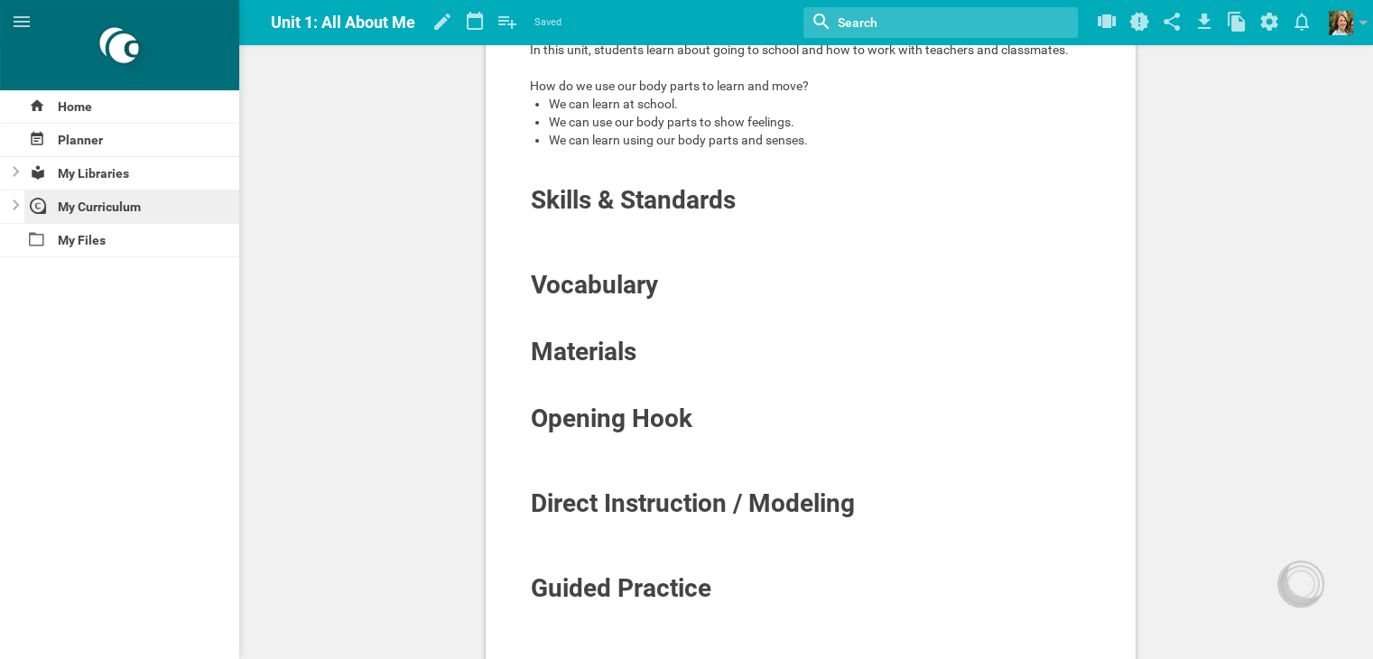
click at [106, 203] on div "My Curriculum" at bounding box center [132, 207] width 216 height 33
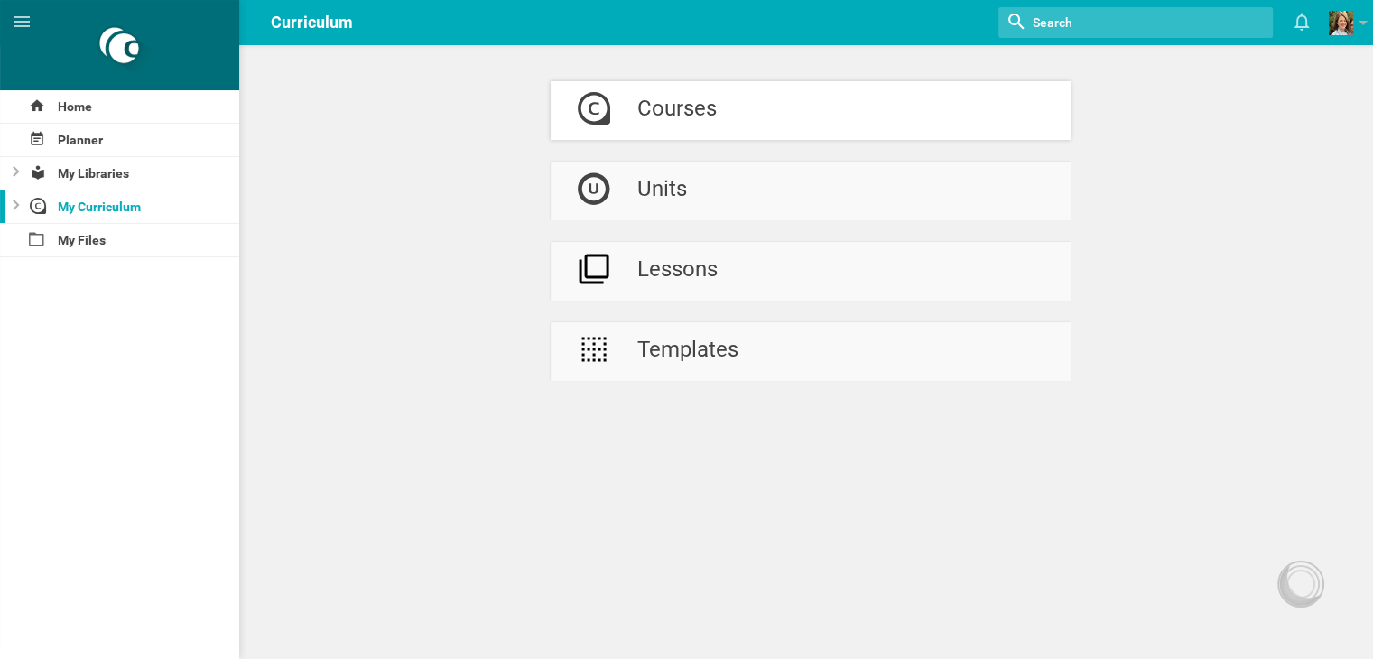
click at [652, 118] on div "Courses" at bounding box center [677, 110] width 79 height 59
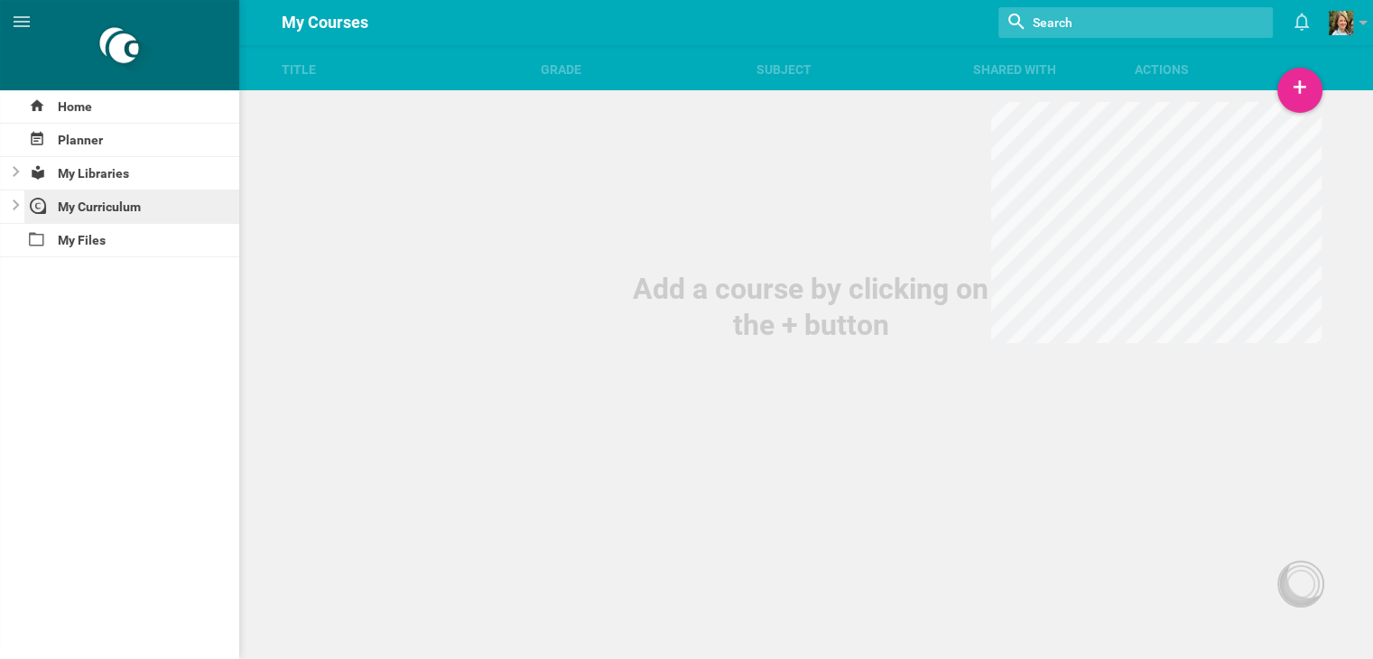
click at [101, 209] on div "My Curriculum" at bounding box center [132, 207] width 216 height 33
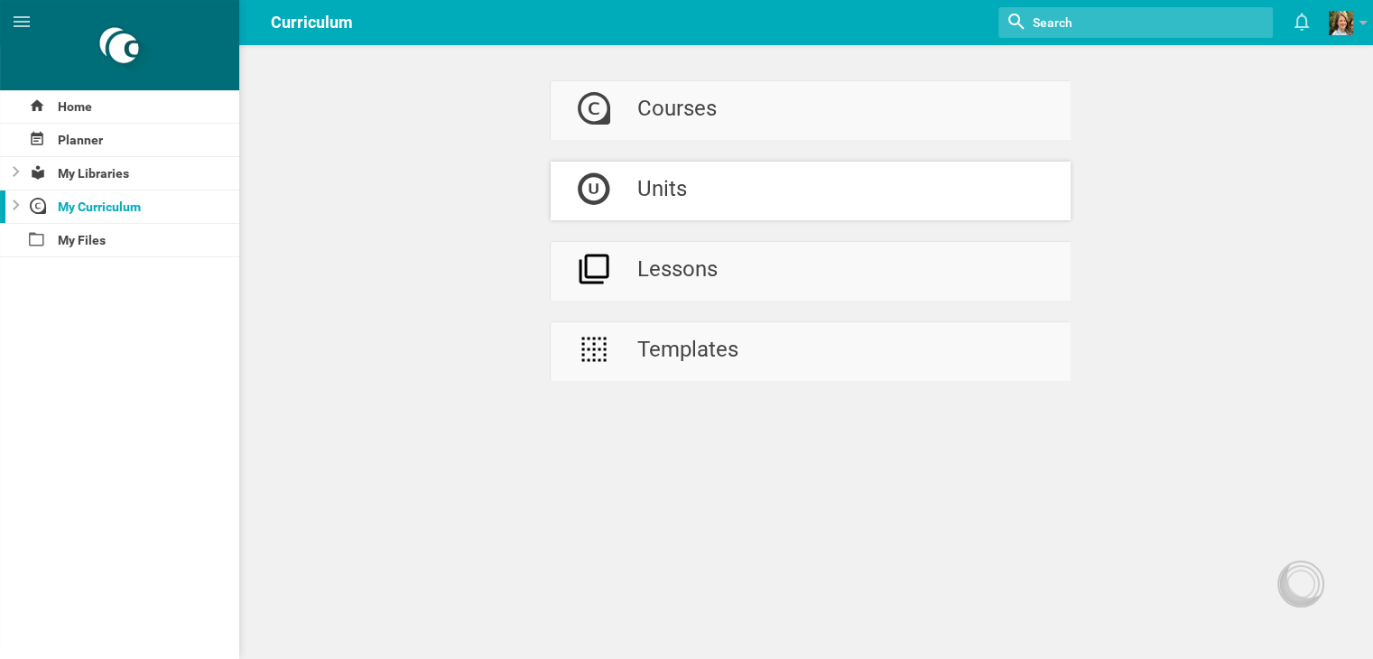
click at [676, 163] on div "Units" at bounding box center [663, 191] width 50 height 59
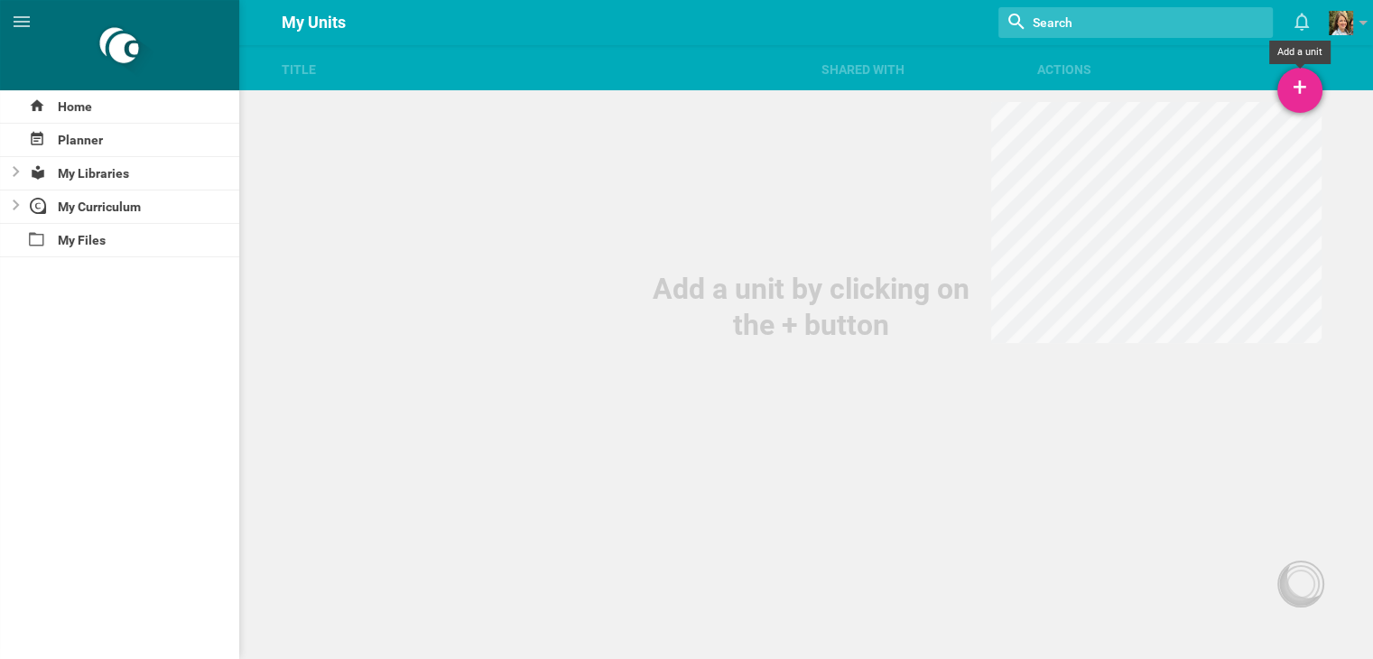
click at [1299, 98] on div "+" at bounding box center [1300, 90] width 45 height 45
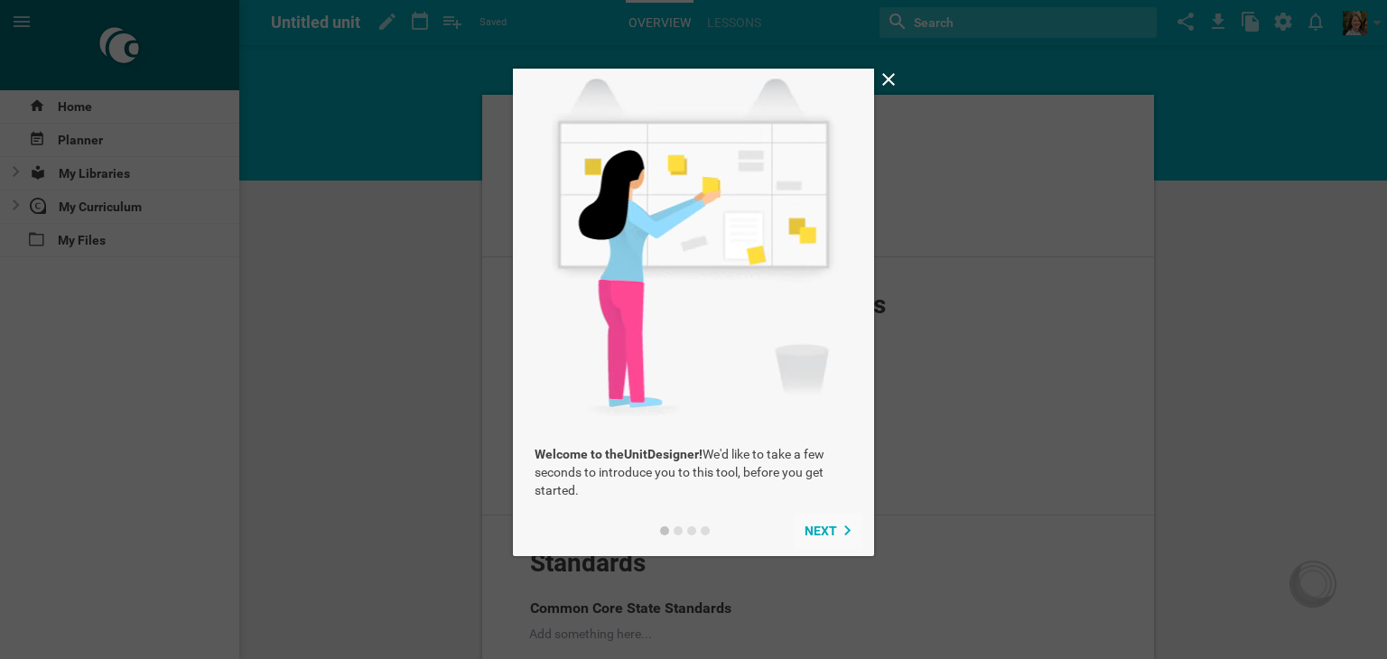
click at [821, 539] on button "Next" at bounding box center [829, 531] width 70 height 36
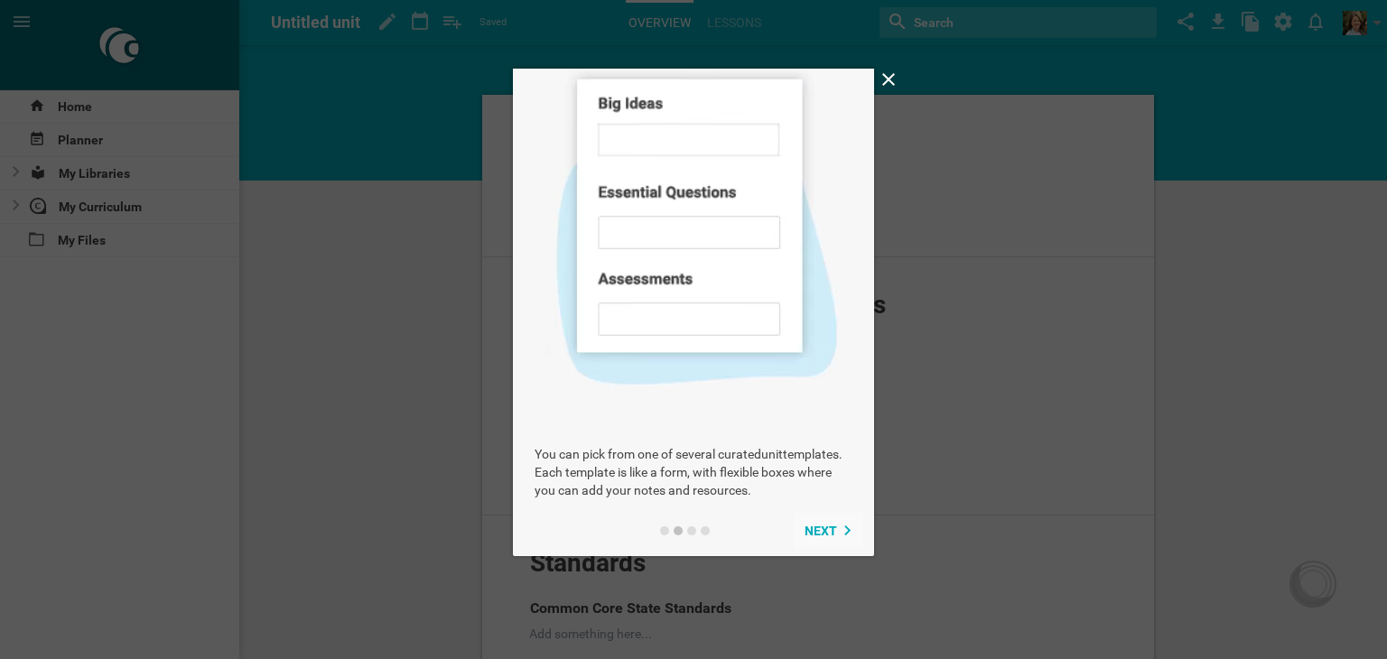
click at [821, 539] on button "Next" at bounding box center [829, 531] width 70 height 36
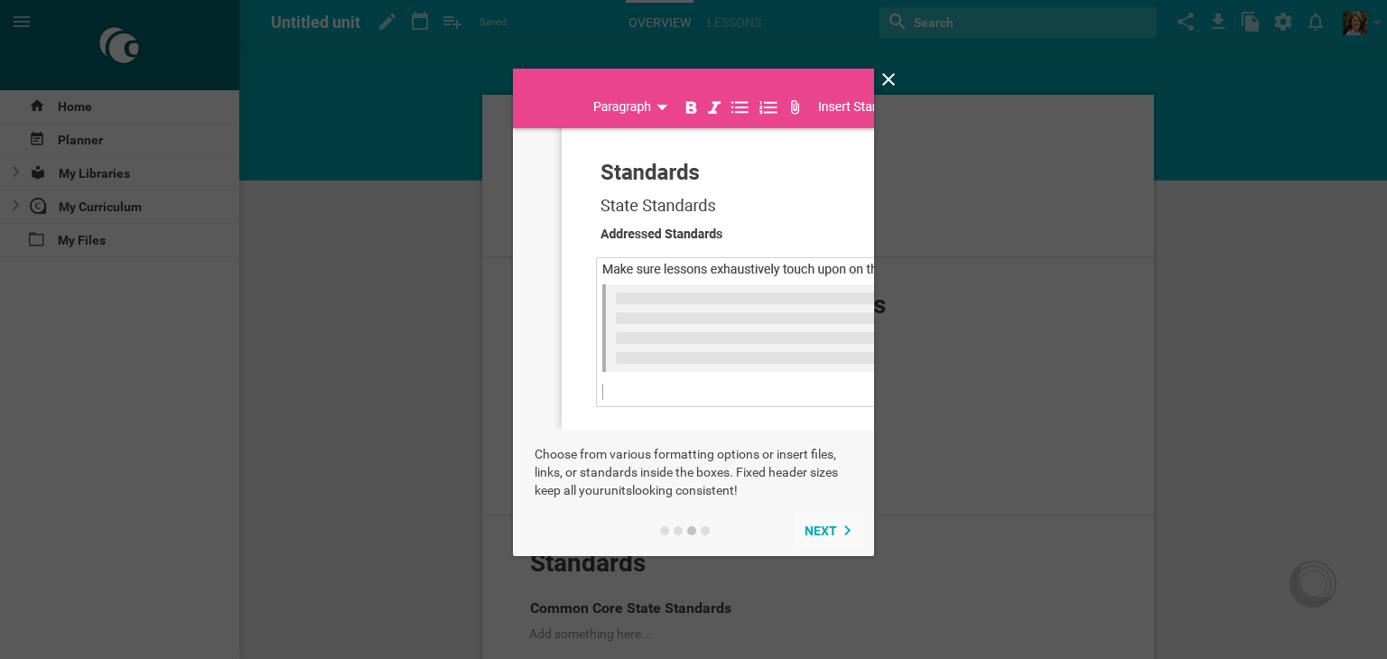
click at [821, 539] on button "Next" at bounding box center [829, 531] width 70 height 36
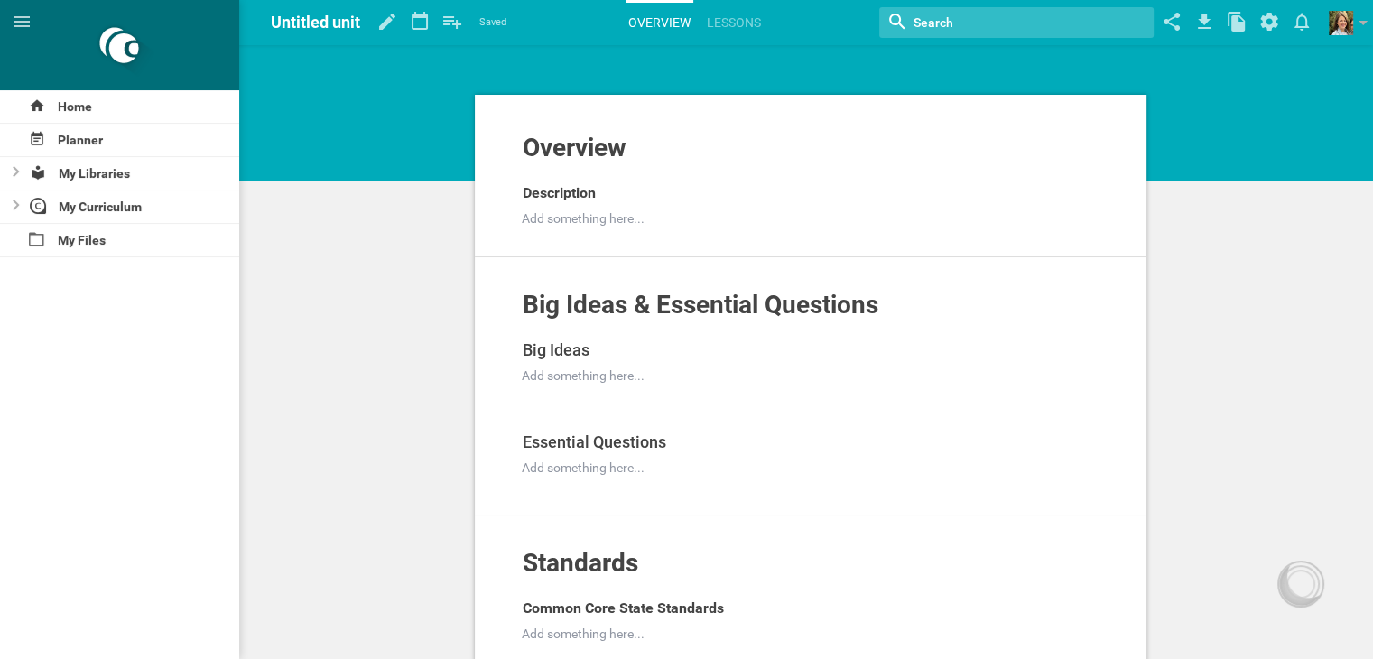
click at [821, 539] on div "Standards Add to other unit ... Hide from public Common Core State Standards Ad…" at bounding box center [811, 594] width 672 height 157
click at [597, 140] on span "Overview" at bounding box center [575, 148] width 104 height 30
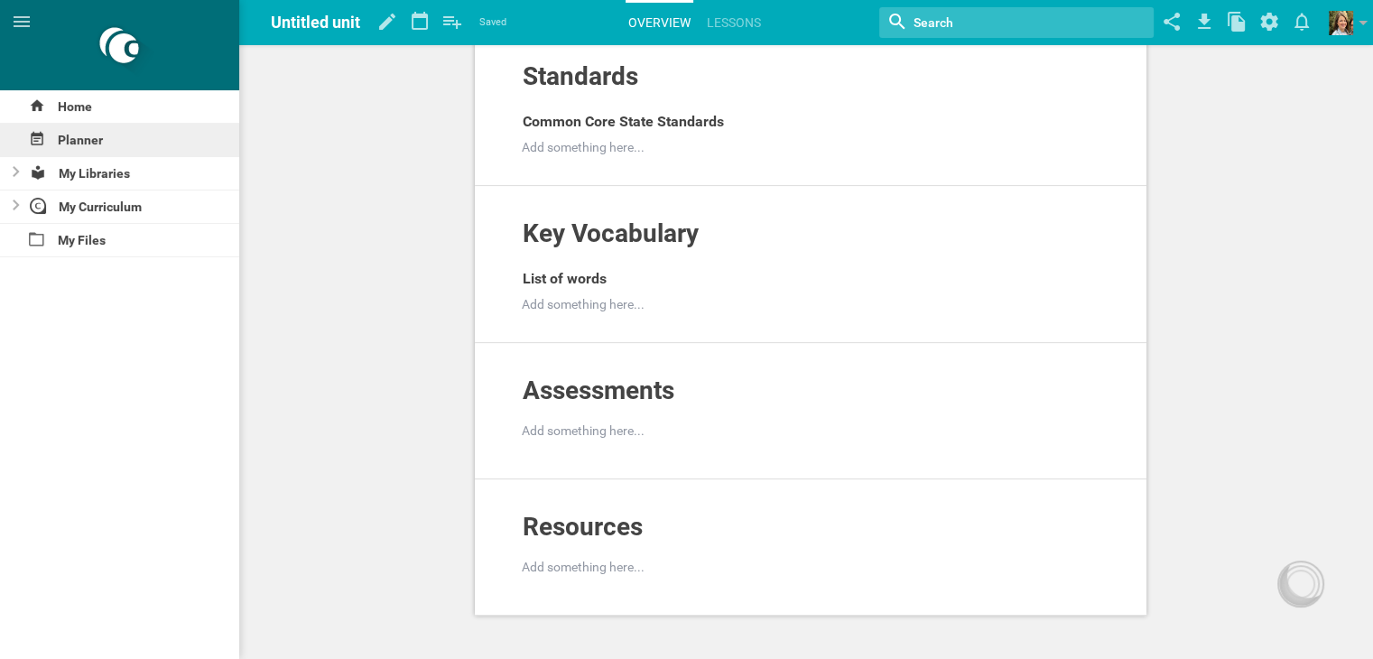
click at [44, 139] on icon at bounding box center [37, 139] width 16 height 16
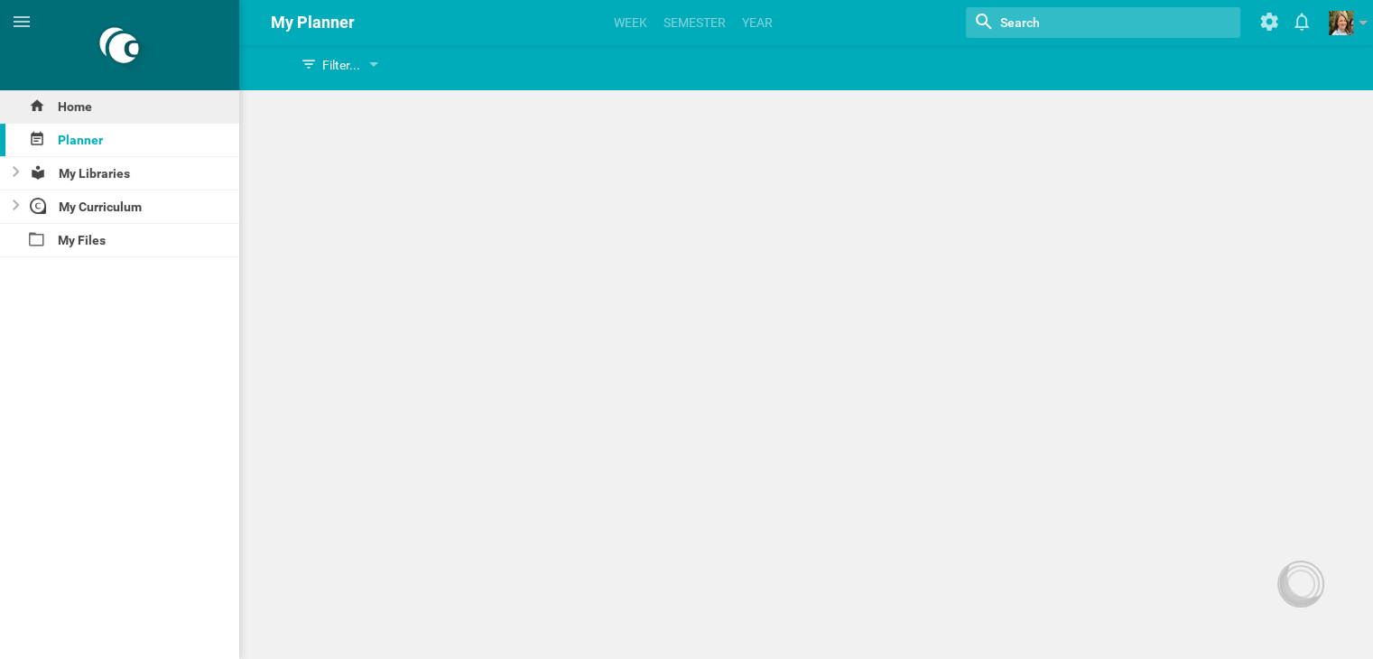
click at [61, 106] on div "Home" at bounding box center [119, 106] width 239 height 33
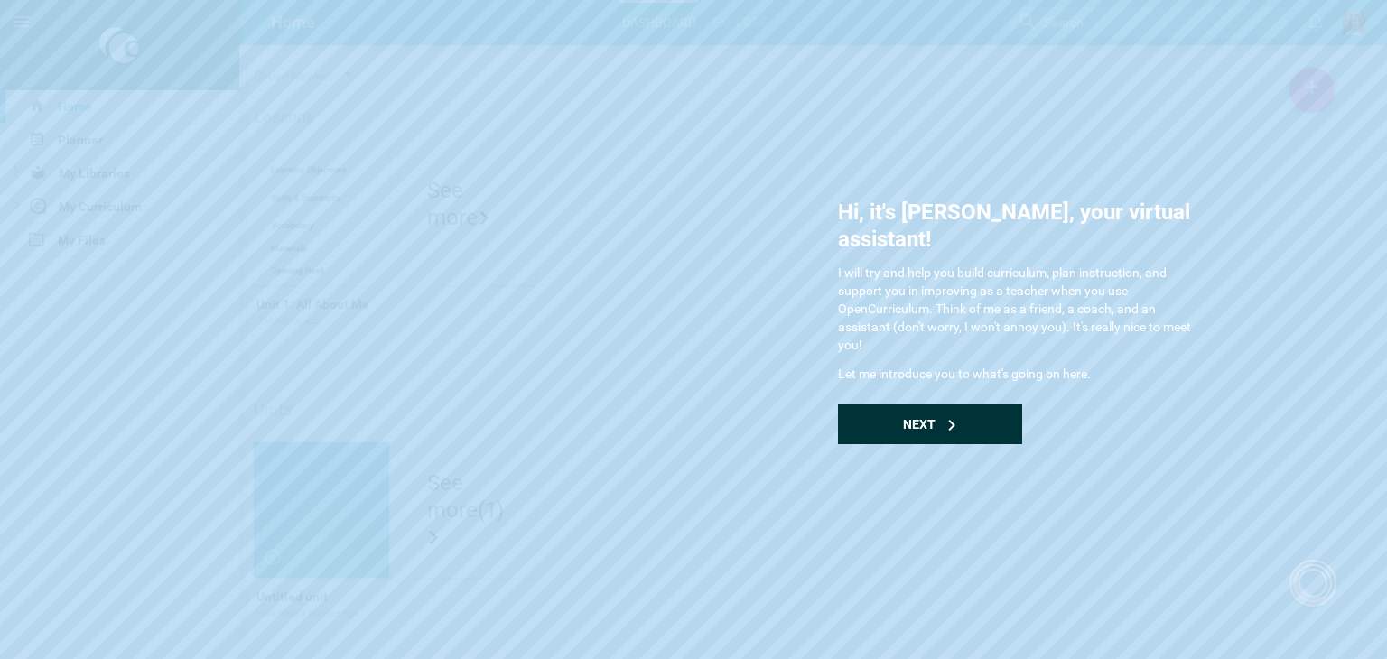
click at [974, 405] on div "Next" at bounding box center [930, 425] width 184 height 40
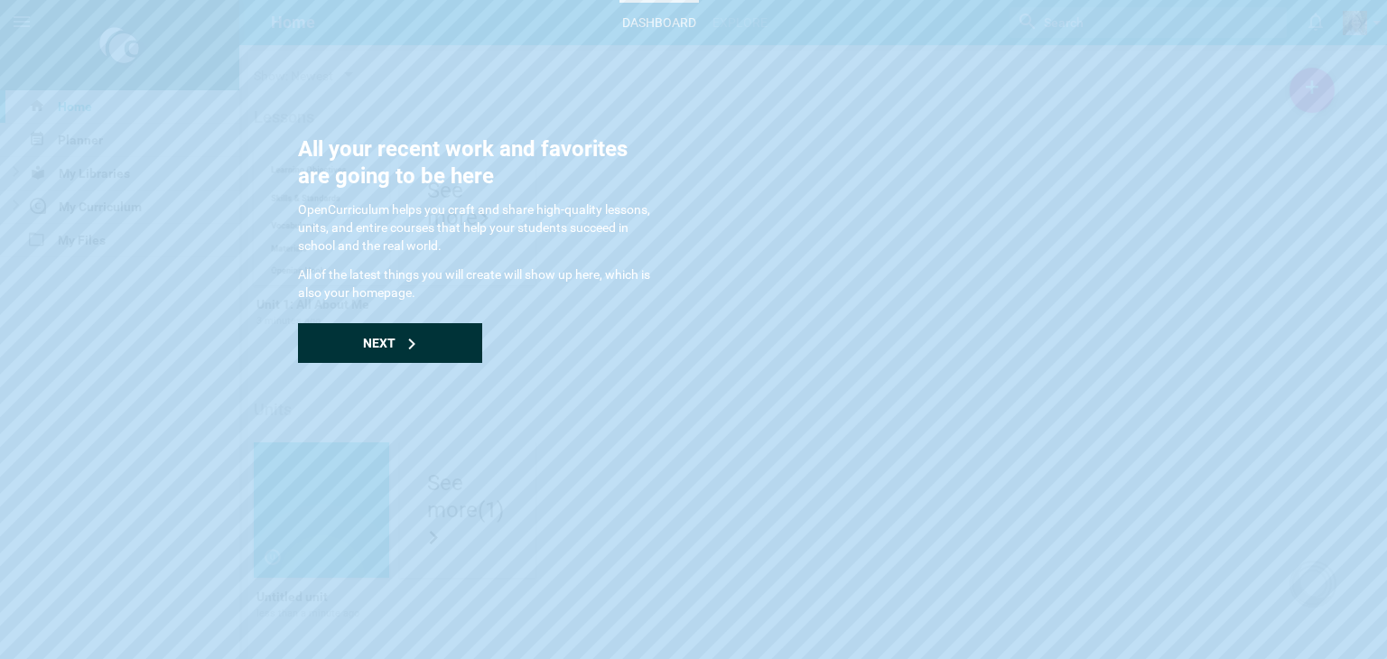
click at [395, 329] on div "Next" at bounding box center [390, 343] width 184 height 40
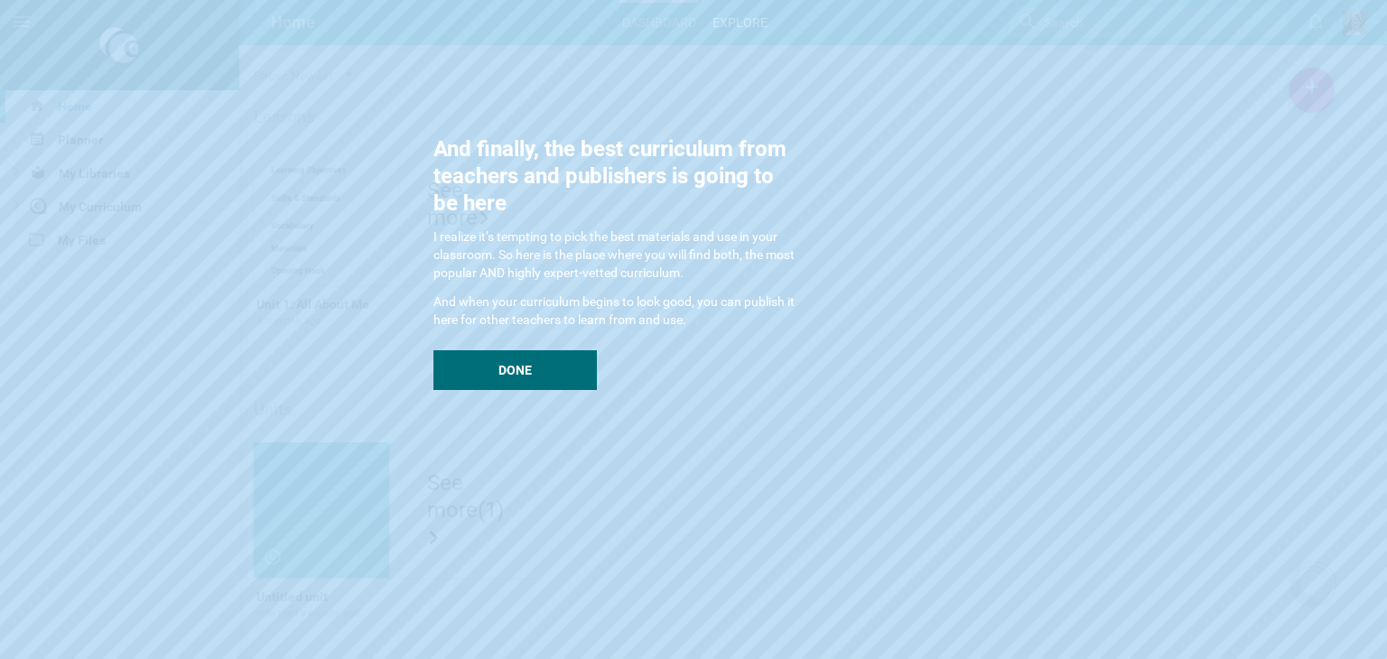
click at [489, 349] on div "And finally, the best curriculum from teachers and publishers is going to be he…" at bounding box center [613, 262] width 361 height 255
click at [513, 369] on span "Done" at bounding box center [514, 370] width 33 height 14
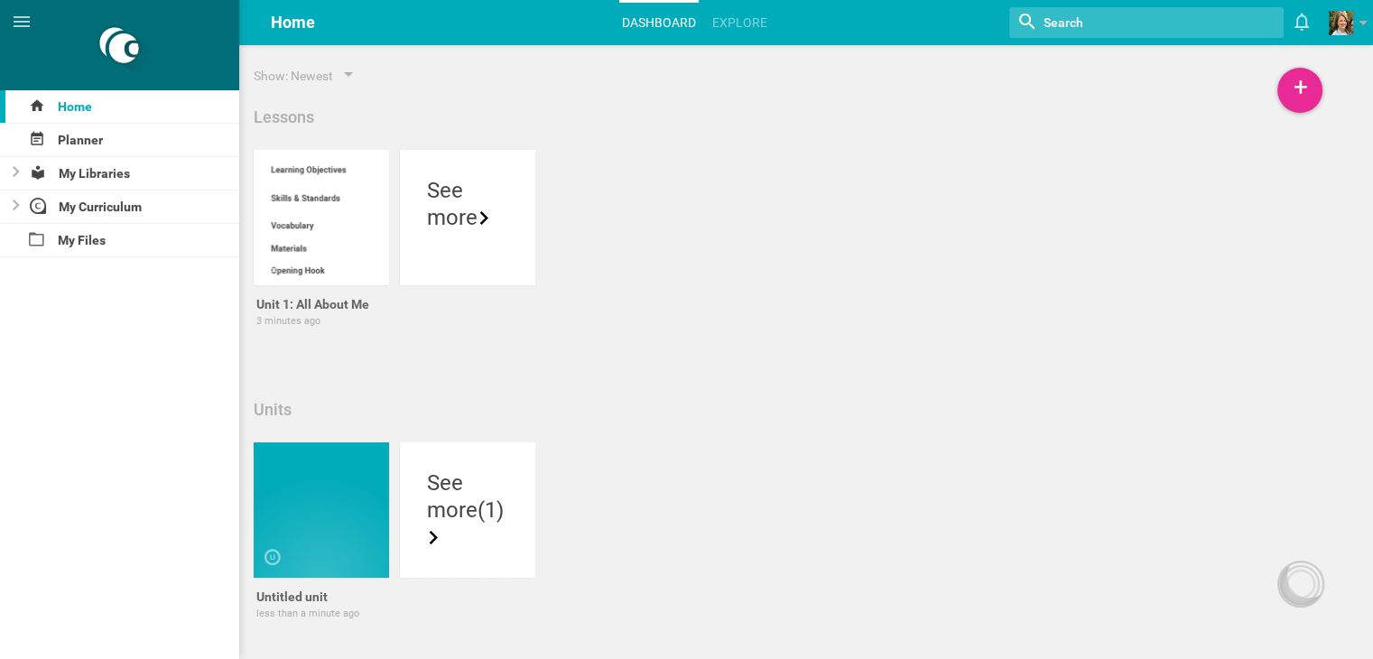
click at [513, 369] on div "Unit 1: All About Me 3 minutes ago Make a copy Delete See more" at bounding box center [789, 264] width 1082 height 228
click at [353, 210] on div at bounding box center [321, 217] width 135 height 135
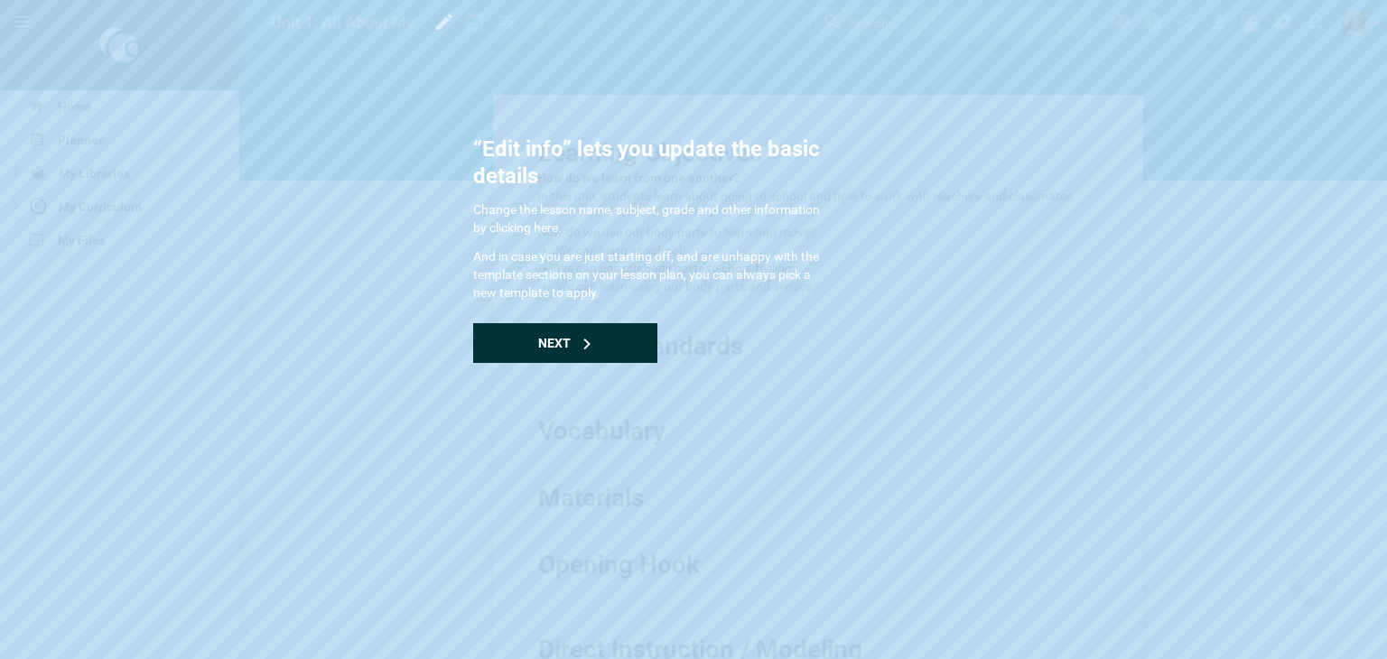
click at [596, 344] on div "Next" at bounding box center [565, 343] width 184 height 40
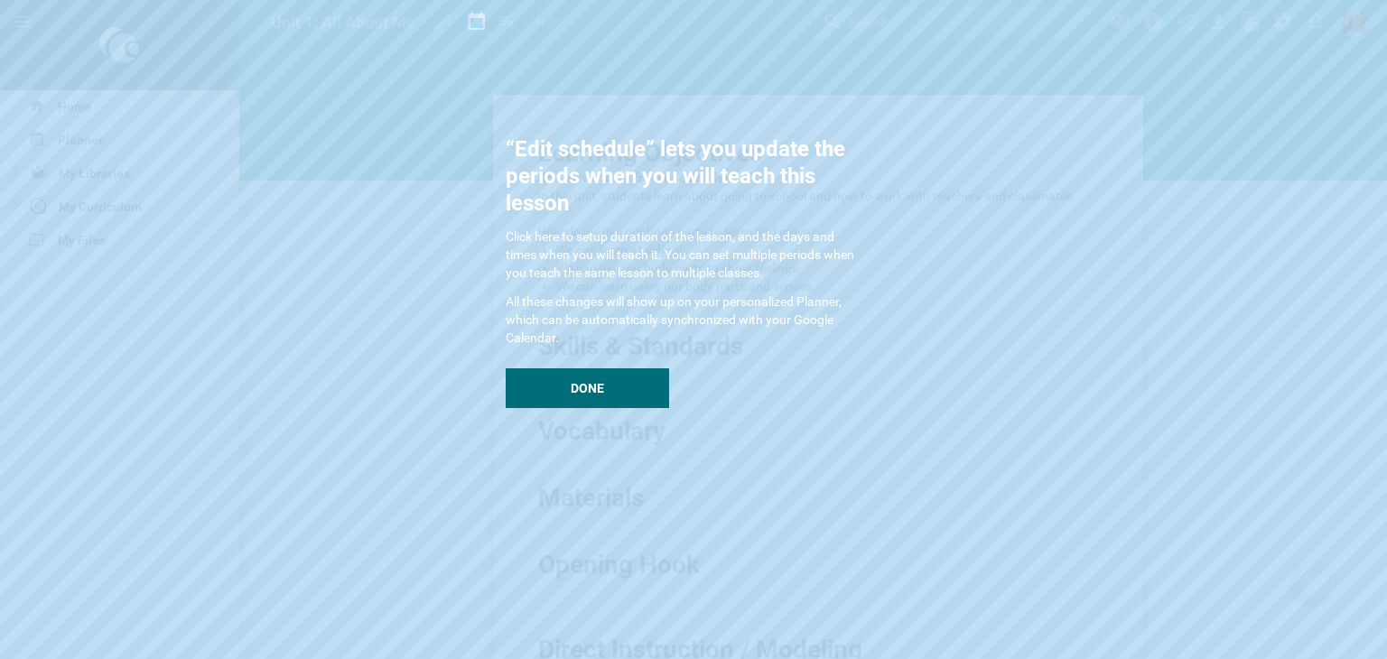
click at [577, 356] on div "“Edit schedule” lets you update the periods when you will teach this lesson Cli…" at bounding box center [686, 271] width 361 height 273
click at [582, 377] on div "Done" at bounding box center [587, 388] width 163 height 40
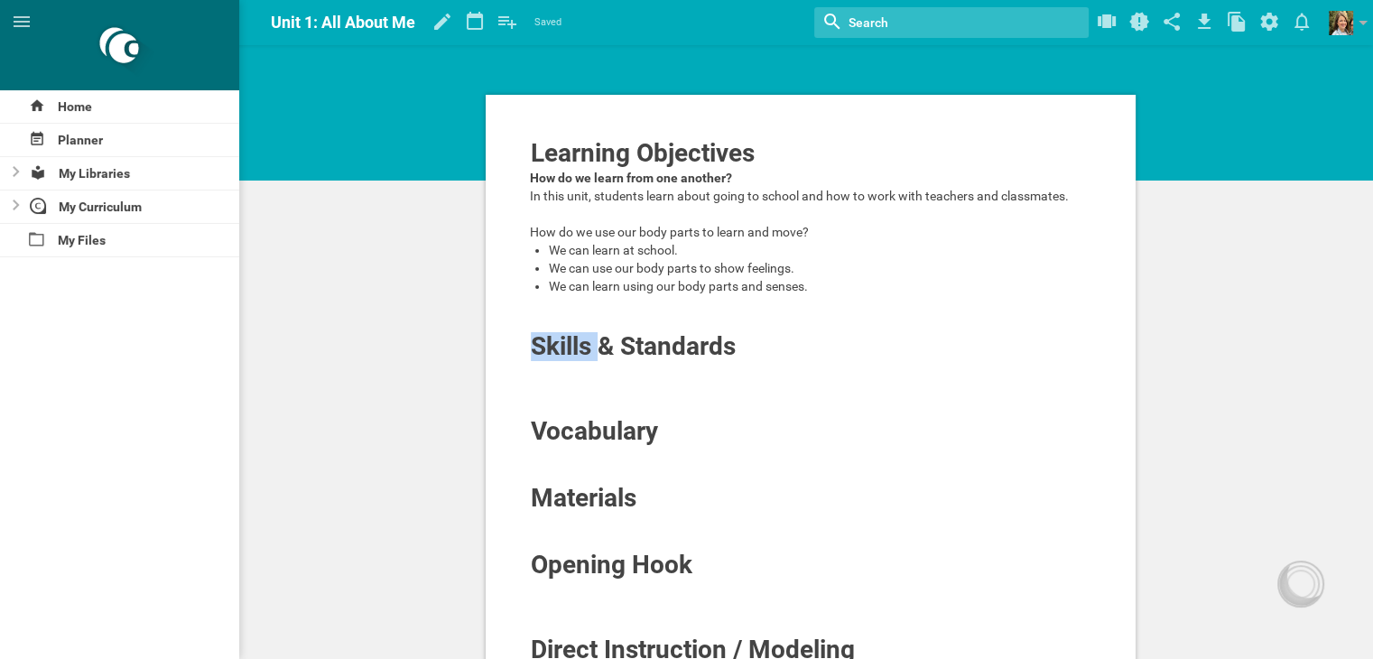
click at [582, 361] on span "Skills & Standards" at bounding box center [633, 346] width 205 height 30
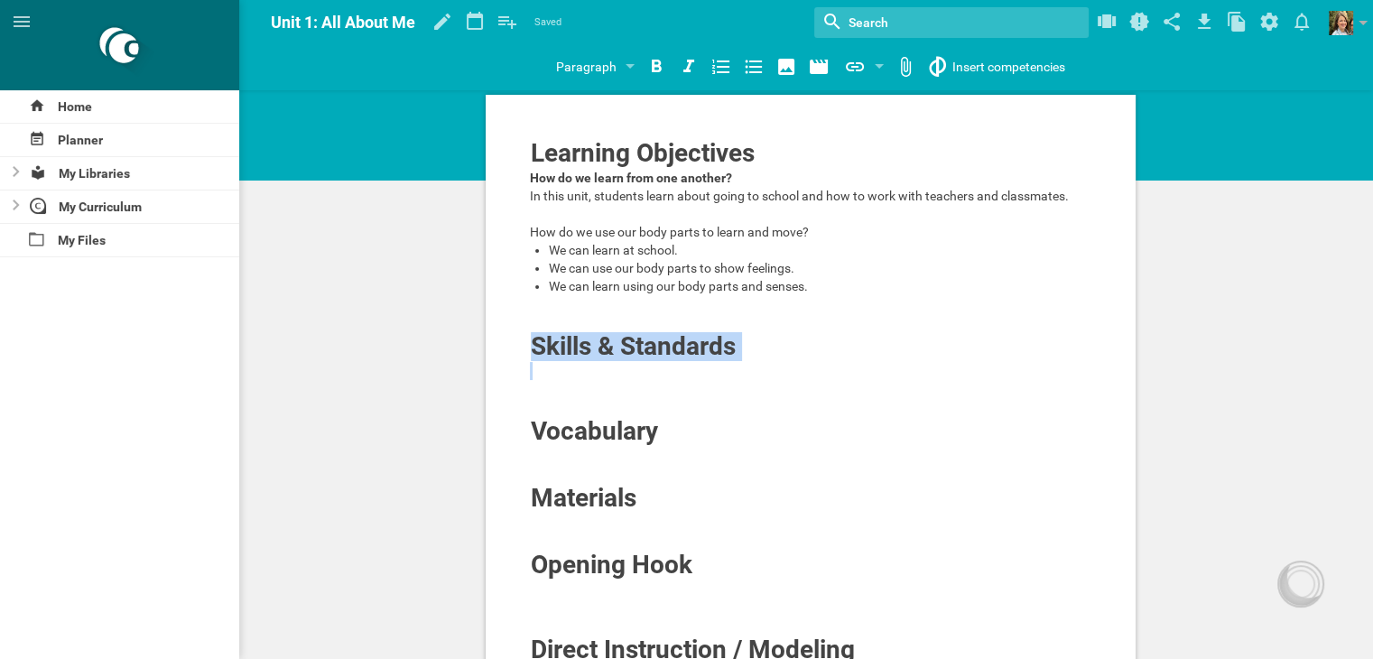
click at [582, 361] on span "Skills & Standards" at bounding box center [633, 346] width 205 height 30
